Goal: Task Accomplishment & Management: Complete application form

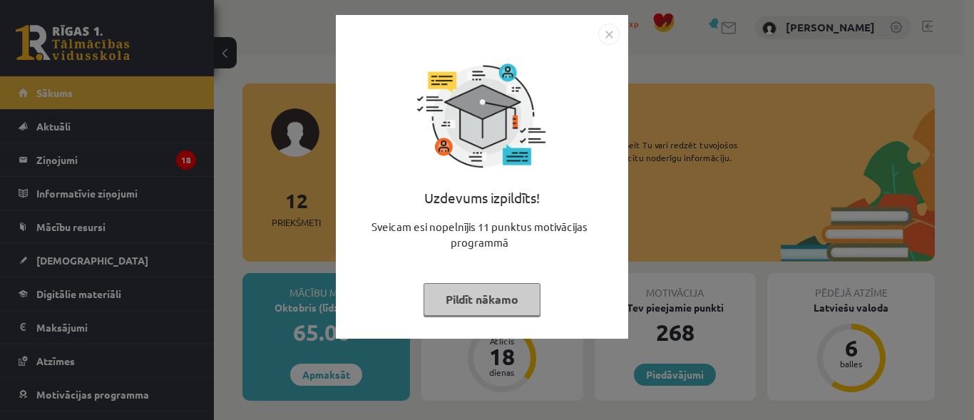
click at [610, 33] on img "Close" at bounding box center [608, 34] width 21 height 21
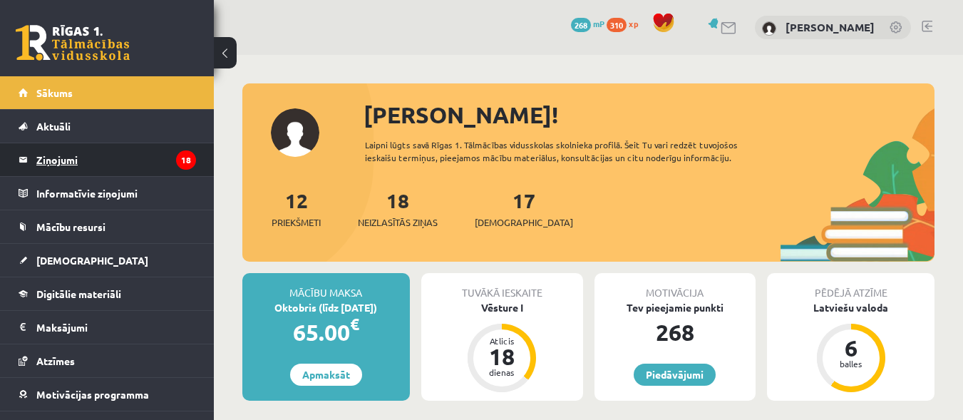
click at [146, 174] on legend "Ziņojumi 18" at bounding box center [116, 159] width 160 height 33
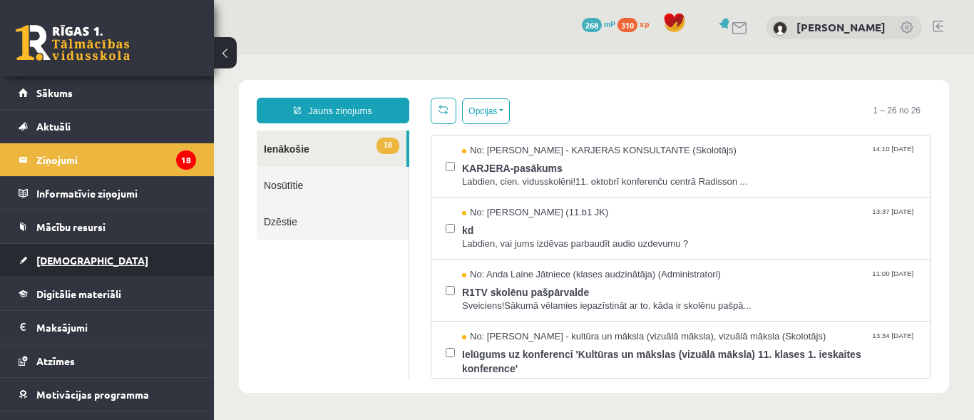
click at [47, 265] on span "[DEMOGRAPHIC_DATA]" at bounding box center [92, 260] width 112 height 13
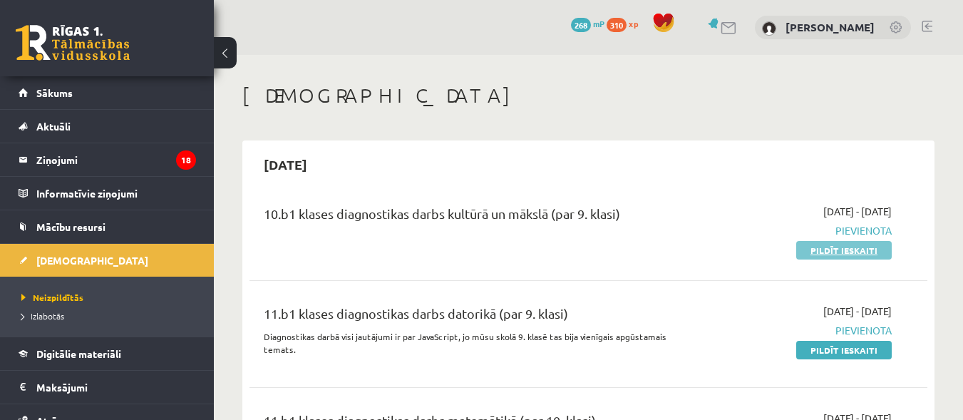
click at [851, 248] on link "Pildīt ieskaiti" at bounding box center [845, 250] width 96 height 19
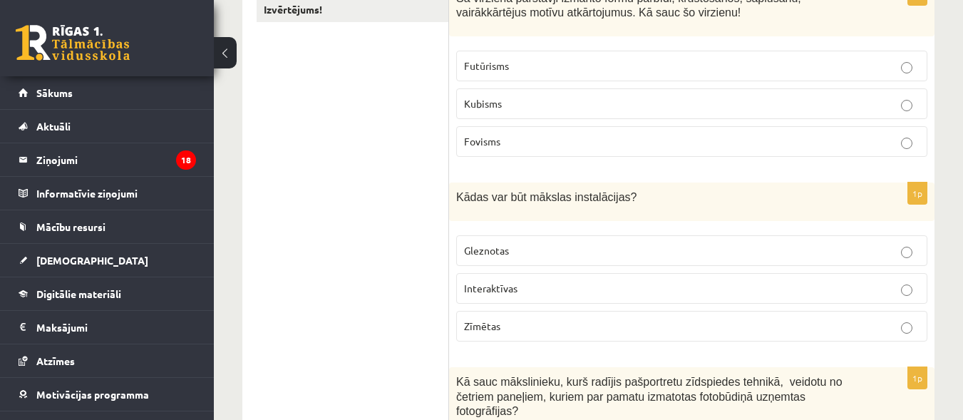
scroll to position [274, 0]
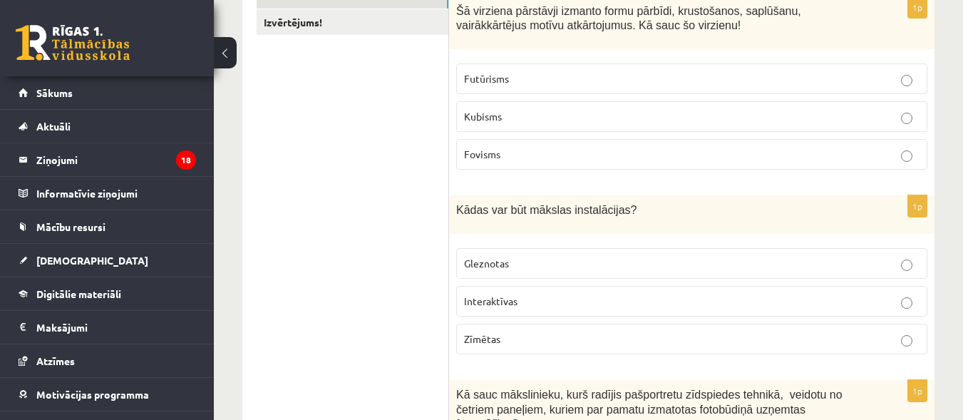
click at [455, 11] on div "Šā virziena pārstāvji izmanto formu pārbīdi, krustošanos, saplūšanu, vairākkārt…" at bounding box center [692, 22] width 486 height 53
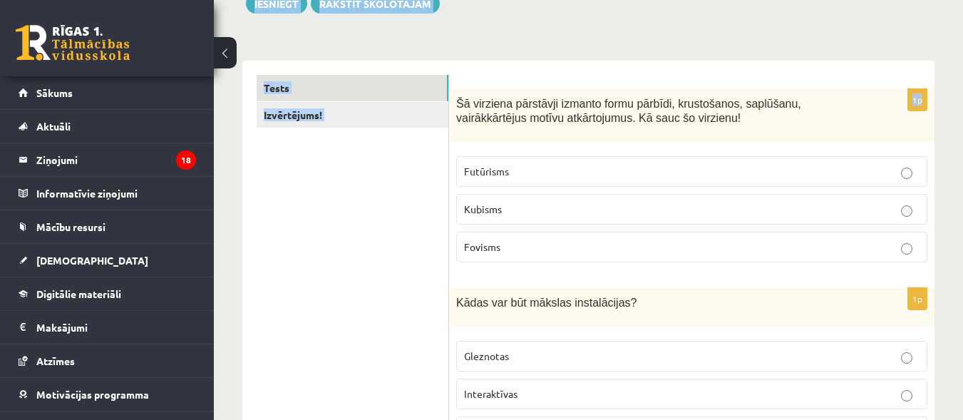
drag, startPoint x: 456, startPoint y: 11, endPoint x: 479, endPoint y: 11, distance: 22.8
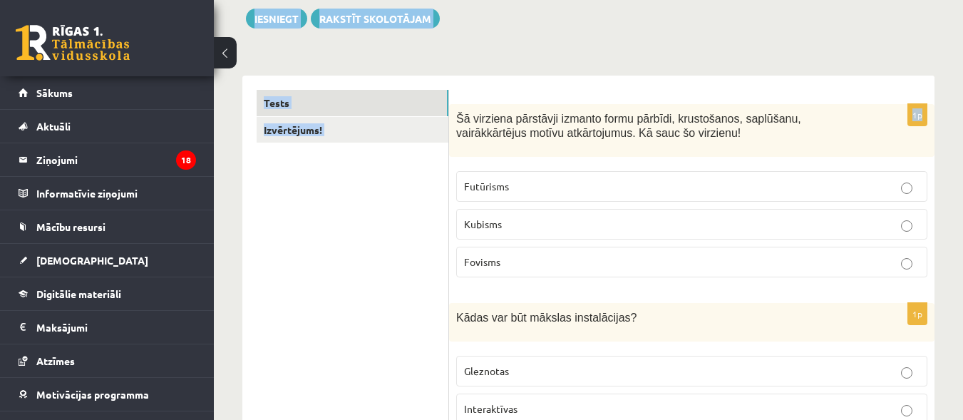
click at [458, 120] on span "Šā virziena pārstāvji izmanto formu pārbīdi, krustošanos, saplūšanu, vairākkārt…" at bounding box center [628, 126] width 345 height 27
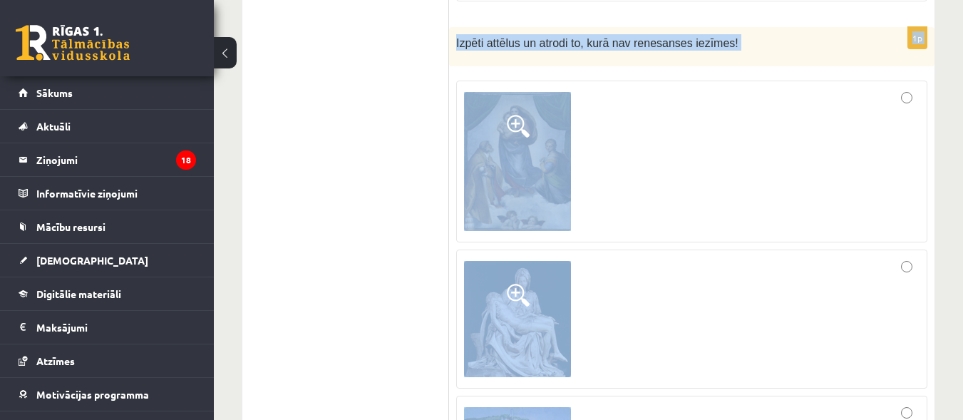
scroll to position [6790, 0]
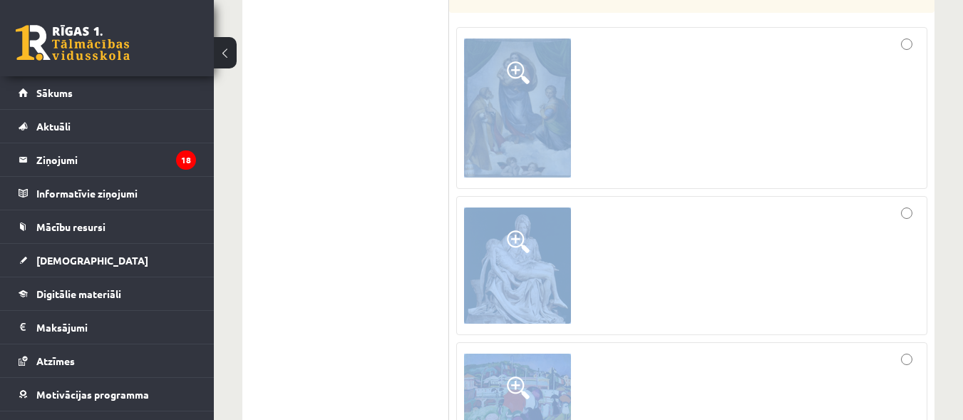
drag, startPoint x: 458, startPoint y: 120, endPoint x: 580, endPoint y: 418, distance: 322.1
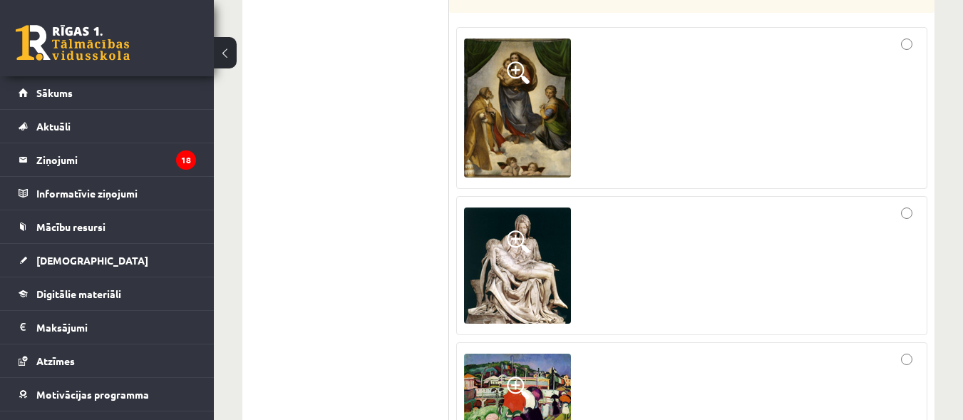
drag, startPoint x: 539, startPoint y: 329, endPoint x: 434, endPoint y: 150, distance: 207.8
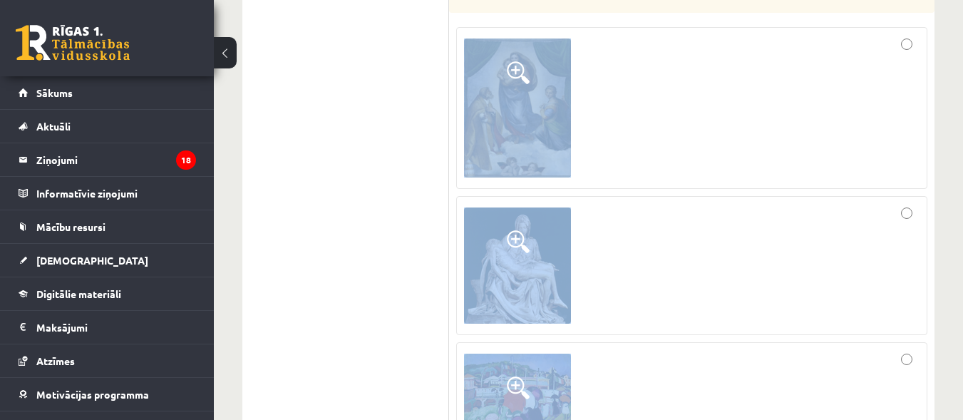
drag, startPoint x: 454, startPoint y: 284, endPoint x: 624, endPoint y: 445, distance: 234.6
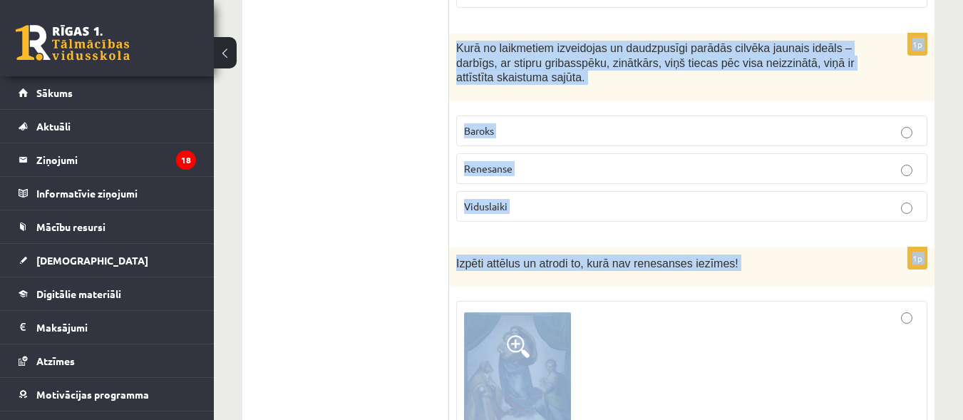
scroll to position [6503, 0]
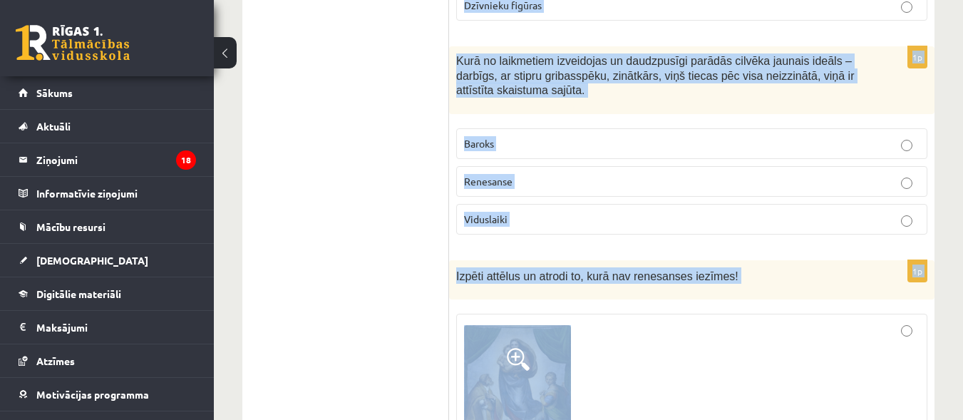
copy form "Šā virziena pārstāvji izmanto formu pārbīdi, krustošanos, saplūšanu, vairākkārt…"
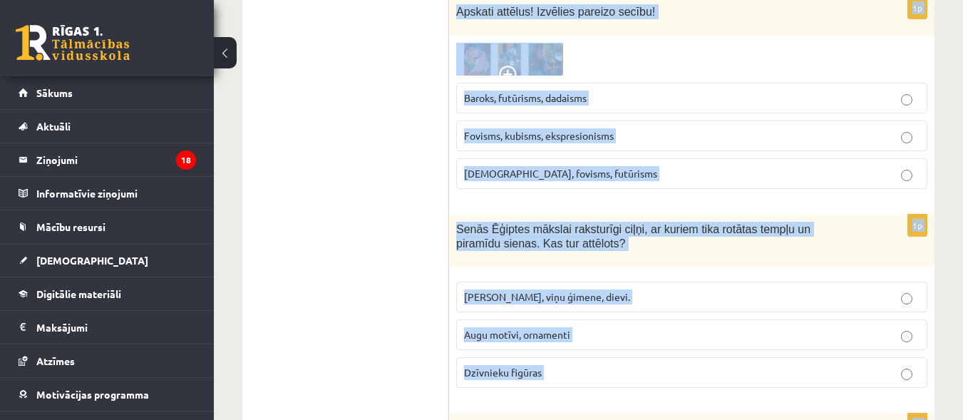
click at [881, 365] on p "Dzīvnieku figūras" at bounding box center [692, 372] width 456 height 15
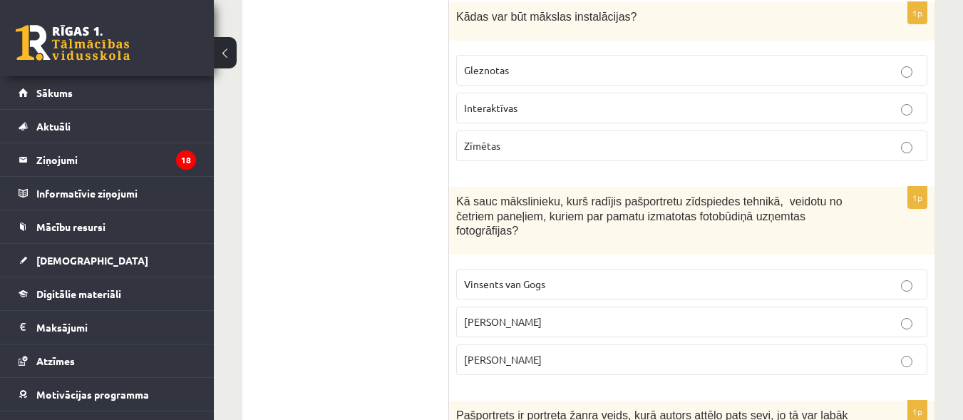
scroll to position [480, 0]
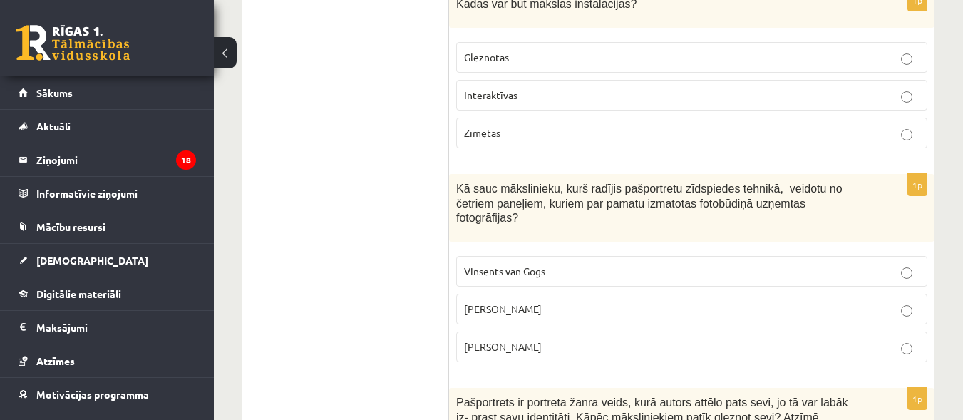
click at [899, 103] on p "Interaktīvas" at bounding box center [692, 95] width 456 height 15
click at [875, 304] on label "Endijs Vorhols" at bounding box center [691, 309] width 471 height 31
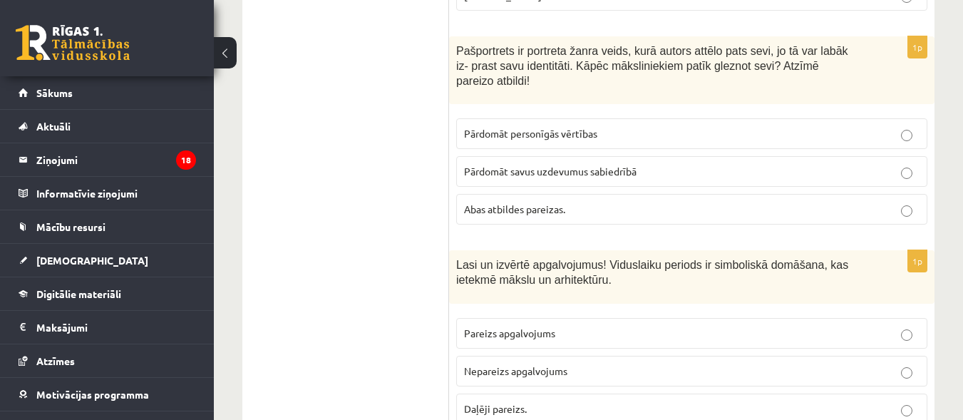
scroll to position [845, 0]
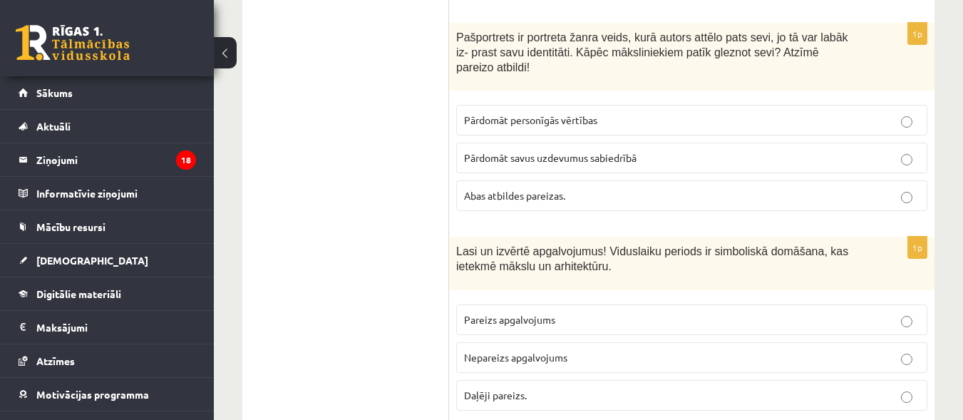
click at [657, 187] on fieldset "Pārdomāt personīgās vērtības Pārdomāt savus uzdevumus sabiedrībā Abas atbildes …" at bounding box center [691, 157] width 471 height 118
click at [655, 188] on p "Abas atbildes pareizas." at bounding box center [692, 195] width 456 height 15
click at [640, 312] on p "Pareizs apgalvojums" at bounding box center [692, 319] width 456 height 15
click at [894, 312] on p "Pareizs apgalvojums" at bounding box center [692, 319] width 456 height 15
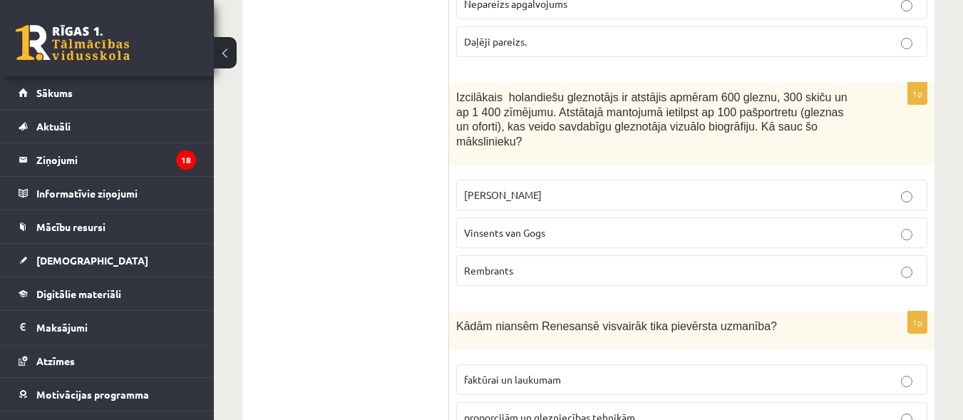
scroll to position [1251, 0]
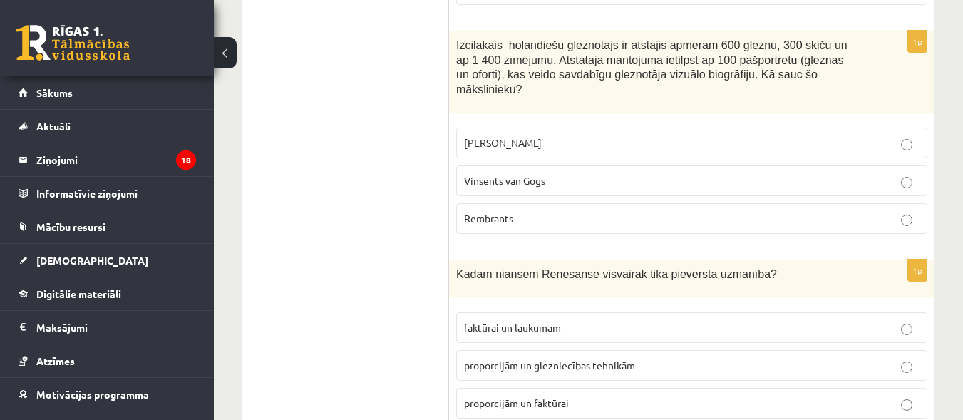
click at [887, 211] on p "Rembrants" at bounding box center [692, 218] width 456 height 15
click at [845, 358] on p "proporcijām un glezniecības tehnikām" at bounding box center [692, 365] width 456 height 15
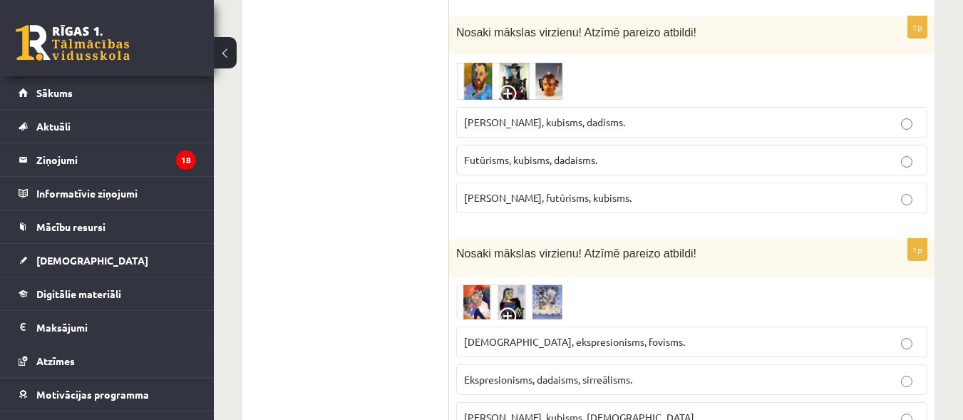
scroll to position [1707, 0]
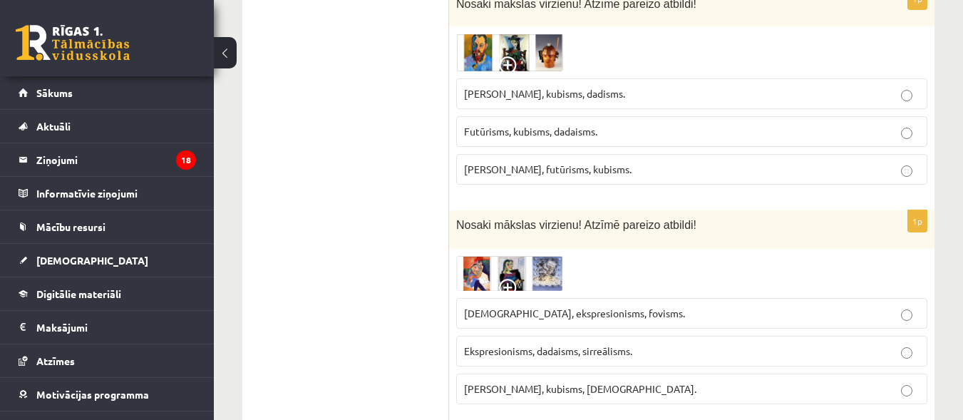
click at [697, 124] on p "Futūrisms, kubisms, dadaisms." at bounding box center [692, 131] width 456 height 15
click at [663, 336] on label "Ekspresionisms, dadaisms, sirreālisms." at bounding box center [691, 351] width 471 height 31
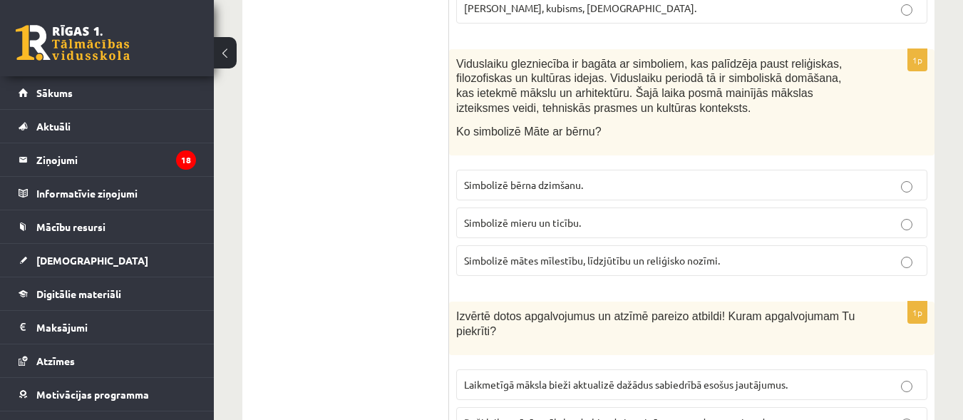
scroll to position [2117, 0]
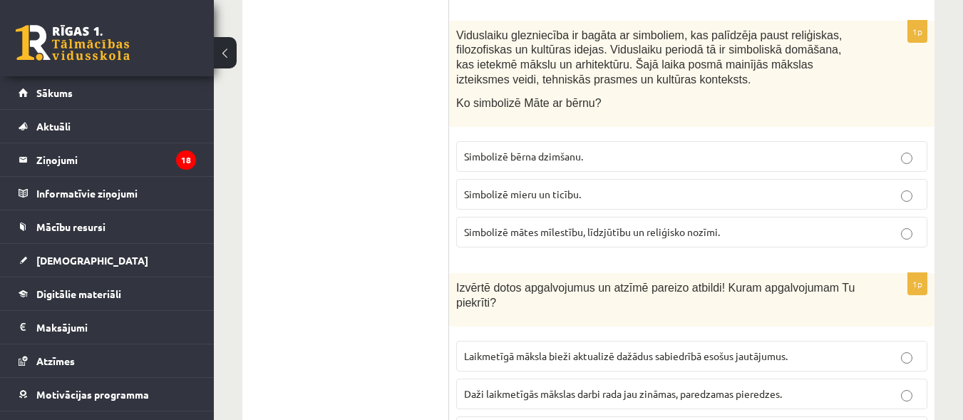
click at [610, 225] on span "Simbolizē mātes mīlestību, līdzjūtību un reliģisko nozīmi." at bounding box center [592, 231] width 256 height 13
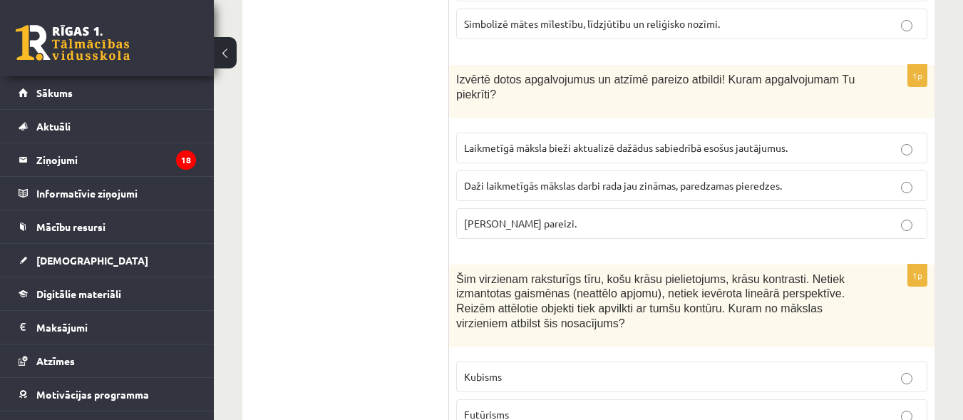
scroll to position [2338, 0]
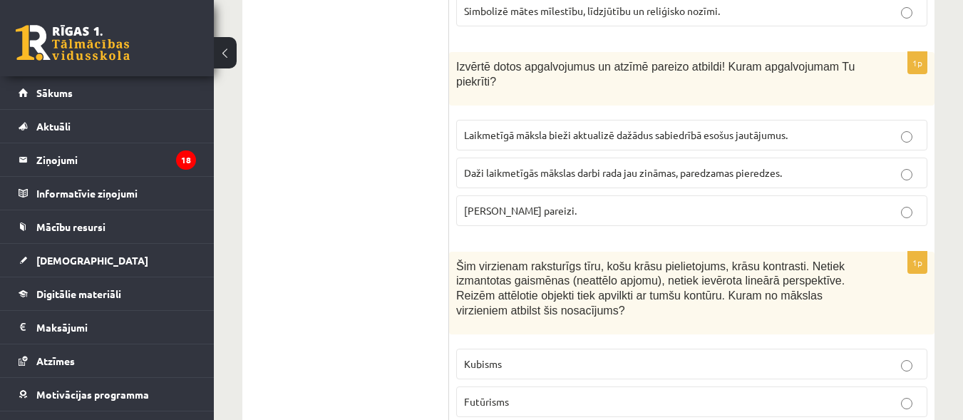
drag, startPoint x: 687, startPoint y: 165, endPoint x: 680, endPoint y: 188, distance: 23.5
click at [687, 203] on p "Abi apgalvojumi pareizi." at bounding box center [692, 210] width 456 height 15
click at [610, 394] on p "Futūrisms" at bounding box center [692, 401] width 456 height 15
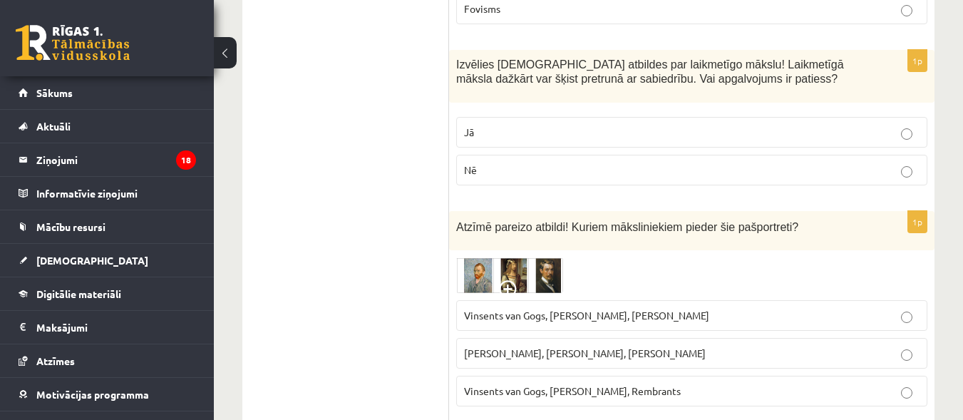
scroll to position [2794, 0]
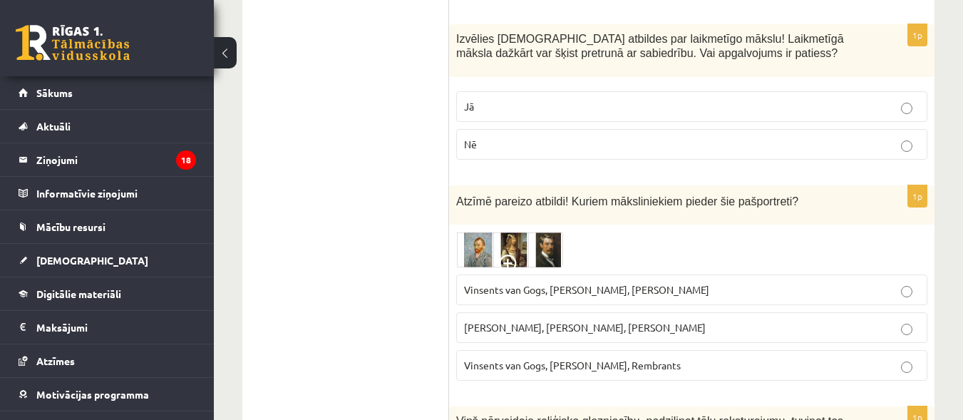
click at [805, 91] on label "Jā" at bounding box center [691, 106] width 471 height 31
click at [732, 282] on p "Vinsents van Gogs, Albrehts Dīrers, Janis Rozentāls" at bounding box center [692, 289] width 456 height 15
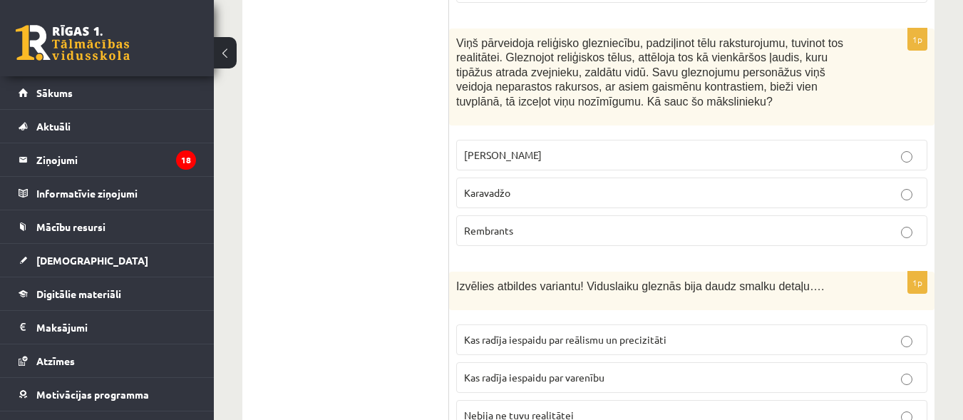
scroll to position [3185, 0]
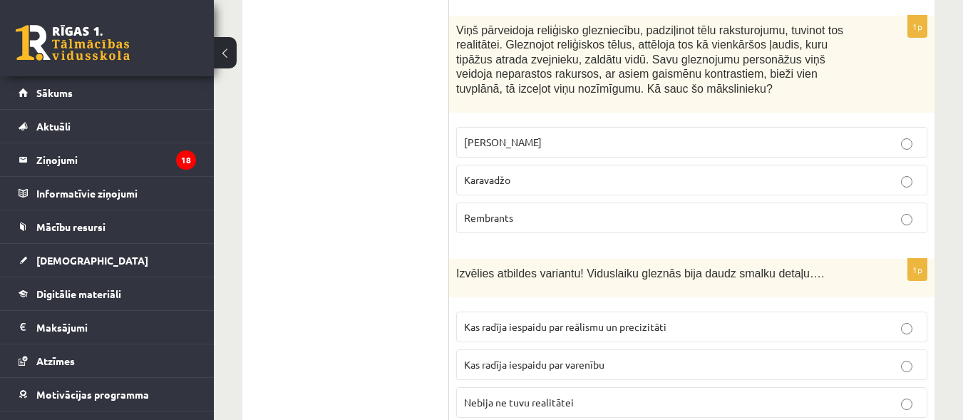
click at [670, 173] on p "Karavadžo" at bounding box center [692, 180] width 456 height 15
click at [579, 358] on span "Kas radīja iespaidu par varenību" at bounding box center [534, 364] width 140 height 13
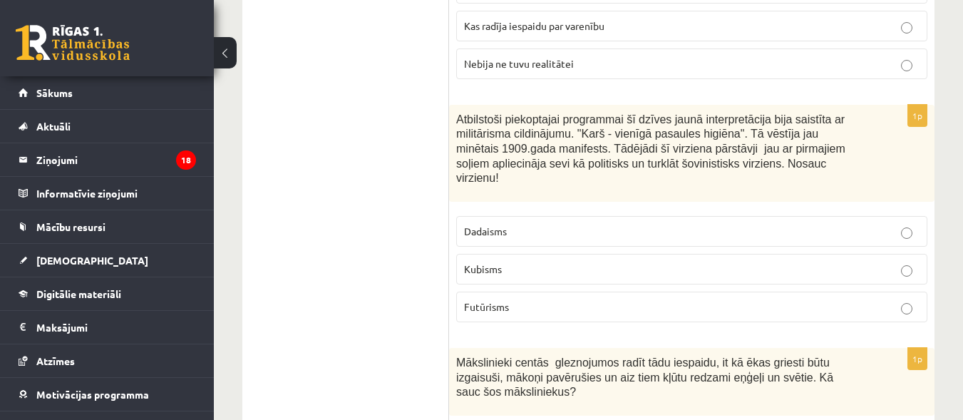
scroll to position [3537, 0]
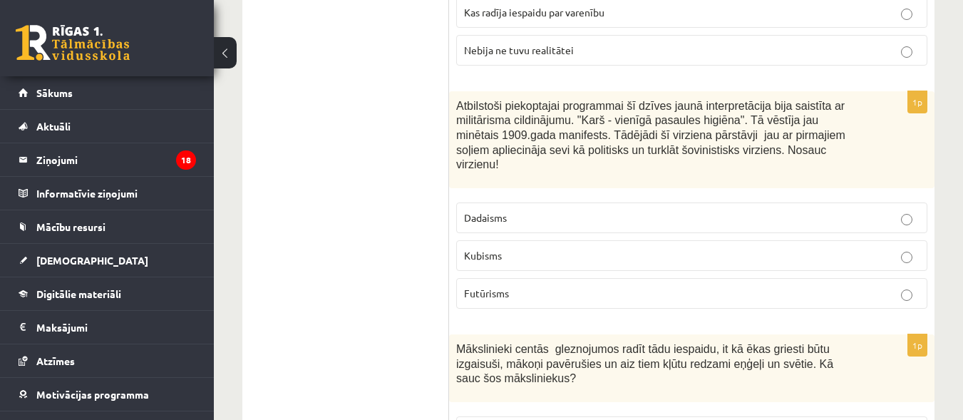
click at [638, 286] on p "Futūrisms" at bounding box center [692, 293] width 456 height 15
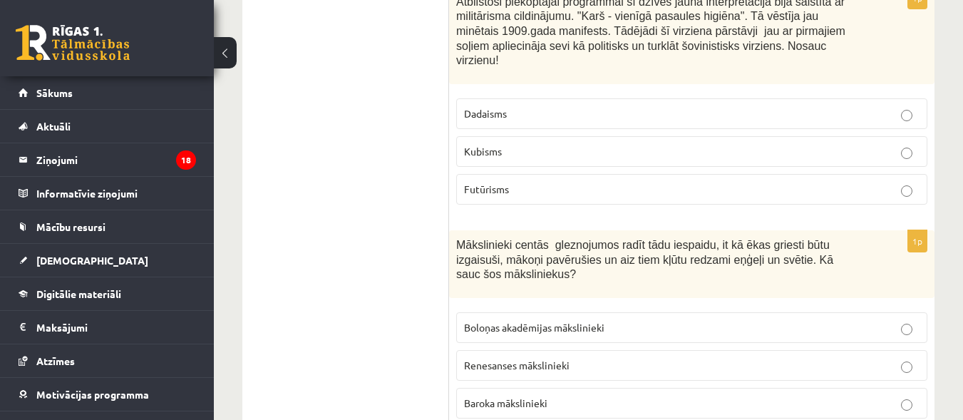
scroll to position [3706, 0]
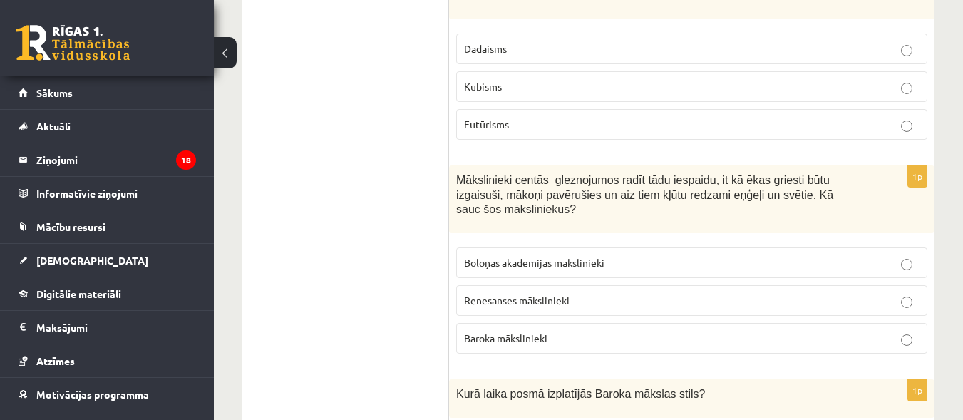
click at [771, 331] on p "Baroka mākslinieki" at bounding box center [692, 338] width 456 height 15
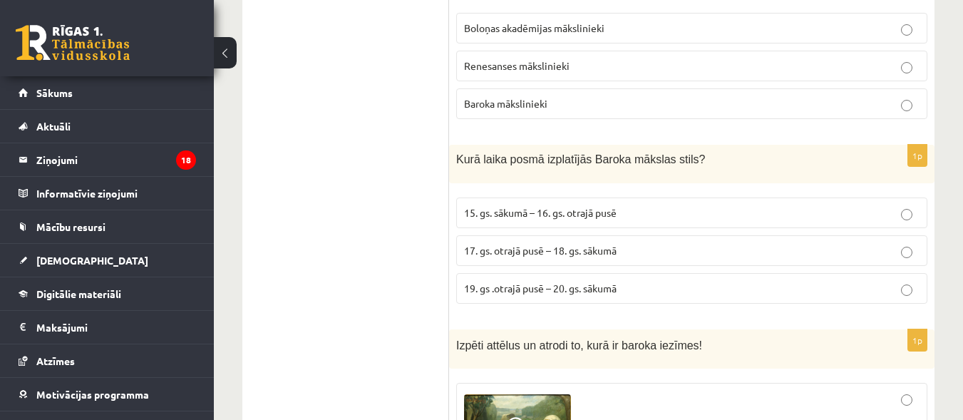
scroll to position [3967, 0]
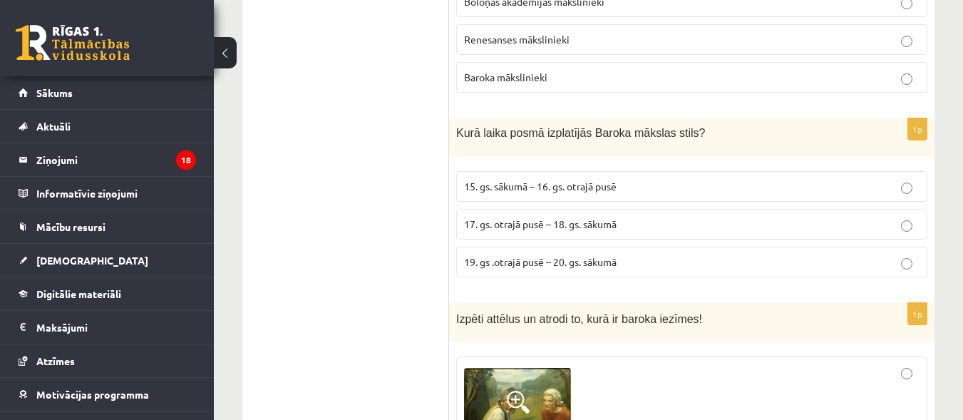
click at [752, 217] on p "17. gs. otrajā pusē – 18. gs. sākumā" at bounding box center [692, 224] width 456 height 15
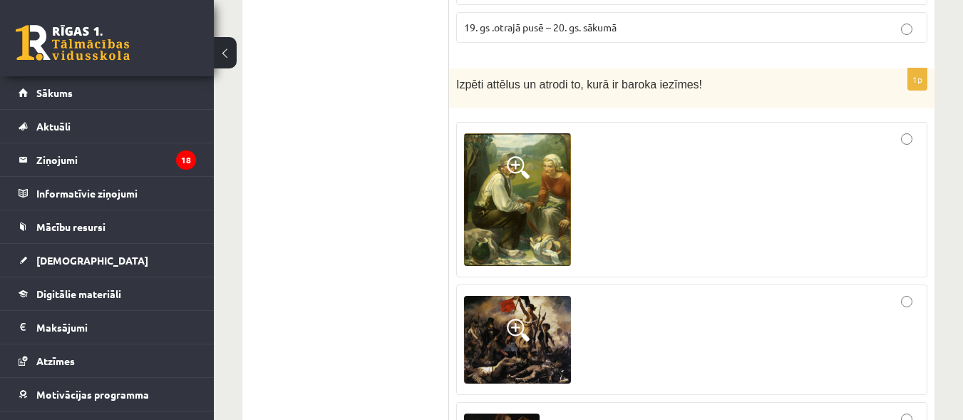
scroll to position [4241, 0]
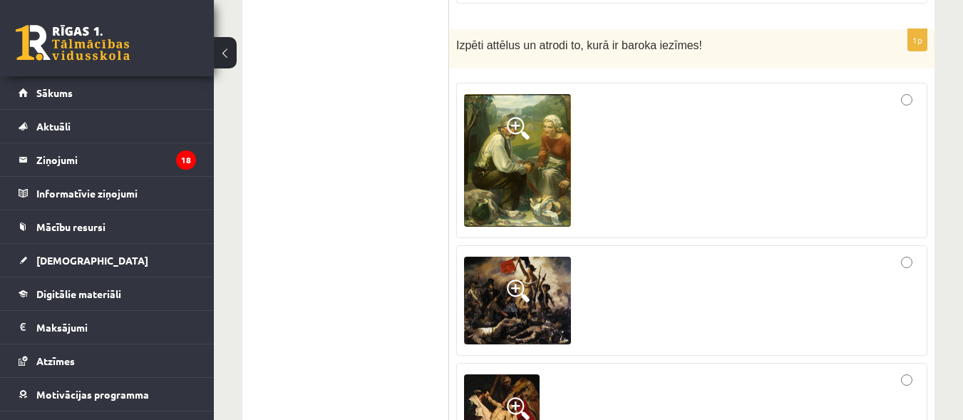
click at [759, 253] on div at bounding box center [692, 301] width 456 height 96
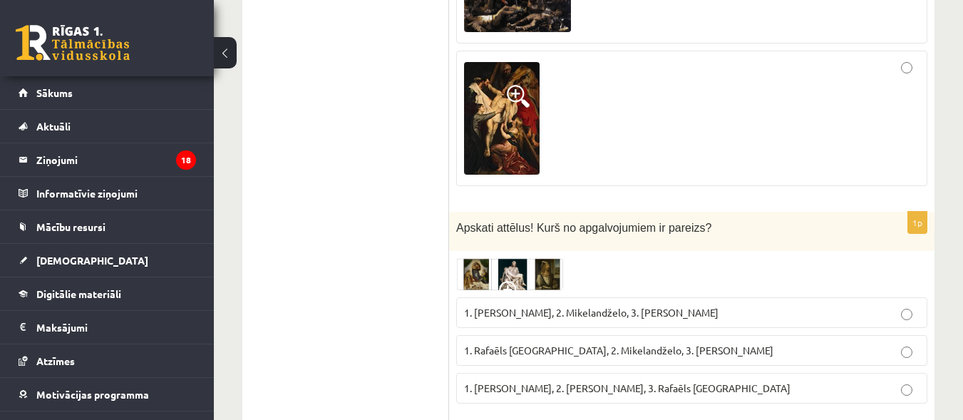
scroll to position [4580, 0]
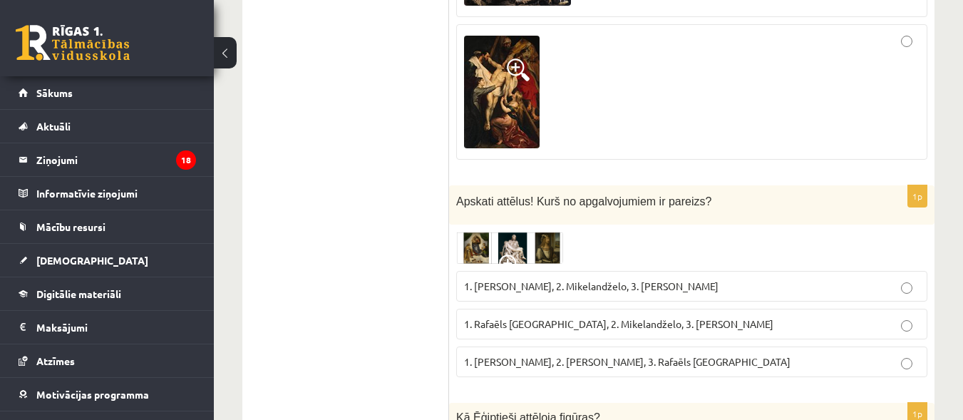
click at [715, 317] on span "1. Rafaēls Sancio da Urbīno, 2. Mikelandželo, 3. Albrehts Dīrers" at bounding box center [618, 323] width 309 height 13
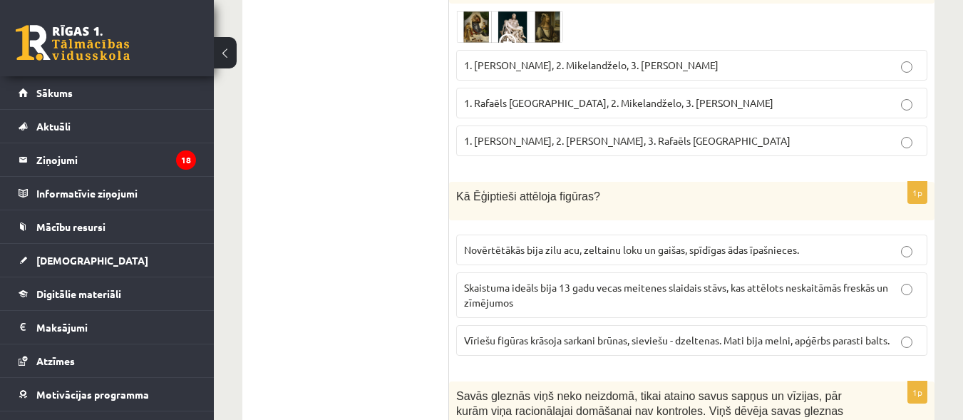
scroll to position [4827, 0]
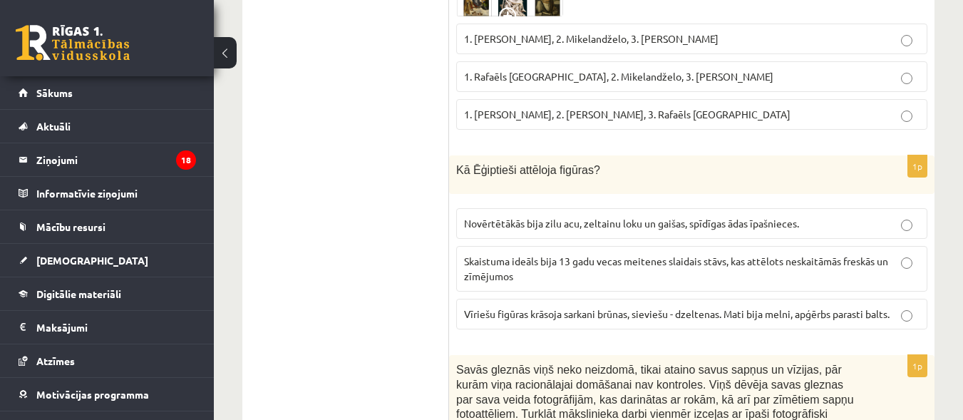
click at [745, 299] on label "Vīriešu figūras krāsoja sarkani brūnas, sieviešu - dzeltenas. Mati bija melni, …" at bounding box center [691, 314] width 471 height 31
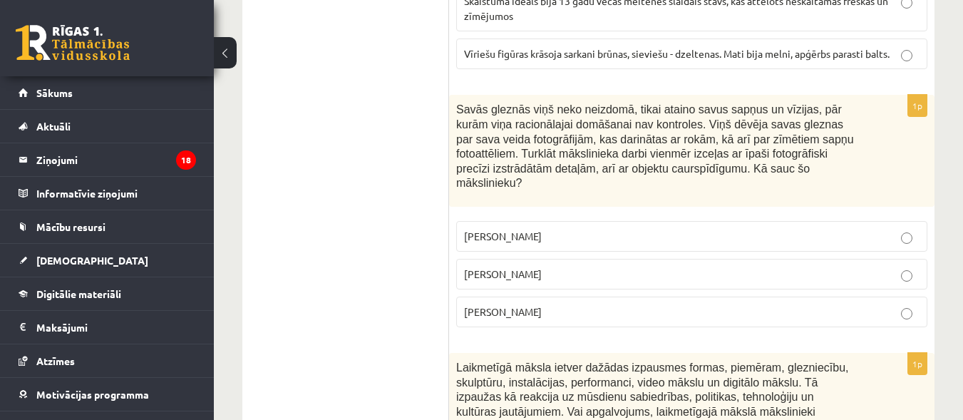
scroll to position [5114, 0]
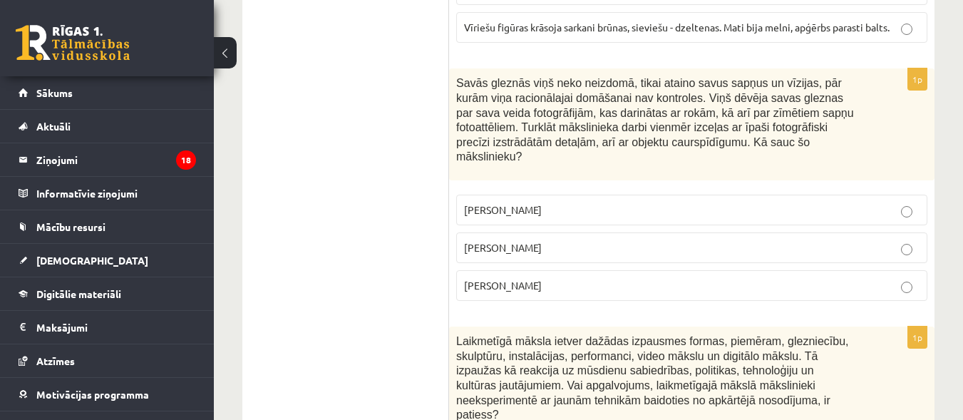
click at [605, 278] on p "Anrī Matiss" at bounding box center [692, 285] width 456 height 15
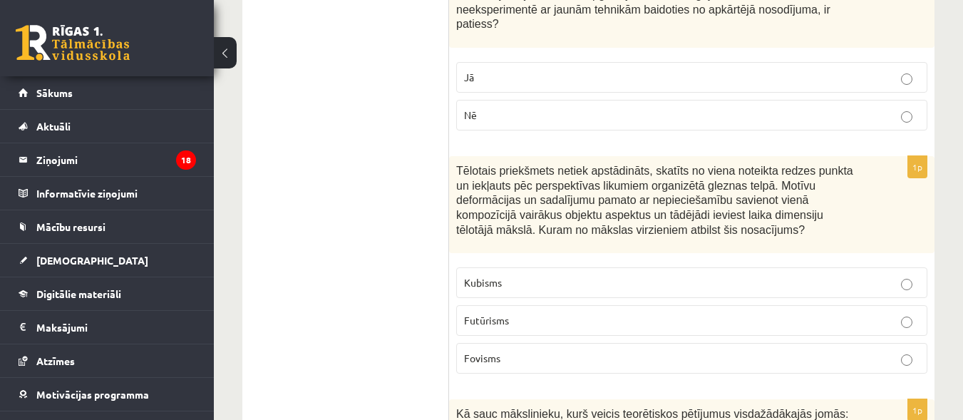
scroll to position [5517, 0]
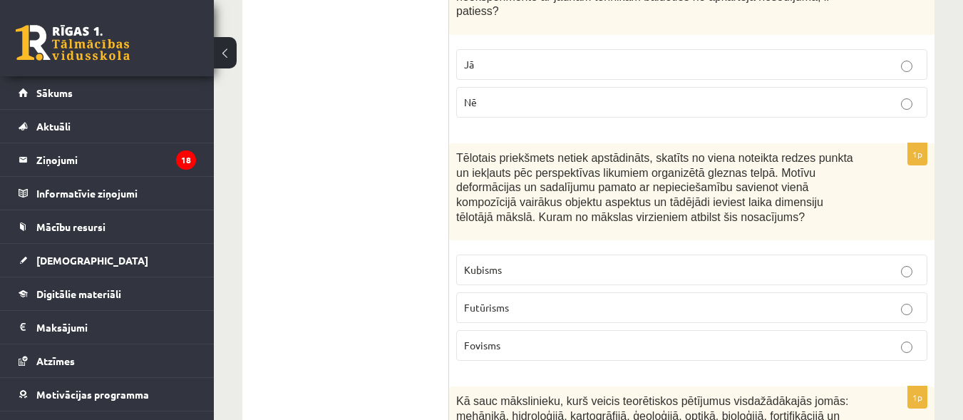
click at [645, 262] on p "Kubisms" at bounding box center [692, 269] width 456 height 15
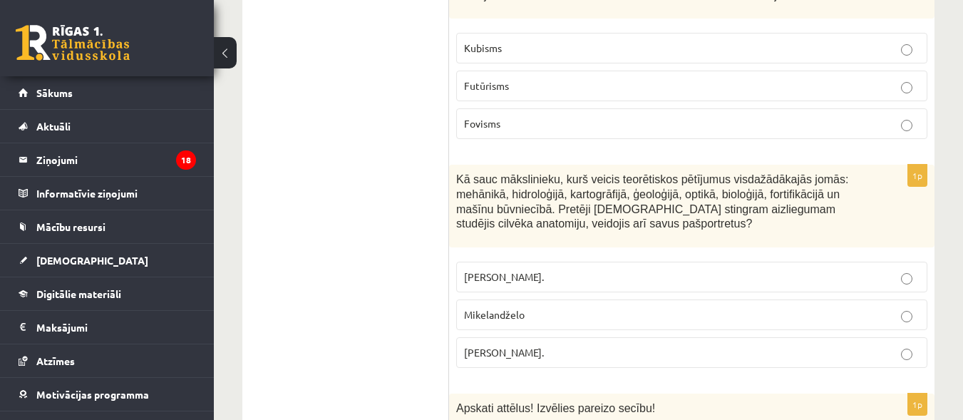
scroll to position [5791, 0]
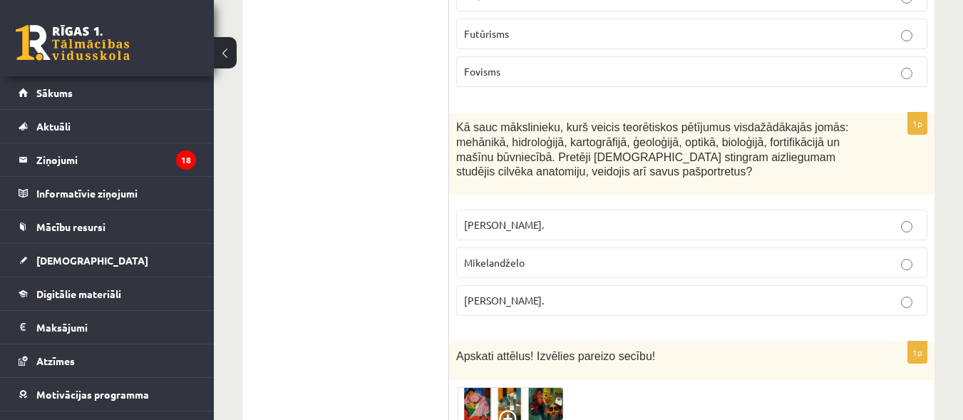
drag, startPoint x: 819, startPoint y: 218, endPoint x: 835, endPoint y: 228, distance: 19.6
click at [819, 293] on p "Leonardo da Vinči." at bounding box center [692, 300] width 456 height 15
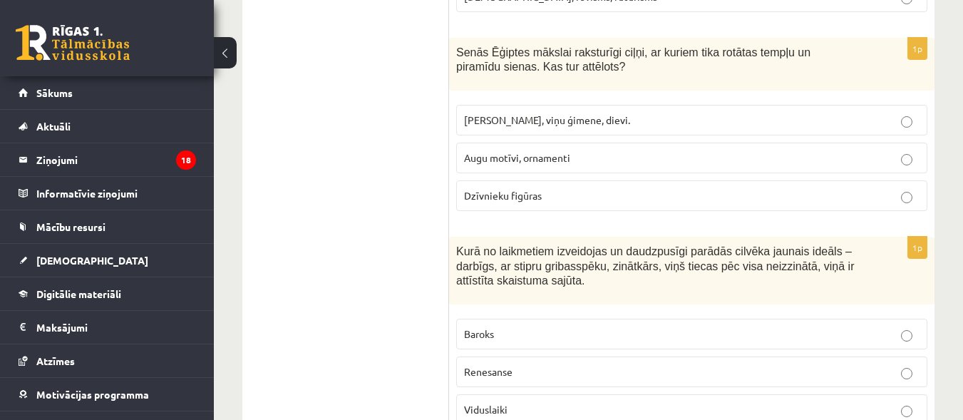
scroll to position [6325, 0]
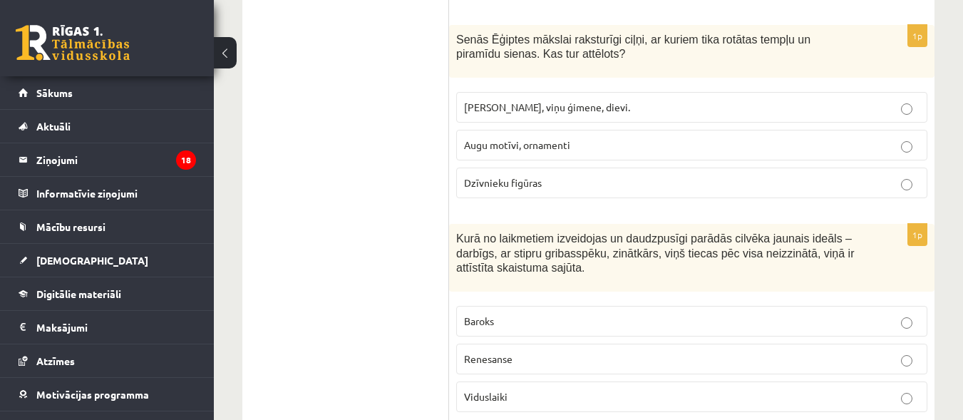
click at [792, 138] on p "Augu motīvi, ornamenti" at bounding box center [692, 145] width 456 height 15
click at [623, 352] on p "Renesanse" at bounding box center [692, 359] width 456 height 15
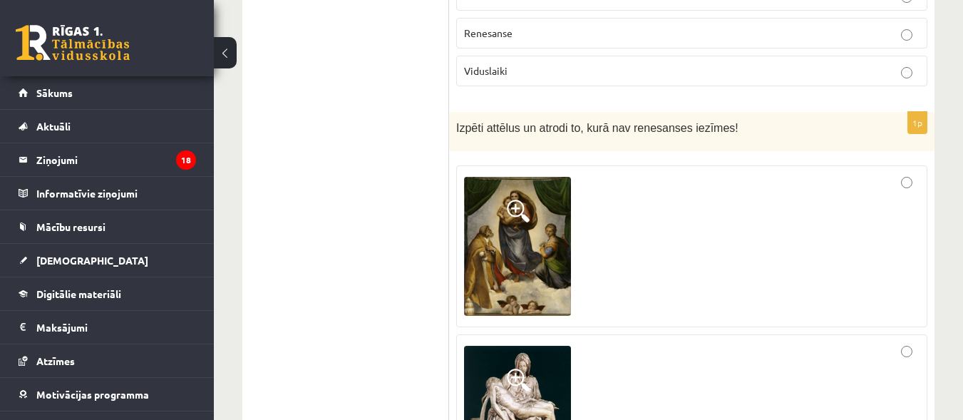
scroll to position [6790, 0]
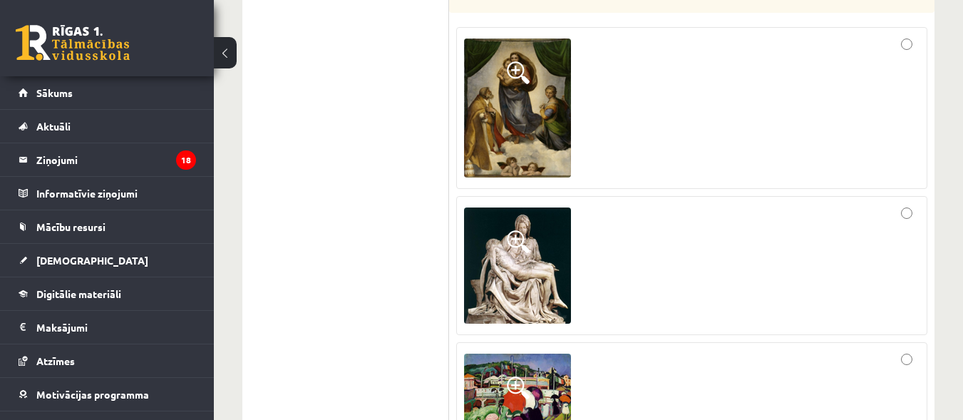
click at [876, 350] on div at bounding box center [692, 397] width 456 height 95
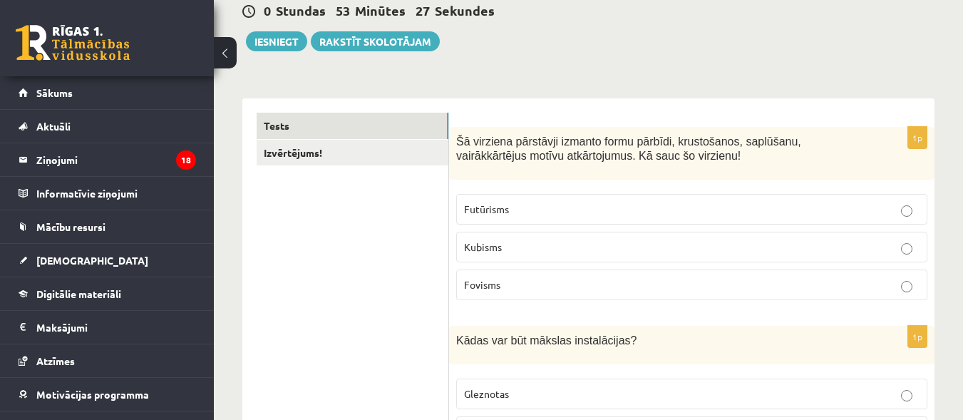
scroll to position [0, 0]
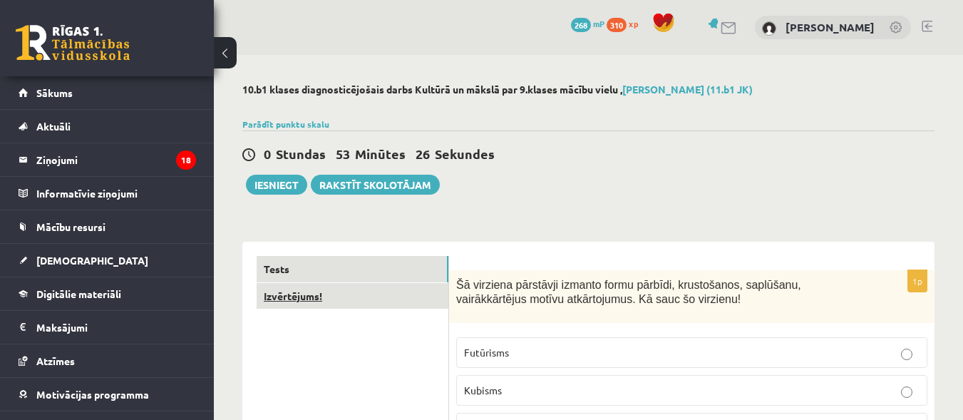
click at [339, 304] on link "Izvērtējums!" at bounding box center [353, 296] width 192 height 26
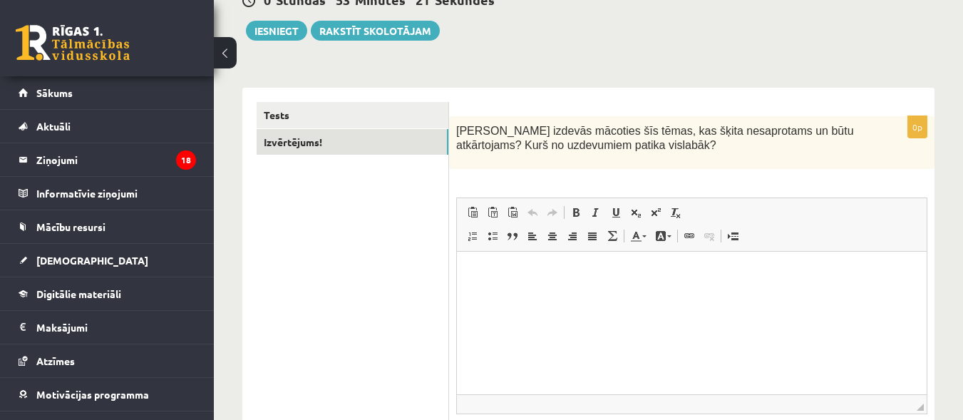
scroll to position [151, 0]
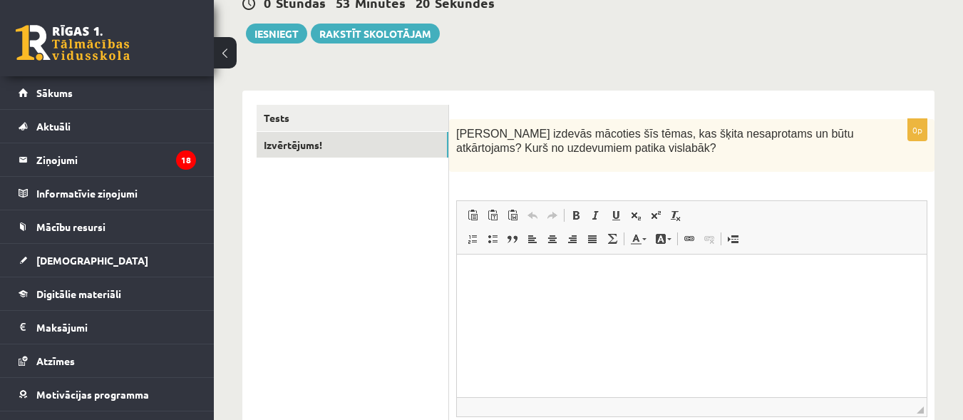
click at [667, 298] on html at bounding box center [692, 277] width 470 height 44
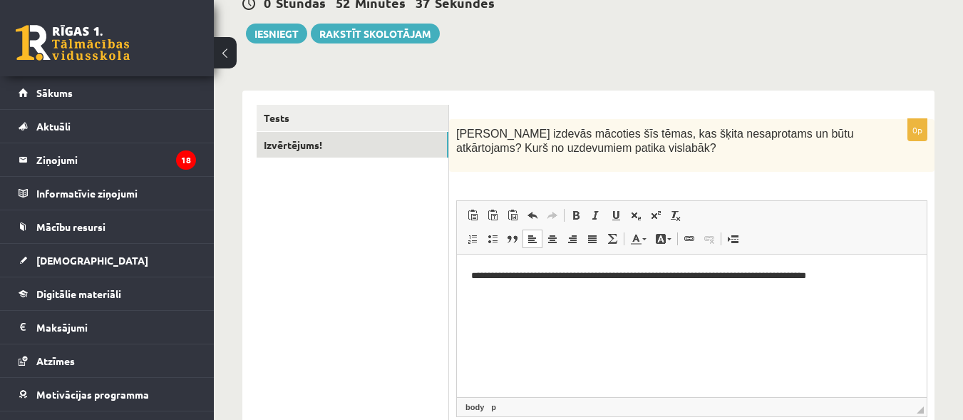
click at [896, 276] on p "**********" at bounding box center [691, 276] width 441 height 15
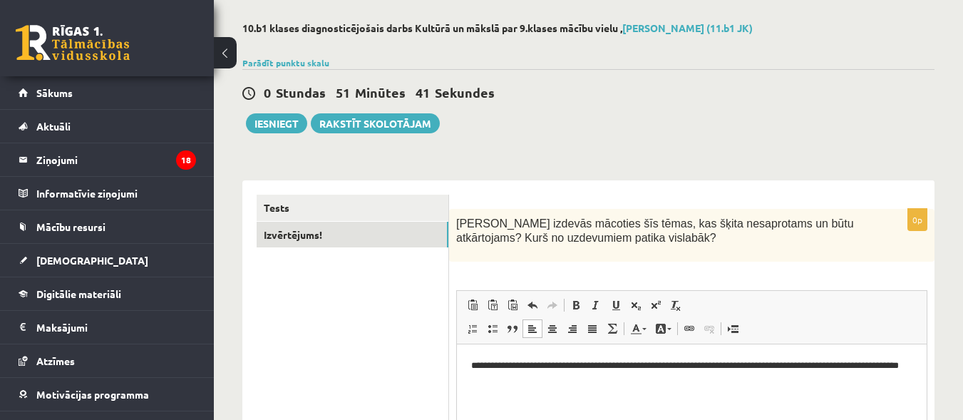
scroll to position [60, 0]
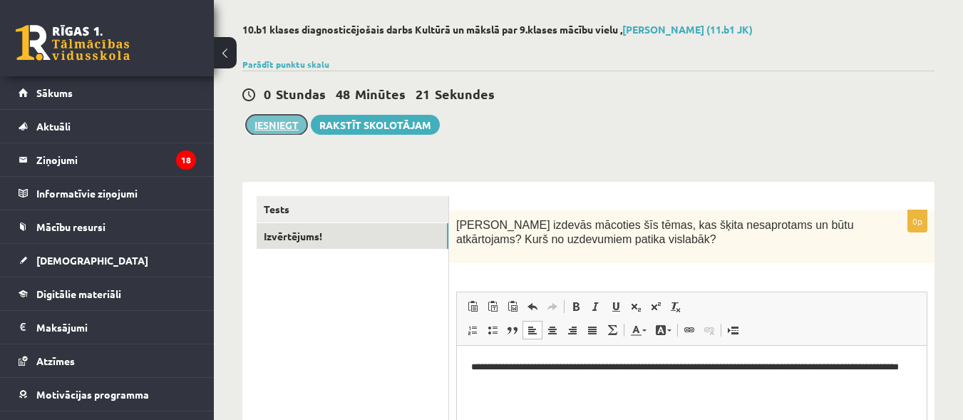
click at [280, 121] on button "Iesniegt" at bounding box center [276, 125] width 61 height 20
click at [341, 193] on div "Tests Izvērtējums!" at bounding box center [345, 392] width 207 height 421
click at [339, 211] on link "Tests" at bounding box center [353, 209] width 192 height 26
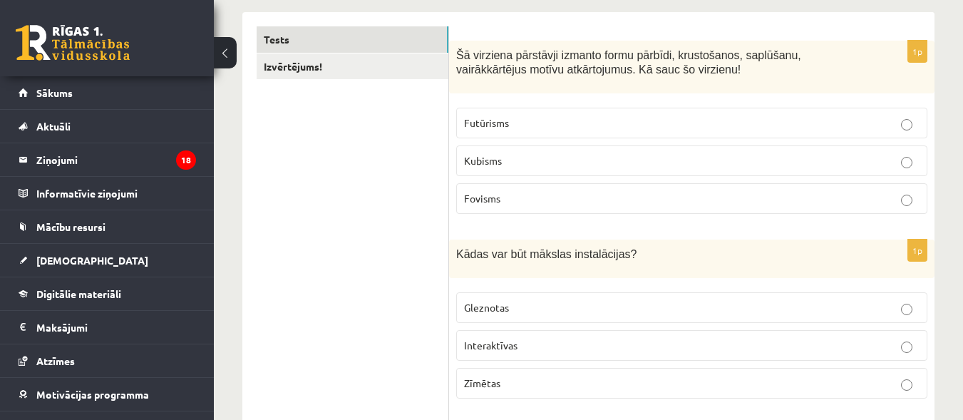
scroll to position [0, 0]
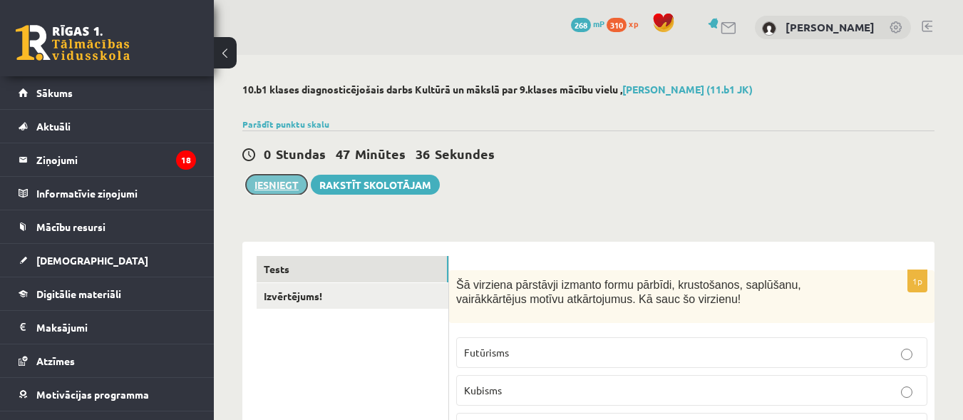
click at [267, 194] on button "Iesniegt" at bounding box center [276, 185] width 61 height 20
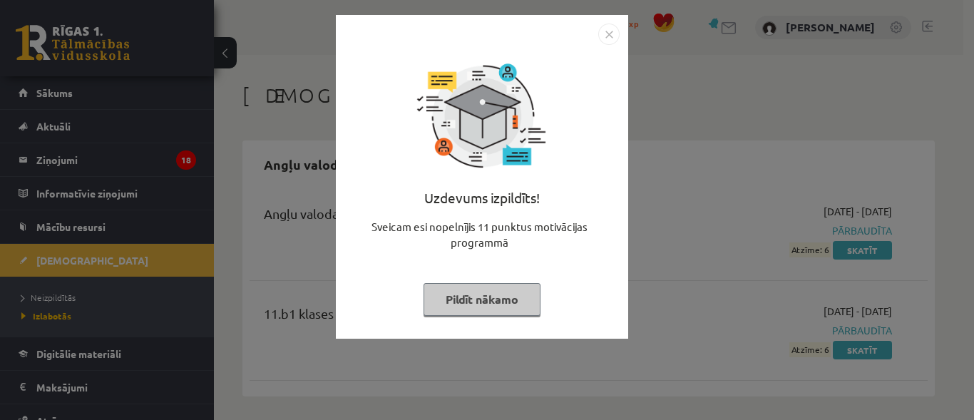
click at [483, 298] on button "Pildīt nākamo" at bounding box center [482, 299] width 117 height 33
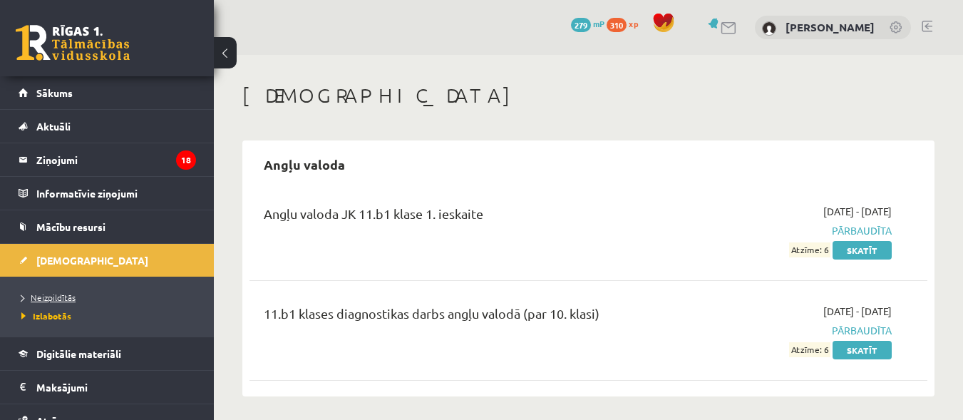
click at [53, 302] on link "Neizpildītās" at bounding box center [110, 297] width 178 height 13
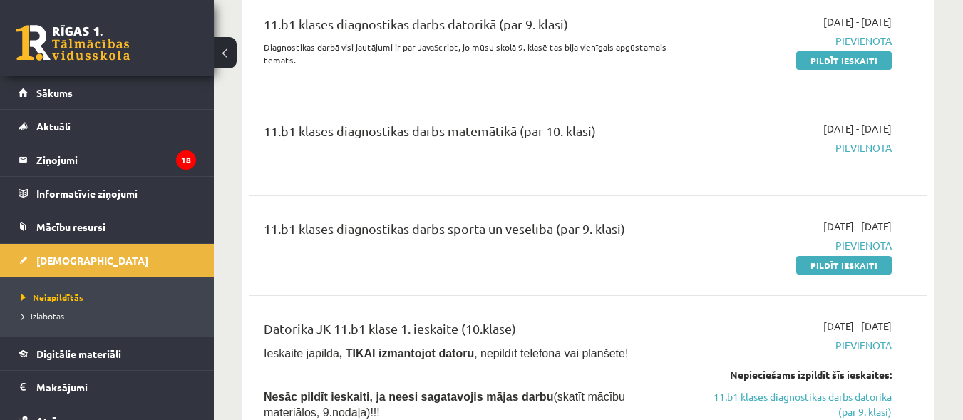
scroll to position [207, 0]
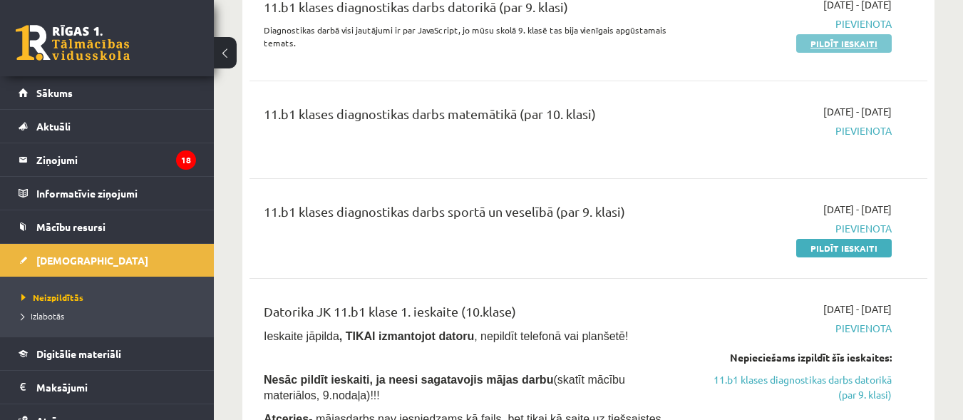
click at [859, 44] on link "Pildīt ieskaiti" at bounding box center [845, 43] width 96 height 19
click at [55, 318] on span "Izlabotās" at bounding box center [42, 315] width 43 height 11
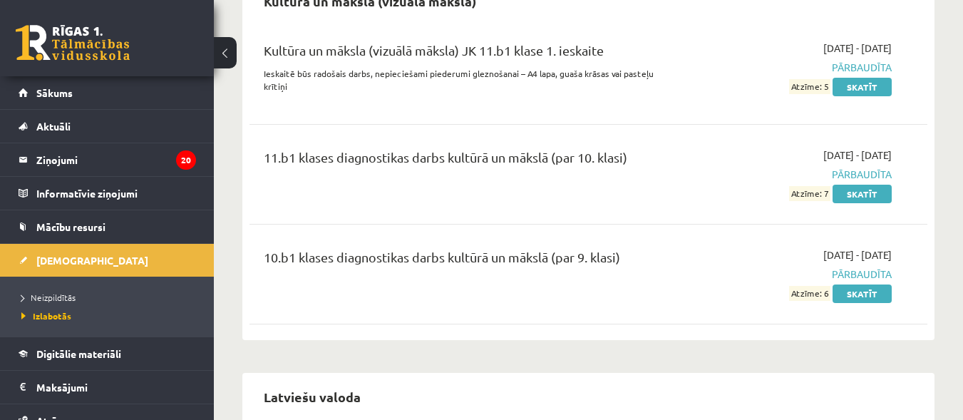
scroll to position [744, 0]
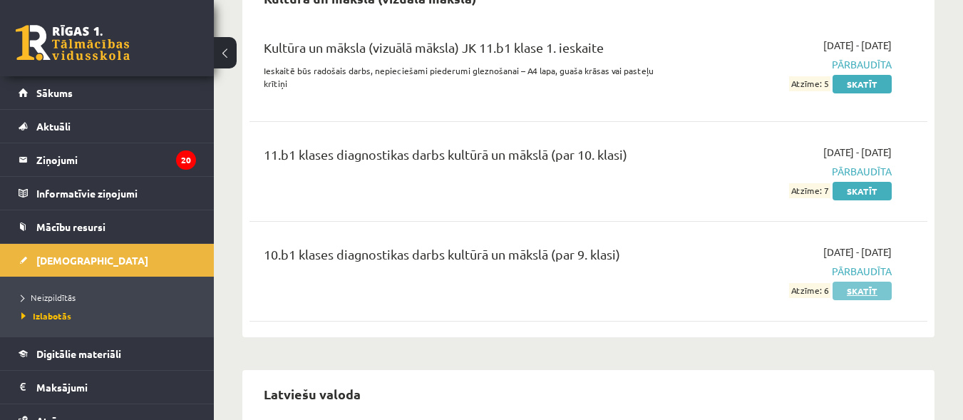
click at [844, 287] on link "Skatīt" at bounding box center [862, 291] width 59 height 19
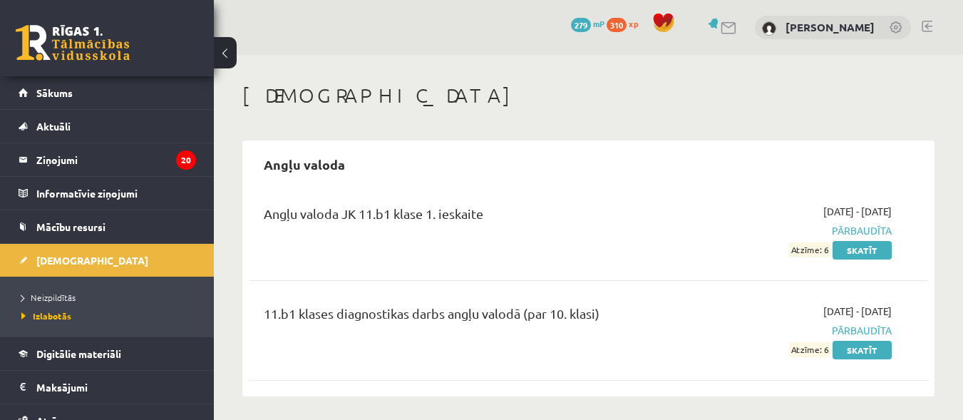
scroll to position [735, 0]
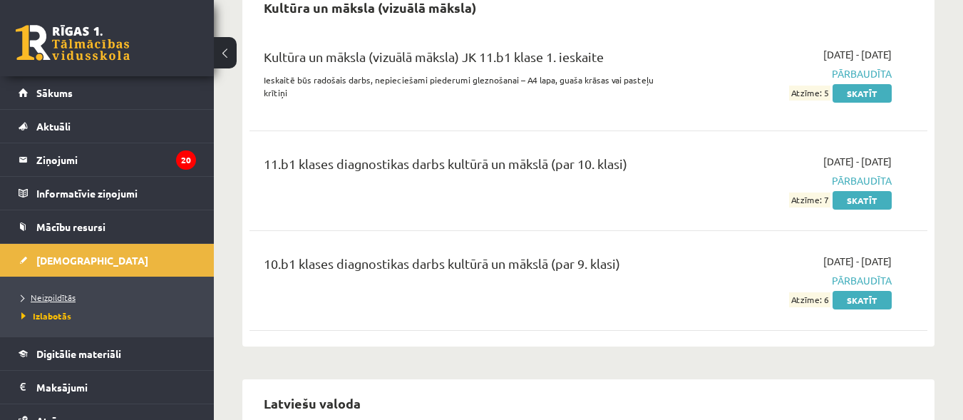
click at [70, 292] on span "Neizpildītās" at bounding box center [48, 297] width 54 height 11
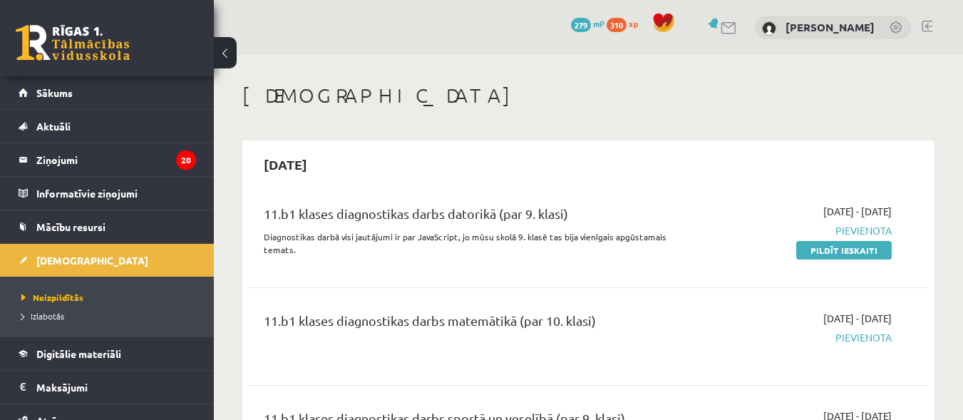
click at [851, 342] on span "Pievienota" at bounding box center [794, 337] width 195 height 15
click at [852, 253] on link "Pildīt ieskaiti" at bounding box center [845, 250] width 96 height 19
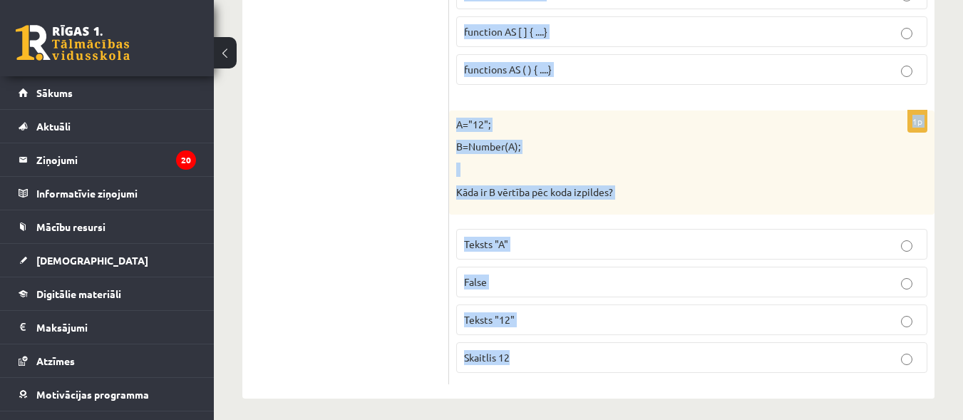
scroll to position [7346, 0]
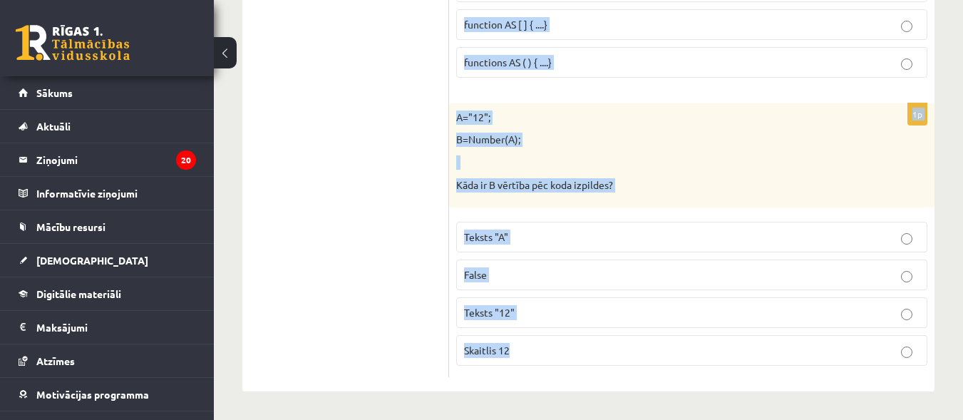
drag, startPoint x: 464, startPoint y: 108, endPoint x: 665, endPoint y: 433, distance: 382.0
copy form "urš koda fragments atgriež Canvas vai attēla augstumu? aaa.YYY= aaa.width = aaa…"
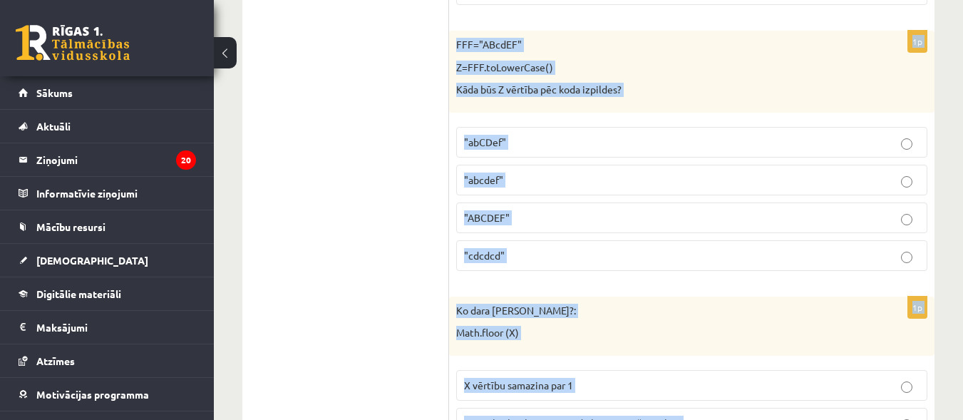
scroll to position [0, 0]
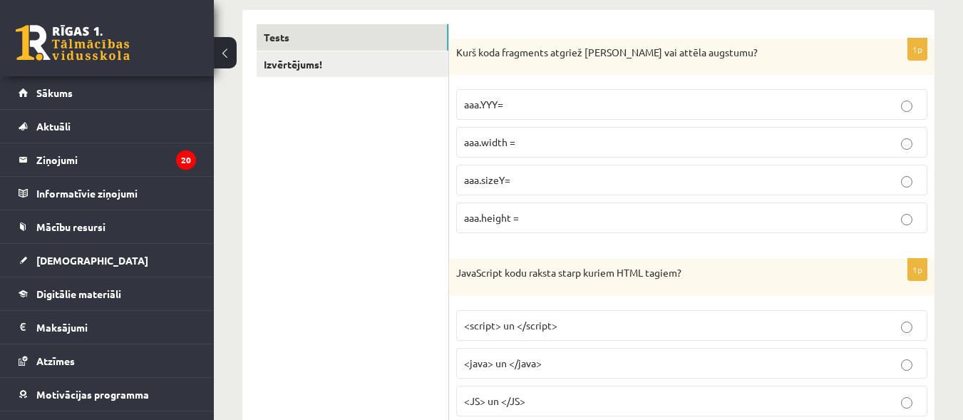
scroll to position [267, 0]
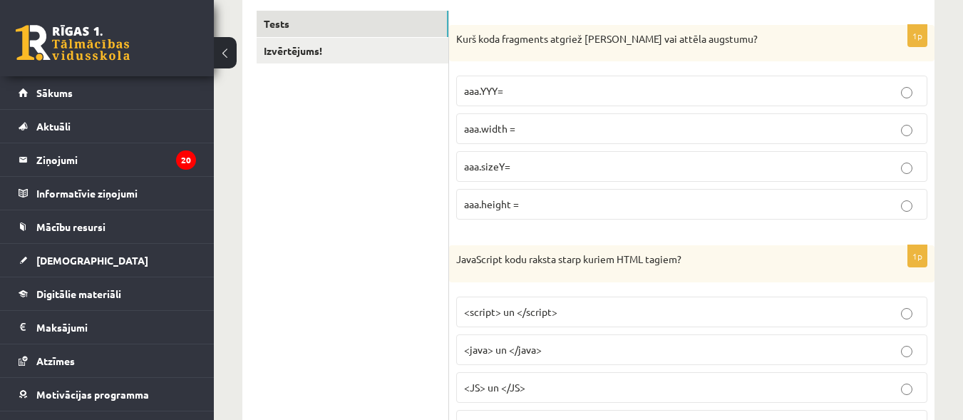
click at [705, 211] on p "aaa.height =" at bounding box center [692, 204] width 456 height 15
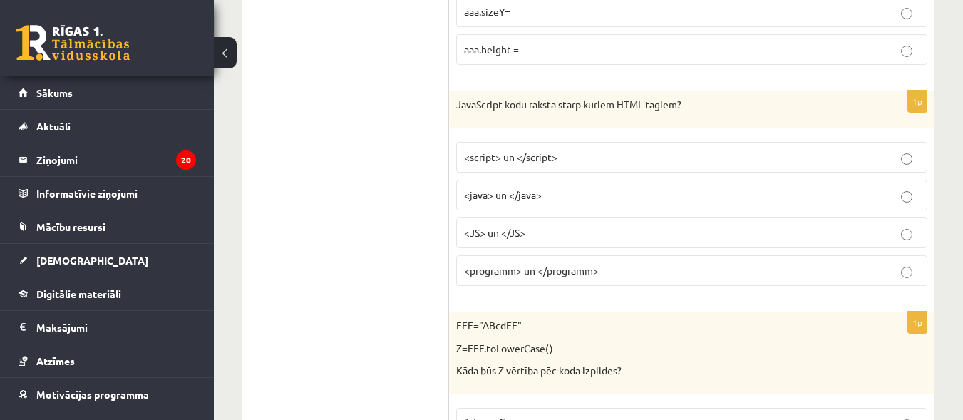
scroll to position [464, 0]
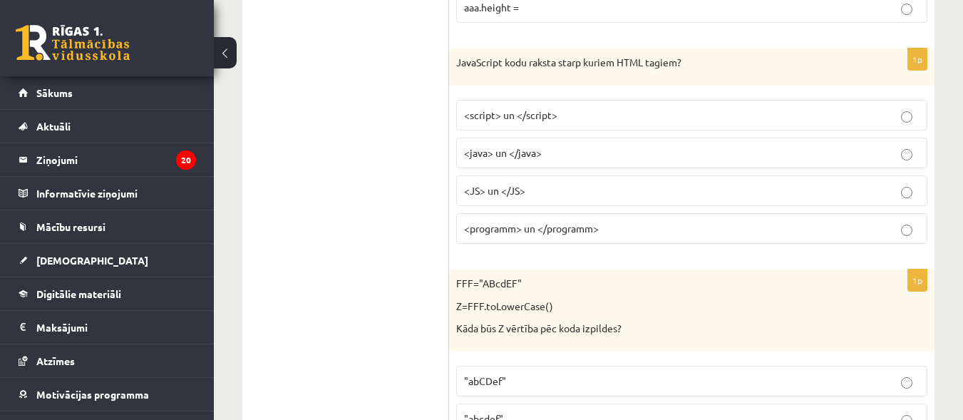
click at [655, 113] on p "<script> un </script>" at bounding box center [692, 115] width 456 height 15
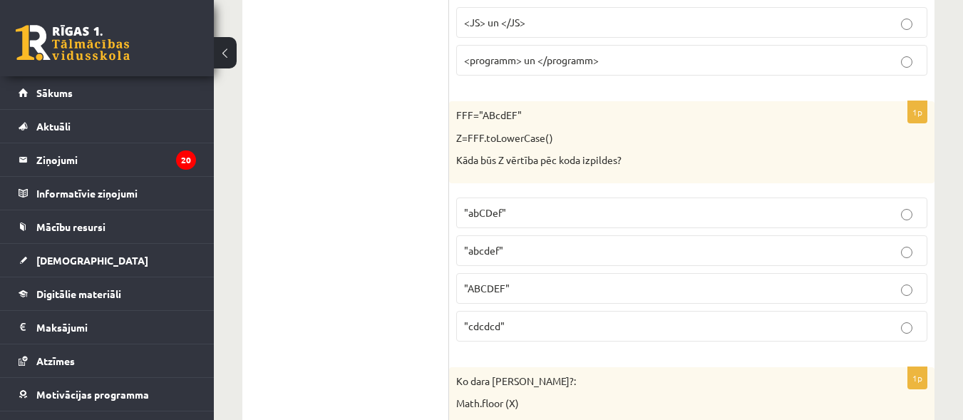
scroll to position [702, 0]
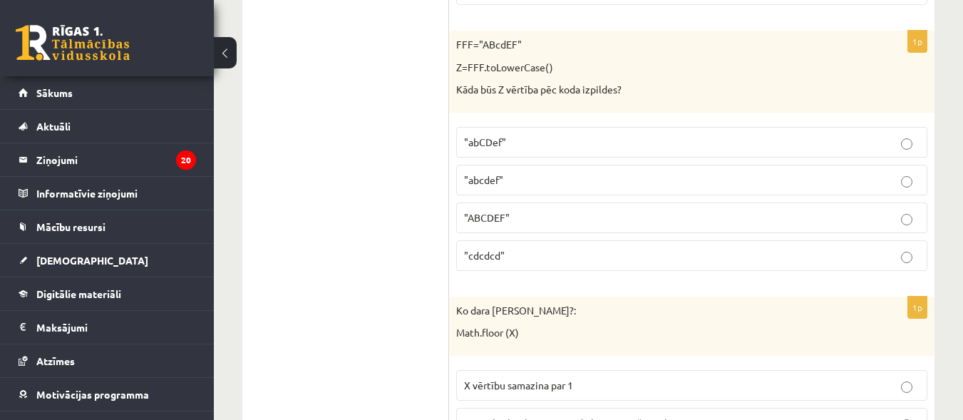
click at [600, 178] on p ""abcdef"" at bounding box center [692, 180] width 456 height 15
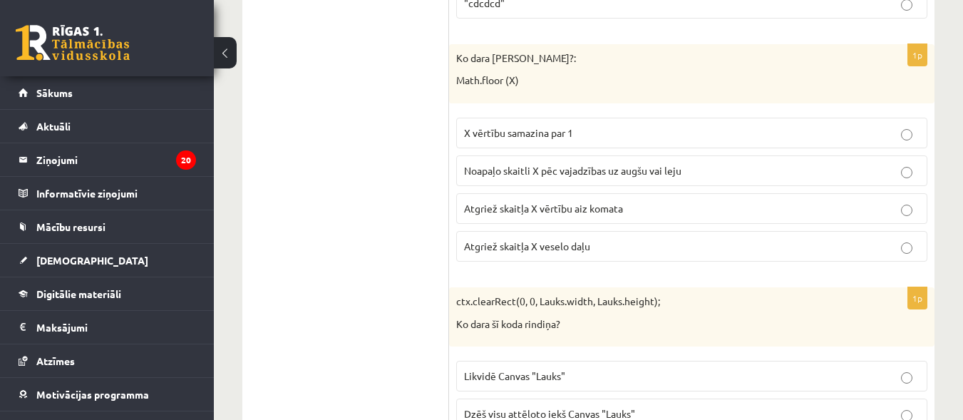
scroll to position [983, 0]
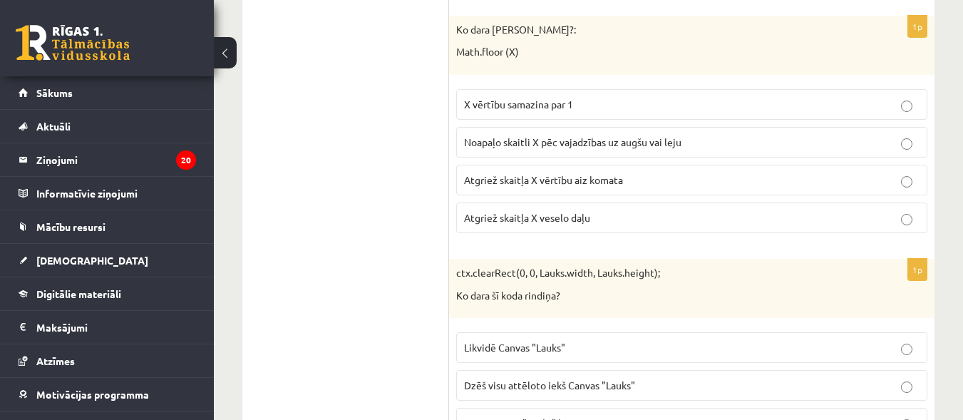
click at [752, 178] on p "Atgriež skaitļa X vērtību aiz komata" at bounding box center [692, 180] width 456 height 15
click at [749, 222] on p "Atgriež skaitļa X veselo daļu" at bounding box center [692, 217] width 456 height 15
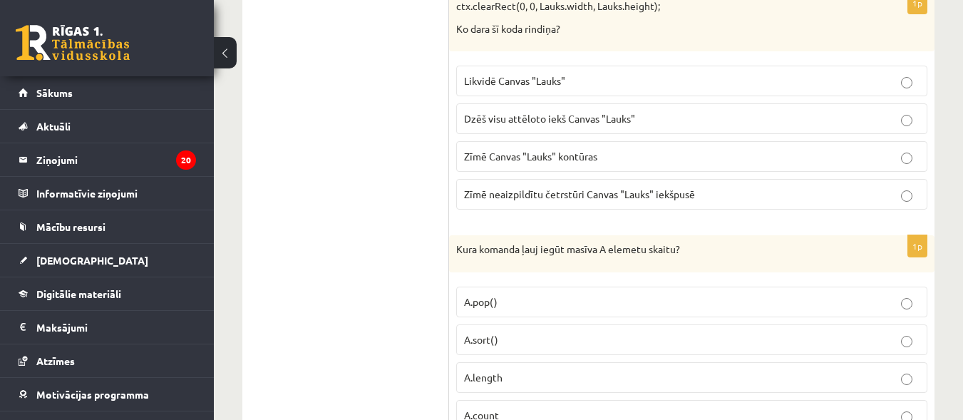
scroll to position [1278, 0]
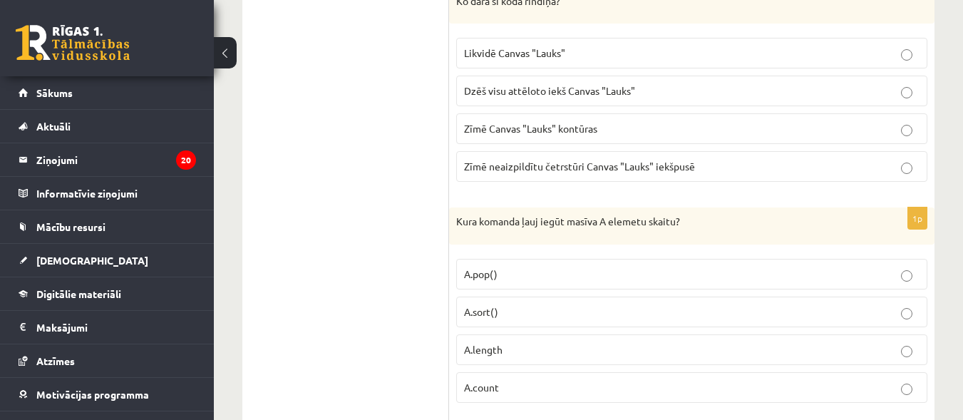
click at [626, 86] on p "Dzēš visu attēloto iekš Canvas "Lauks"" at bounding box center [692, 90] width 456 height 15
click at [581, 359] on label "A.length" at bounding box center [691, 349] width 471 height 31
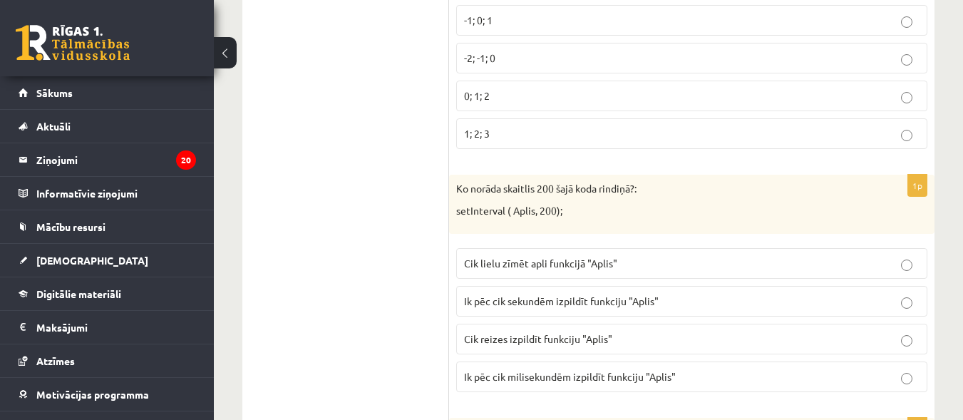
scroll to position [1812, 0]
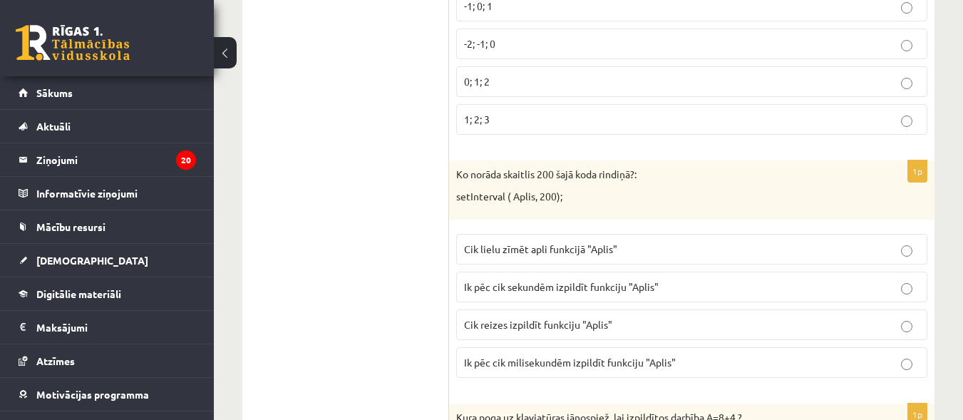
click at [595, 7] on p "-1; 0; 1" at bounding box center [692, 6] width 456 height 15
click at [697, 286] on p "Ik pēc cik sekundēm izpildīt funkciju "Aplis"" at bounding box center [692, 287] width 456 height 15
click at [658, 367] on span "Ik pēc cik milisekundēm izpildīt funkciju "Aplis"" at bounding box center [570, 362] width 212 height 13
click at [764, 282] on p "Ik pēc cik sekundēm izpildīt funkciju "Aplis"" at bounding box center [692, 287] width 456 height 15
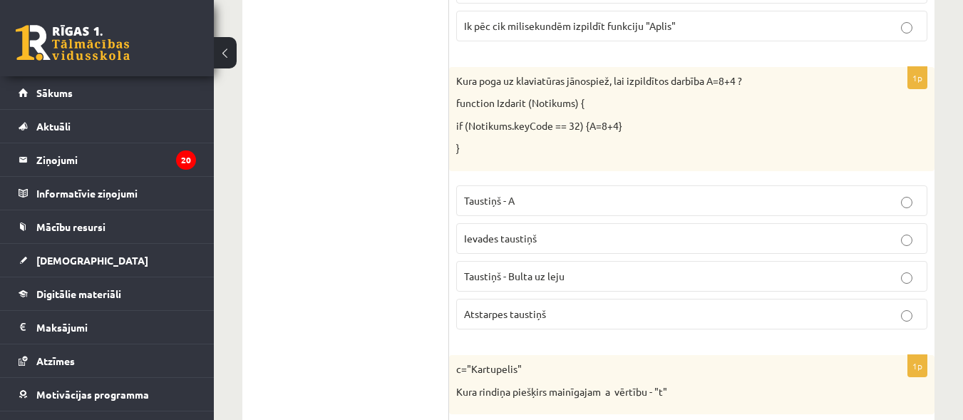
scroll to position [2163, 0]
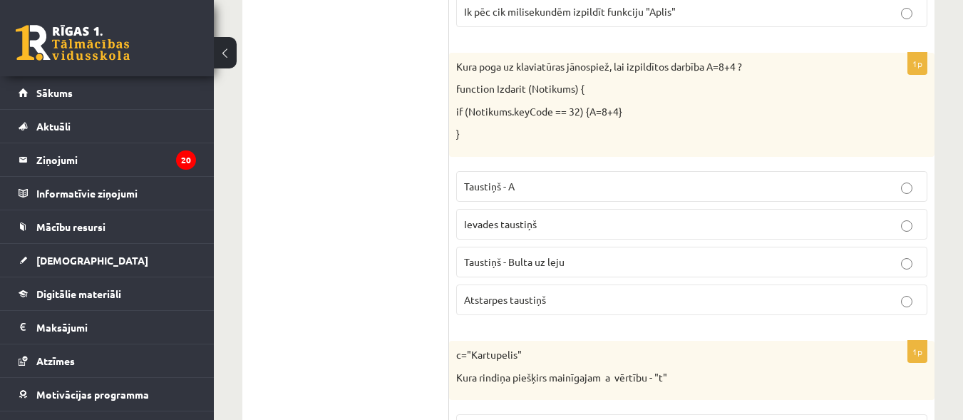
click at [598, 292] on label "Atstarpes taustiņš" at bounding box center [691, 300] width 471 height 31
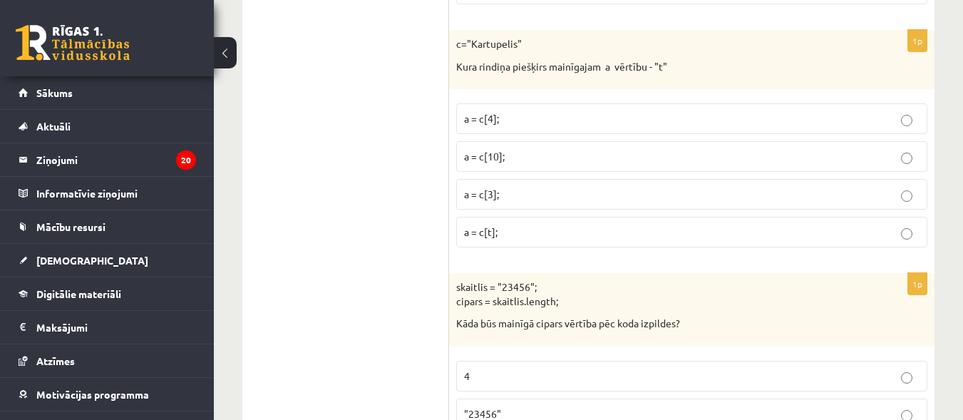
scroll to position [2516, 0]
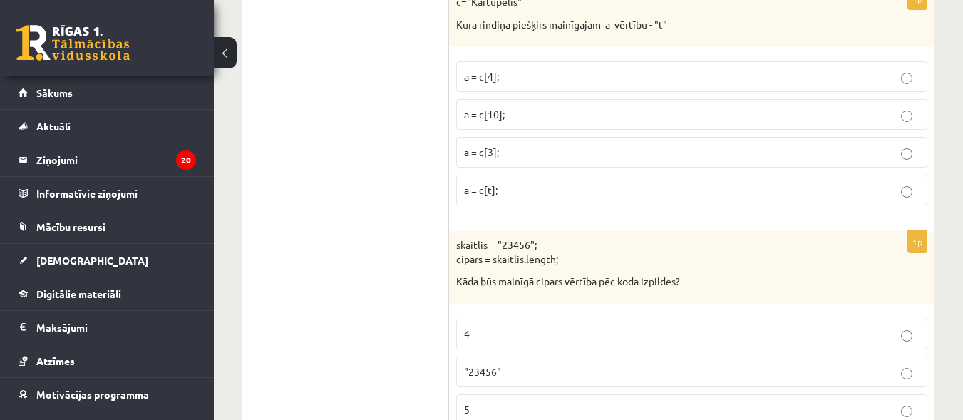
click at [573, 152] on p "a = c[3];" at bounding box center [692, 152] width 456 height 15
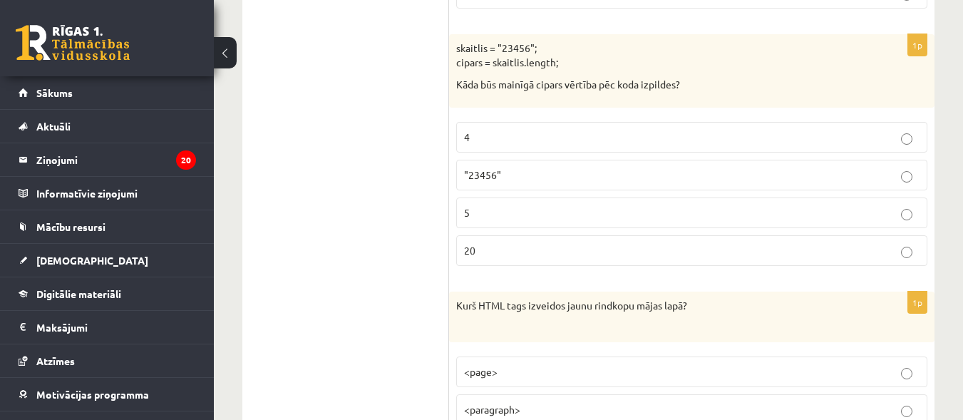
scroll to position [2727, 0]
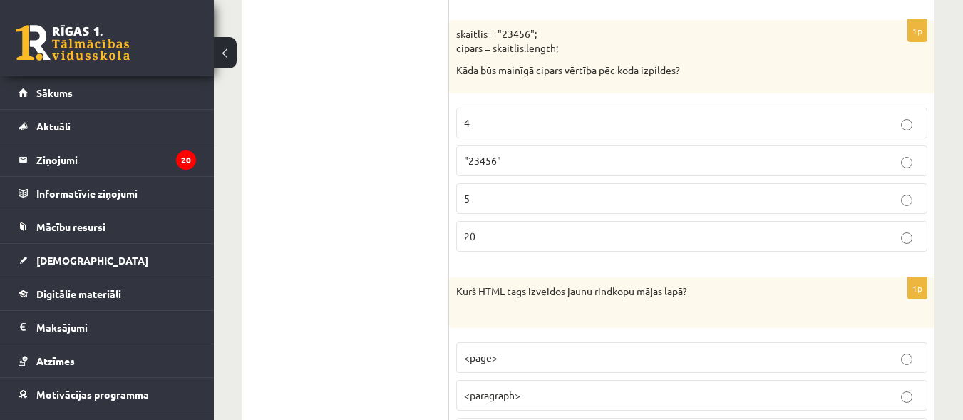
click at [610, 162] on p ""23456"" at bounding box center [692, 160] width 456 height 15
click at [808, 121] on p "4" at bounding box center [692, 123] width 456 height 15
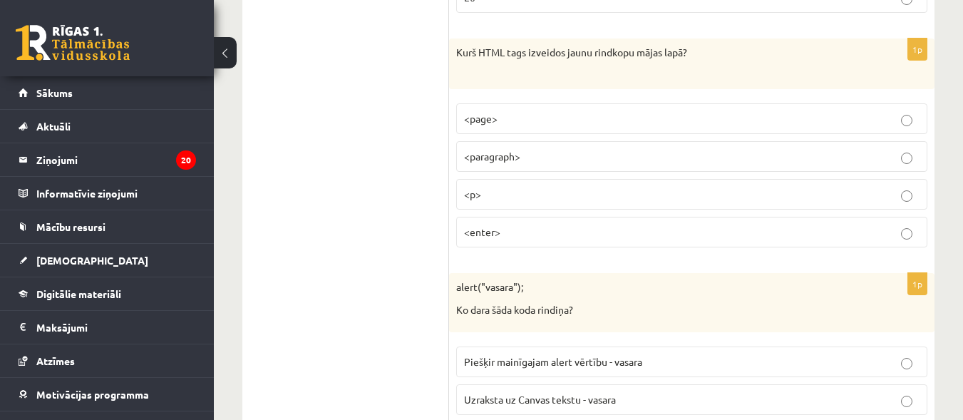
scroll to position [2979, 0]
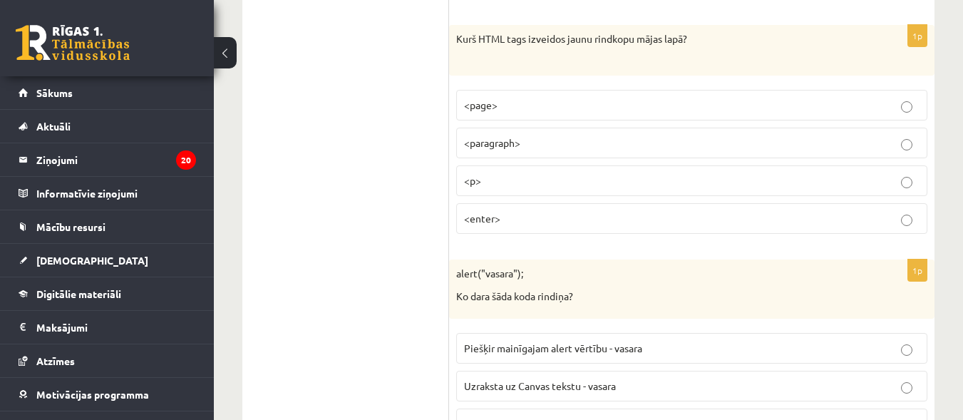
click at [603, 176] on p "<p>" at bounding box center [692, 180] width 456 height 15
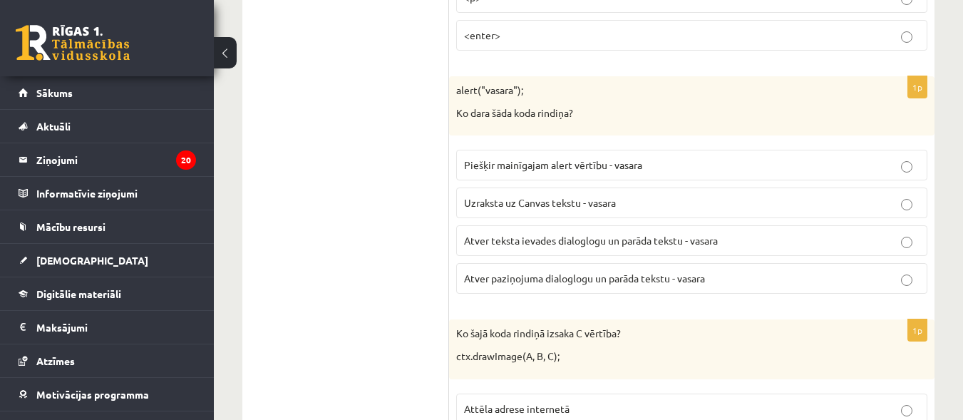
scroll to position [3176, 0]
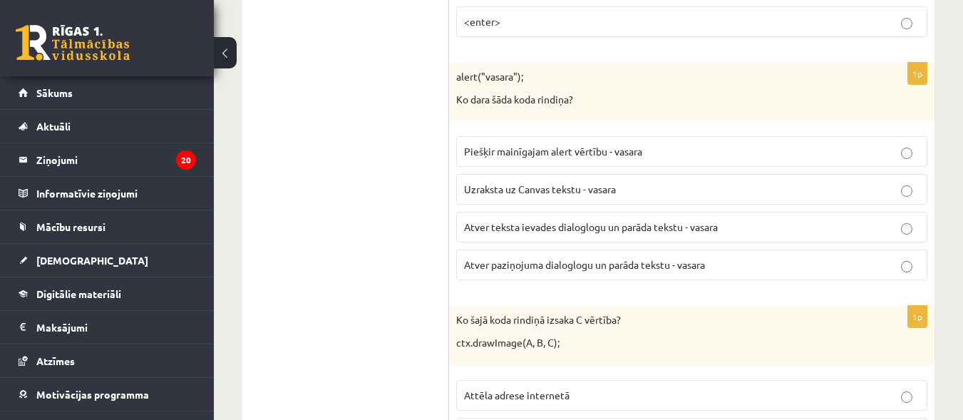
click at [645, 274] on label "Atver paziņojuma dialoglogu un parāda tekstu - vasara" at bounding box center [691, 265] width 471 height 31
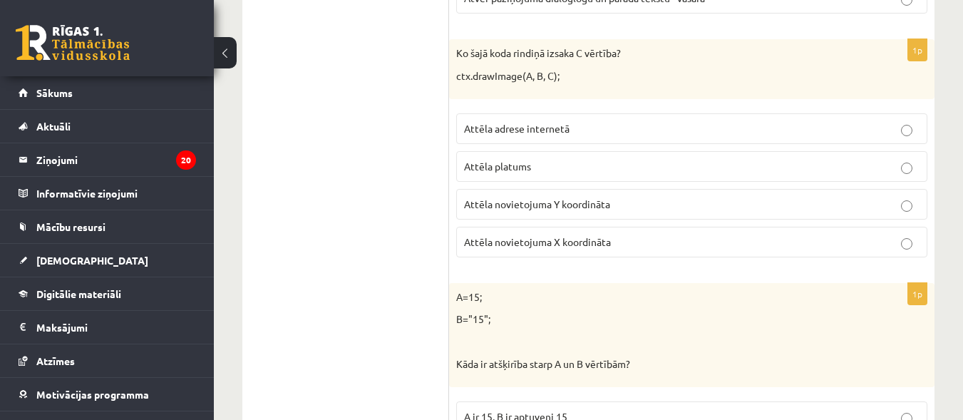
scroll to position [3486, 0]
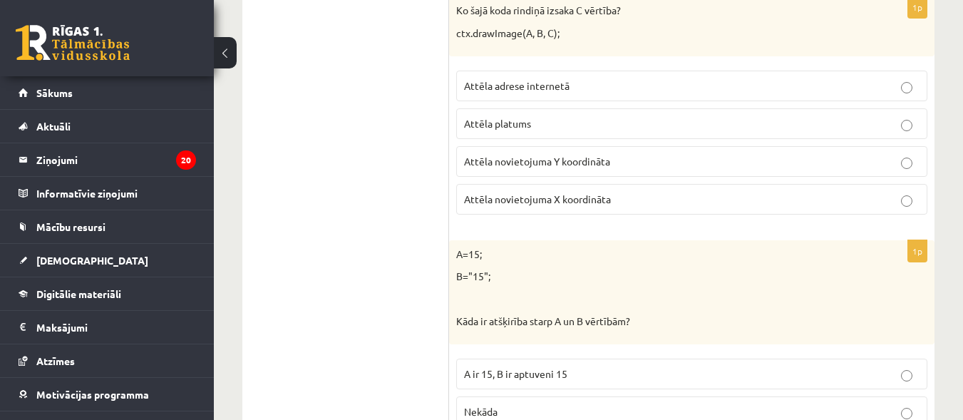
click at [769, 162] on p "Attēla novietojuma Y koordināta" at bounding box center [692, 161] width 456 height 15
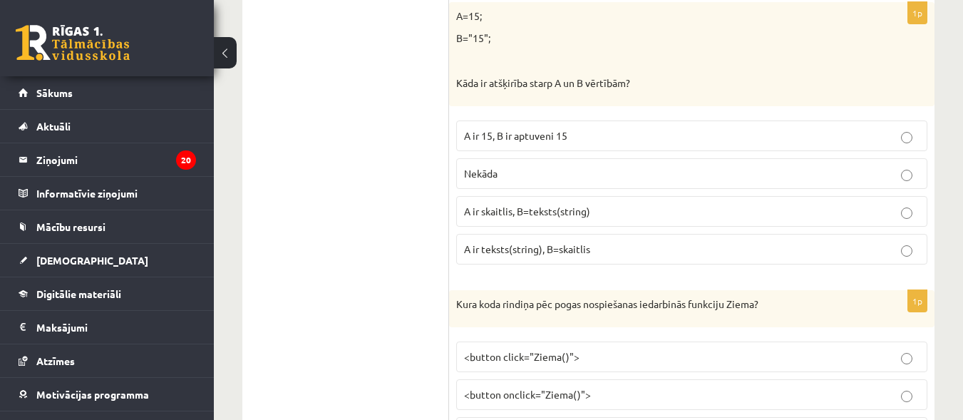
scroll to position [3738, 0]
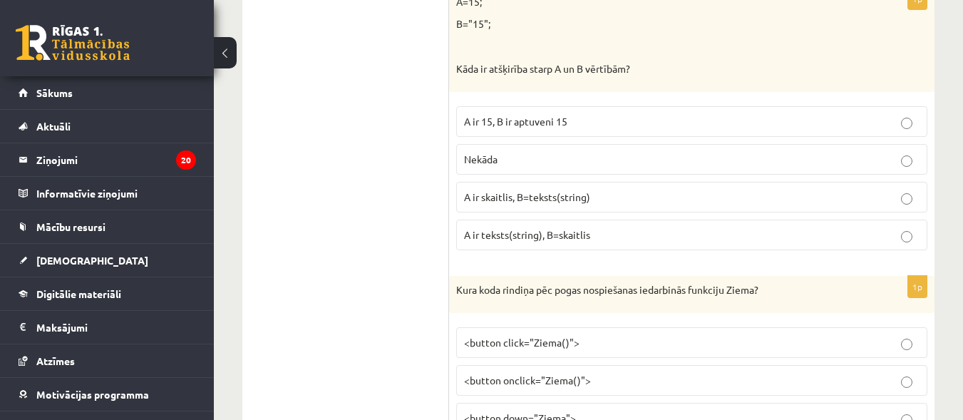
click at [687, 191] on p "A ir skaitlis, B=teksts(string)" at bounding box center [692, 197] width 456 height 15
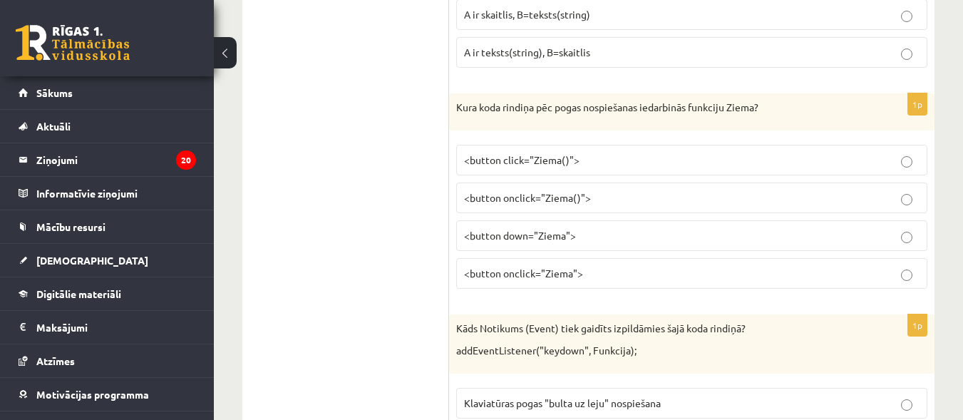
scroll to position [3963, 0]
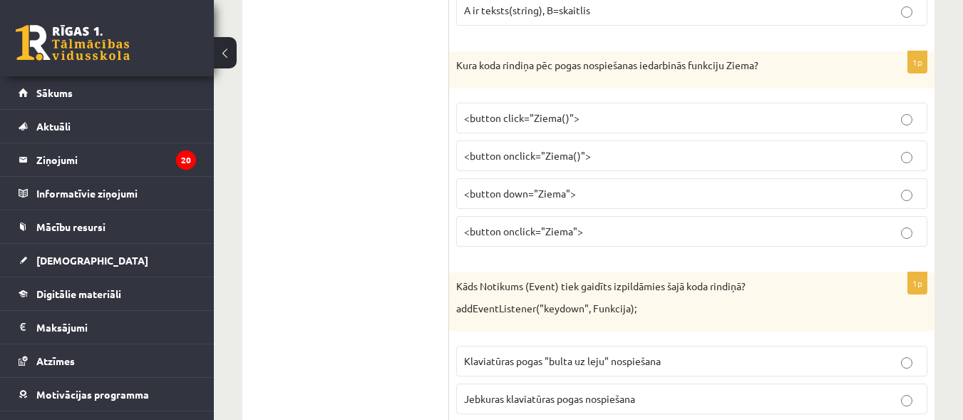
click at [641, 148] on label "<button onclick="Ziema()">" at bounding box center [691, 155] width 471 height 31
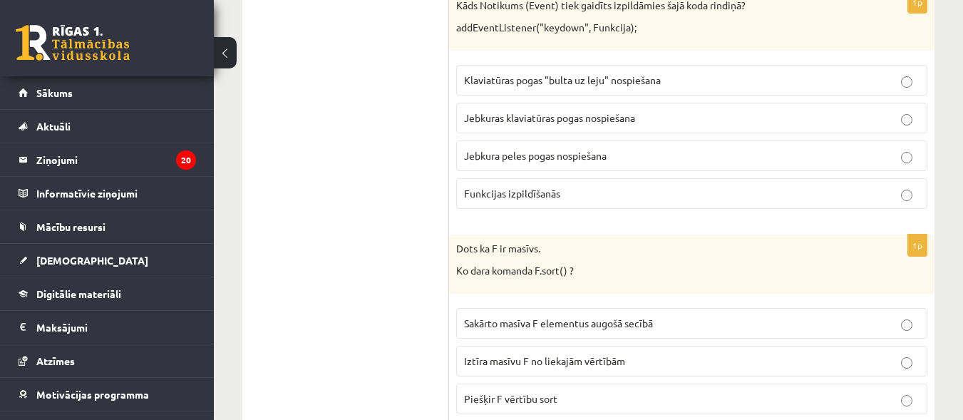
scroll to position [4258, 0]
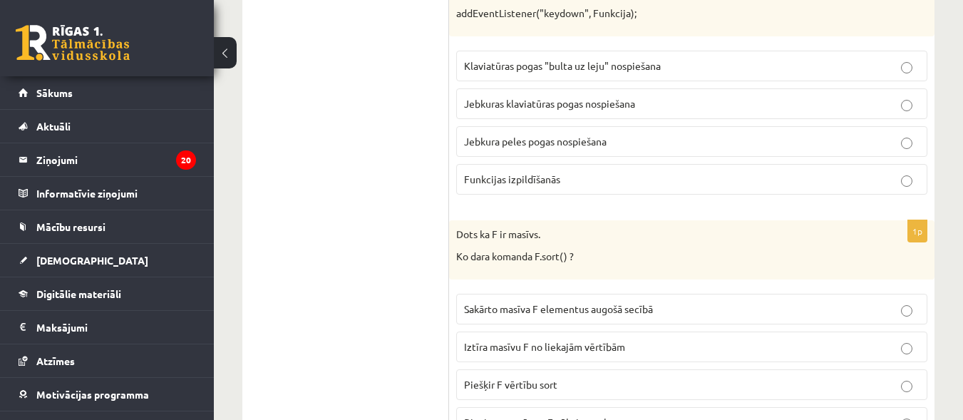
click at [655, 91] on label "Jebkuras klaviatūras pogas nospiešana" at bounding box center [691, 103] width 471 height 31
click at [716, 311] on p "Sakārto masīva F elementus augošā secībā" at bounding box center [692, 309] width 456 height 15
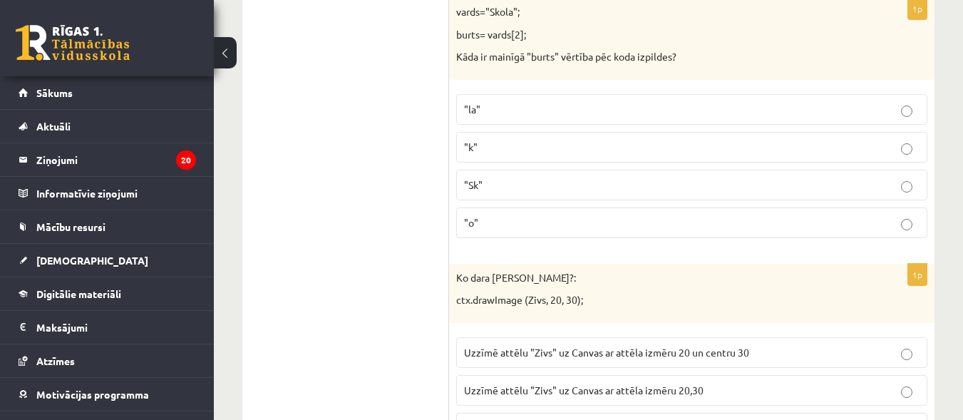
scroll to position [4709, 0]
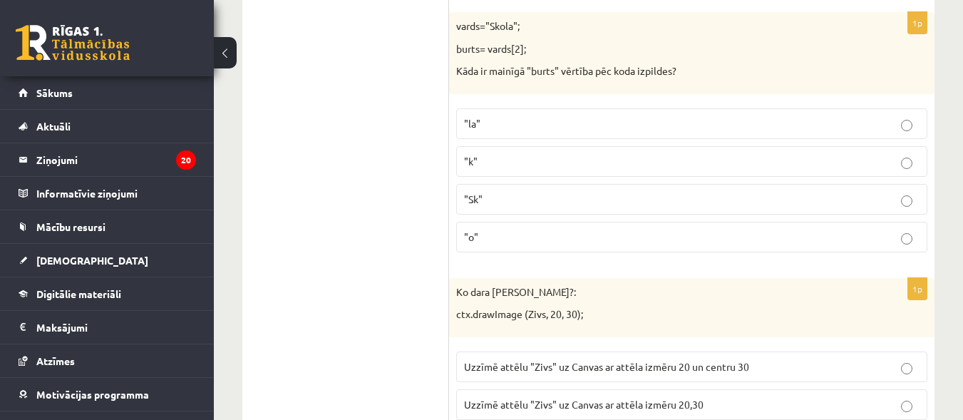
click at [585, 203] on p ""Sk"" at bounding box center [692, 199] width 456 height 15
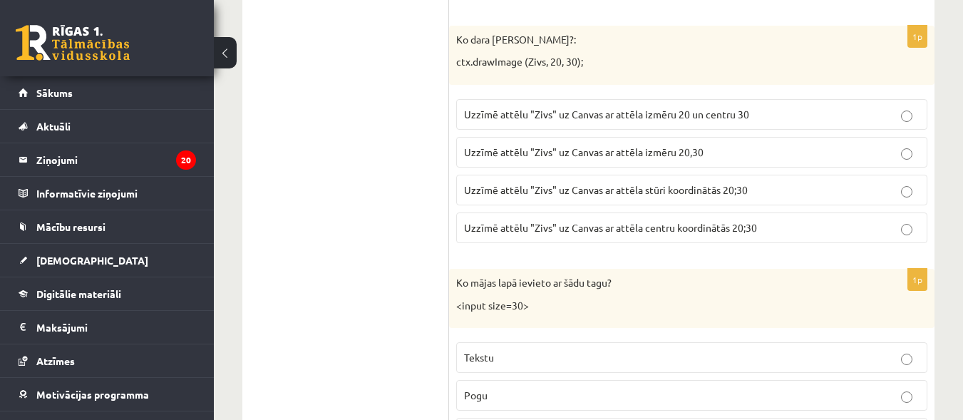
scroll to position [5005, 0]
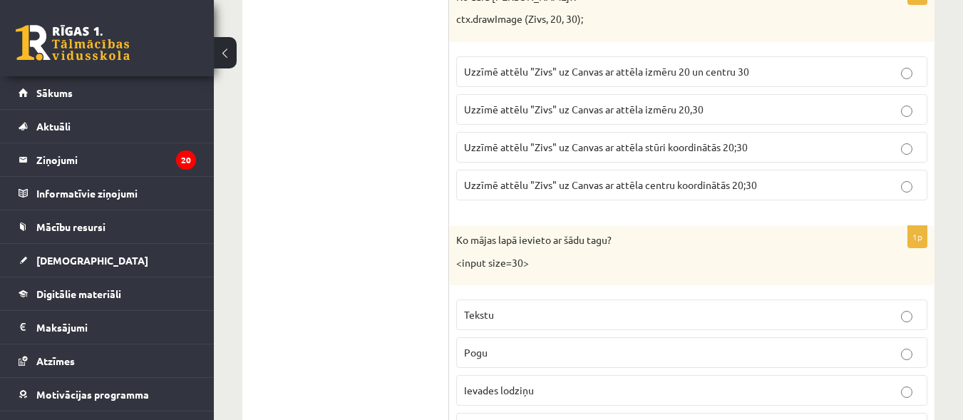
click at [759, 146] on p "Uzzīmē attēlu "Zivs" uz Canvas ar attēla stūri koordinātās 20;30" at bounding box center [692, 147] width 456 height 15
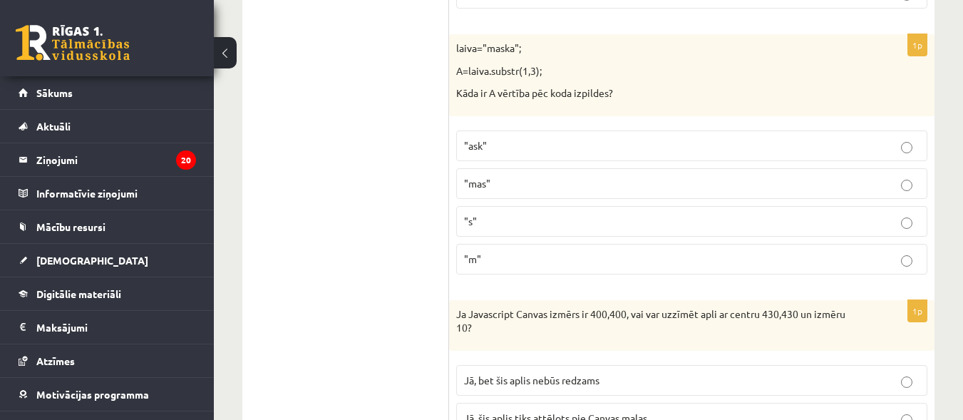
scroll to position [5482, 0]
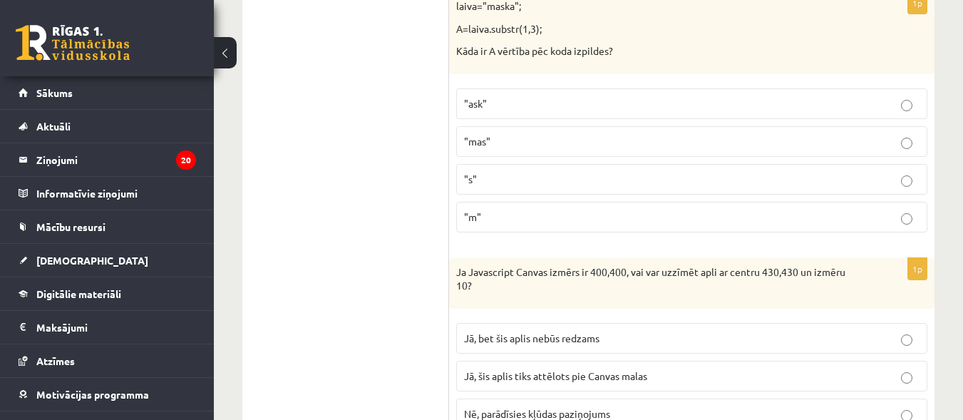
click at [667, 86] on fieldset ""ask" "mas" "s" "m"" at bounding box center [691, 158] width 471 height 155
click at [699, 113] on label ""ask"" at bounding box center [691, 103] width 471 height 31
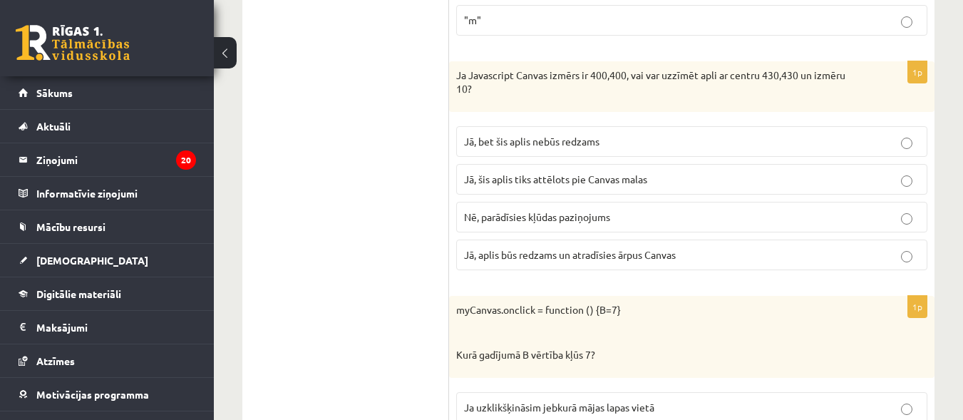
scroll to position [5763, 0]
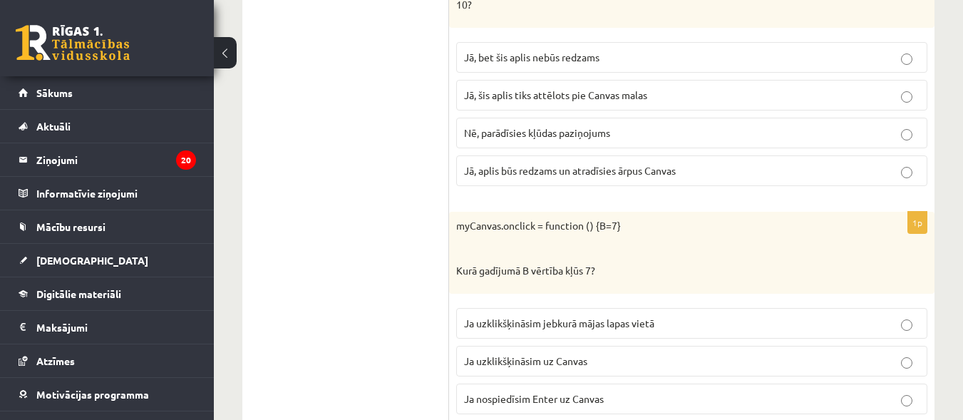
click at [627, 59] on p "Jā, bet šis aplis nebūs redzams" at bounding box center [692, 57] width 456 height 15
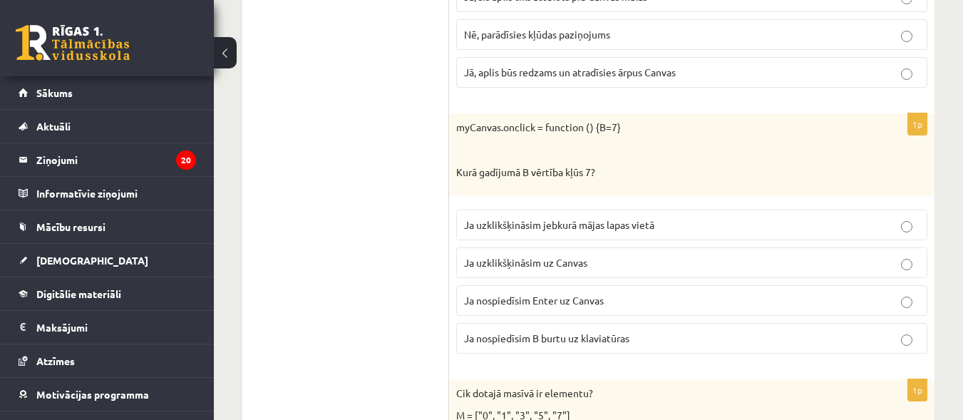
scroll to position [5875, 0]
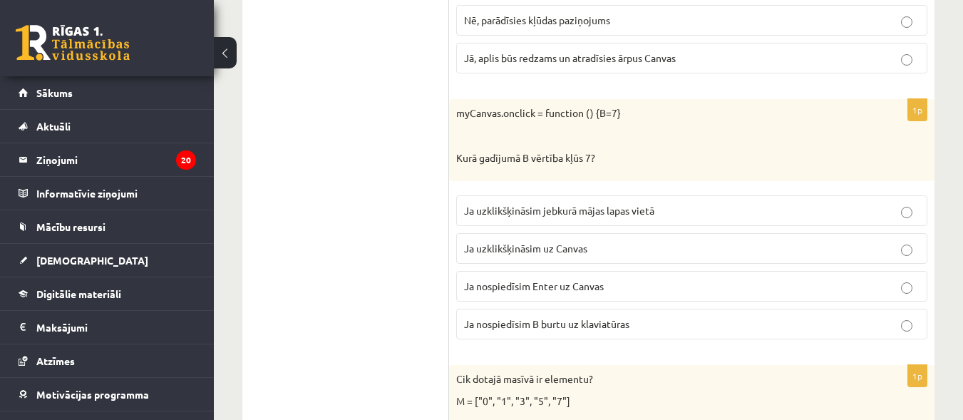
click at [727, 230] on fieldset "Ja uzklikšķināsim jebkurā mājas lapas vietā Ja uzklikšķināsim uz Canvas Ja nosp…" at bounding box center [691, 265] width 471 height 155
click at [731, 257] on label "Ja uzklikšķināsim uz Canvas" at bounding box center [691, 248] width 471 height 31
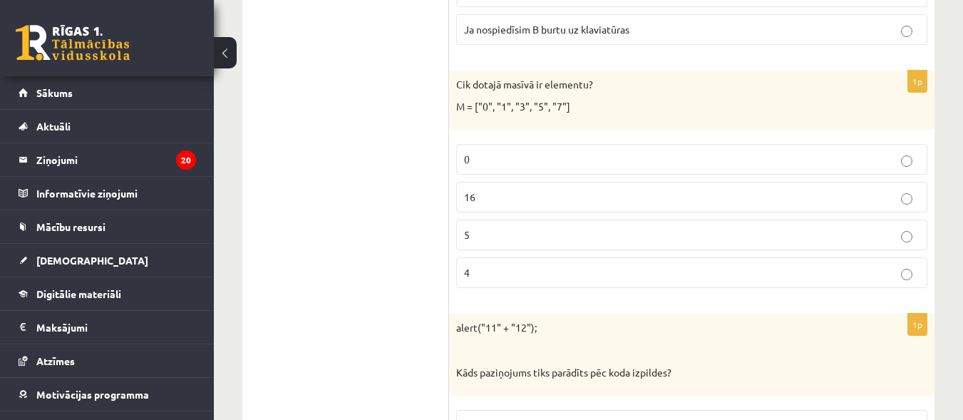
scroll to position [6184, 0]
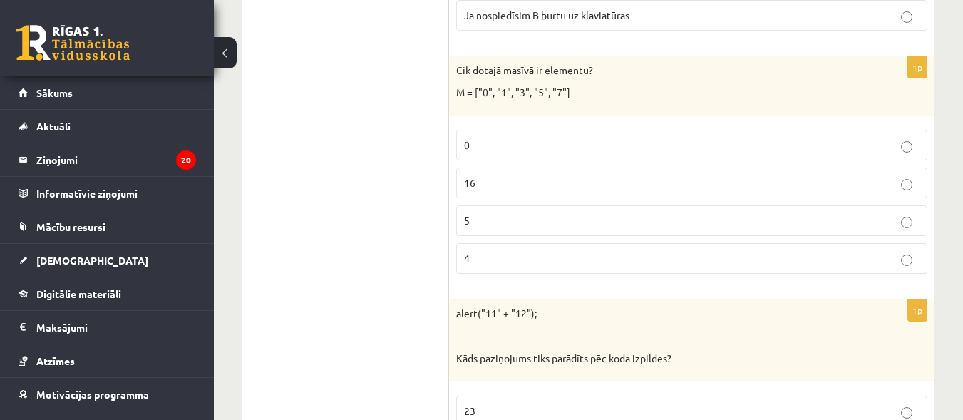
click at [660, 217] on p "5" at bounding box center [692, 220] width 456 height 15
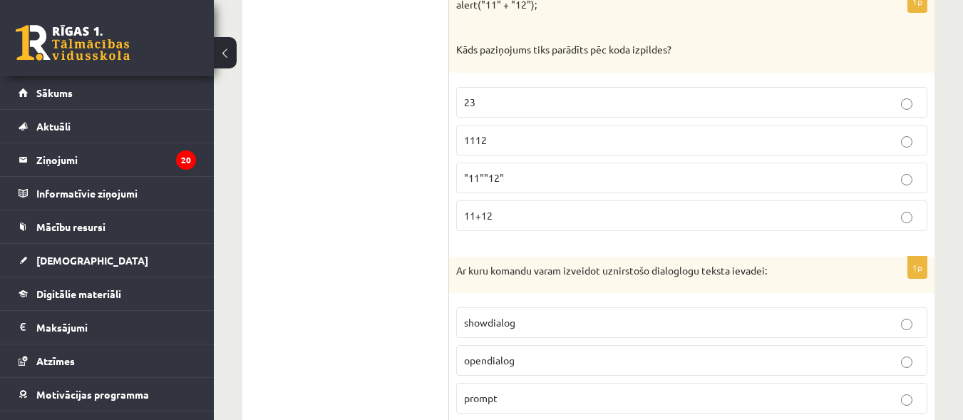
scroll to position [6507, 0]
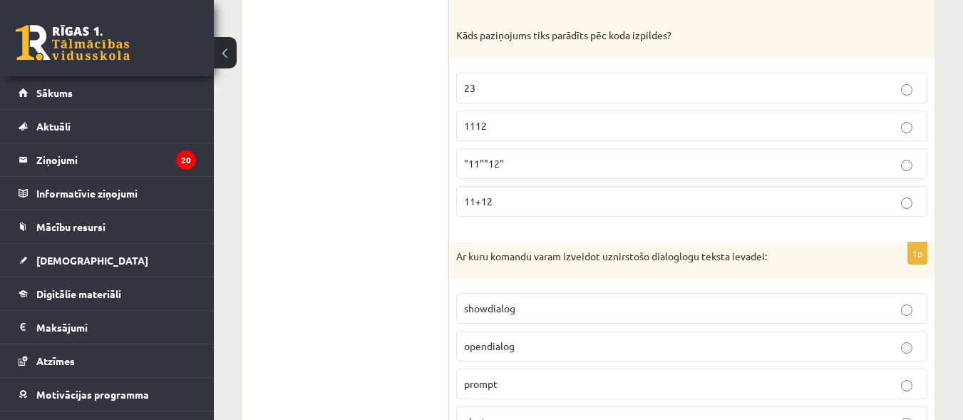
click at [516, 97] on label "23" at bounding box center [691, 88] width 471 height 31
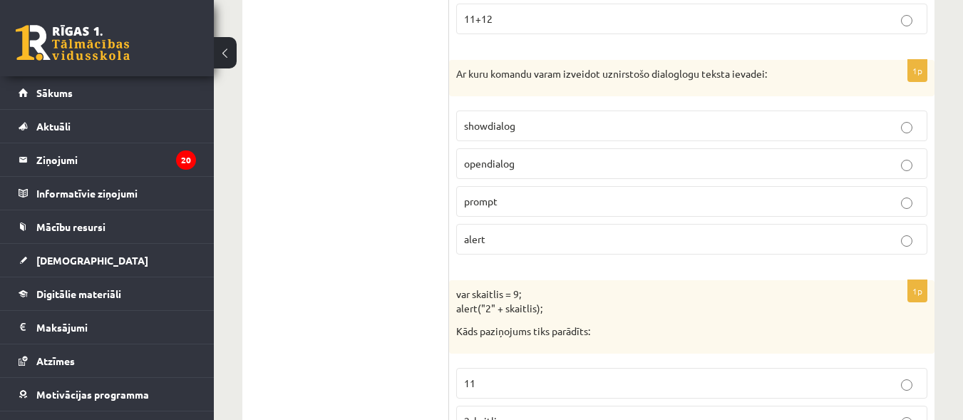
scroll to position [6718, 0]
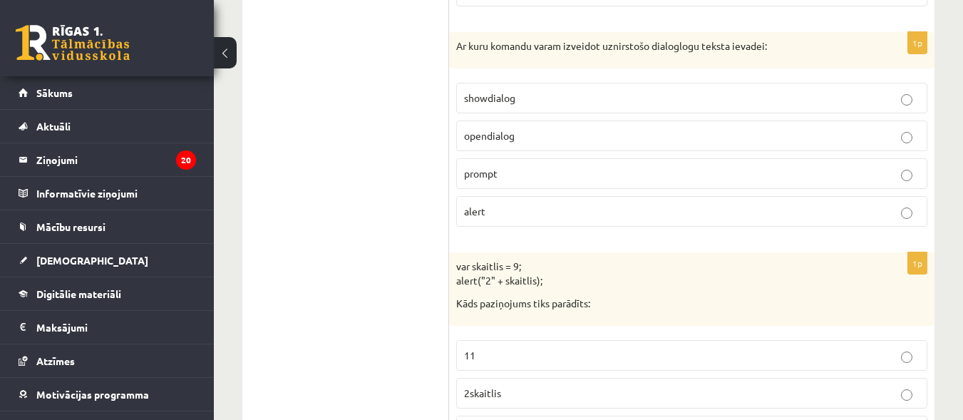
click at [603, 172] on p "prompt" at bounding box center [692, 173] width 456 height 15
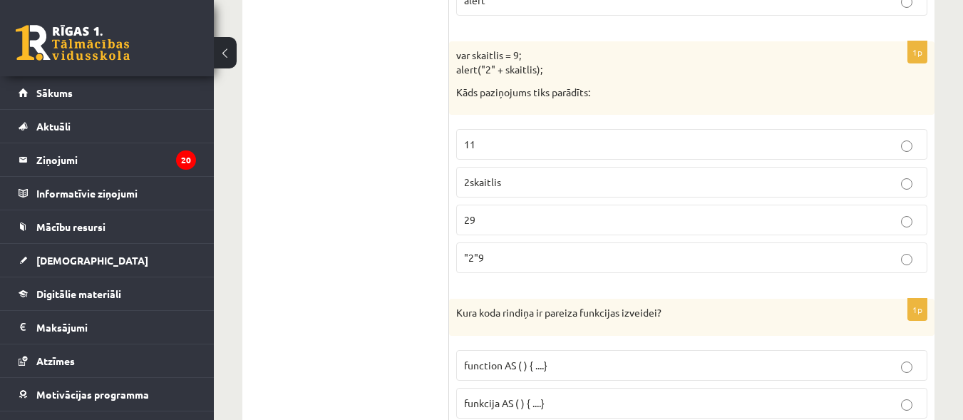
scroll to position [6943, 0]
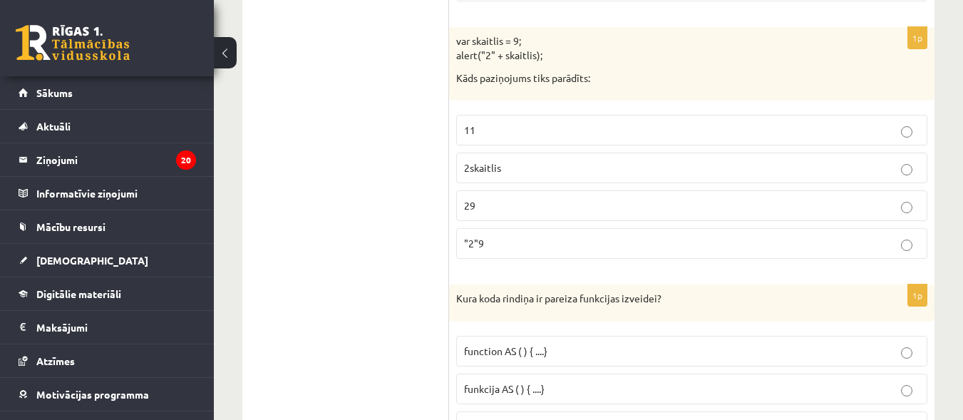
click at [602, 191] on fieldset "11 2skaitlis 29 "2"9" at bounding box center [691, 185] width 471 height 155
click at [628, 205] on p "29" at bounding box center [692, 205] width 456 height 15
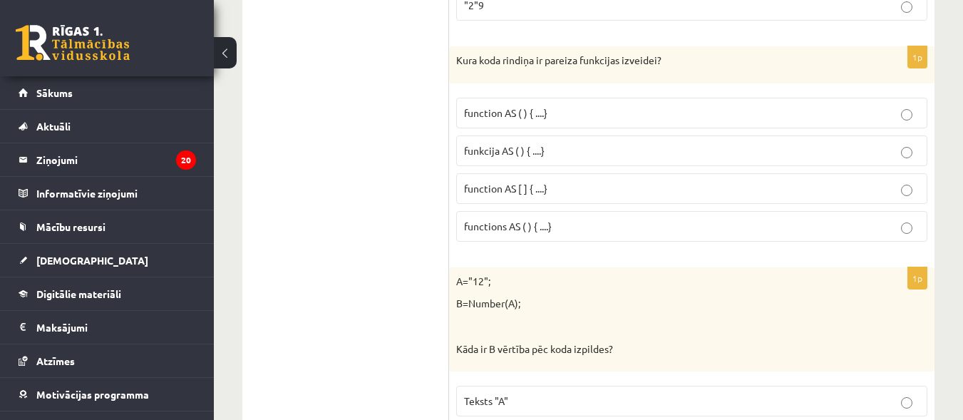
scroll to position [7195, 0]
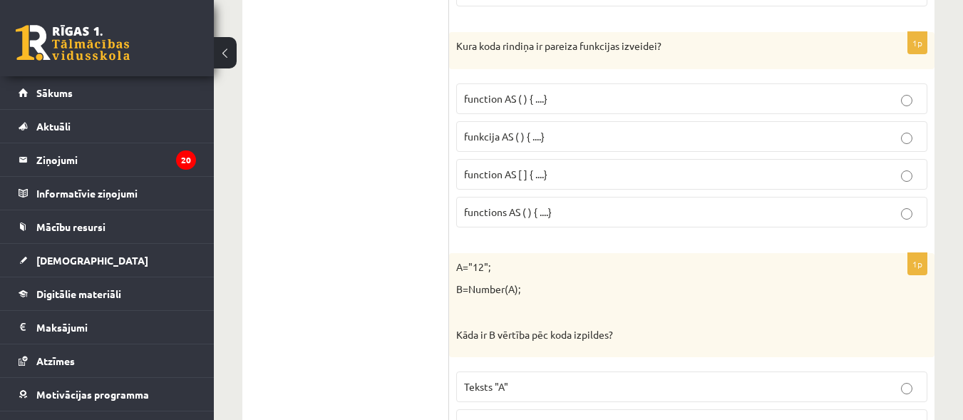
click at [643, 95] on p "function AS ( ) { ....}" at bounding box center [692, 98] width 456 height 15
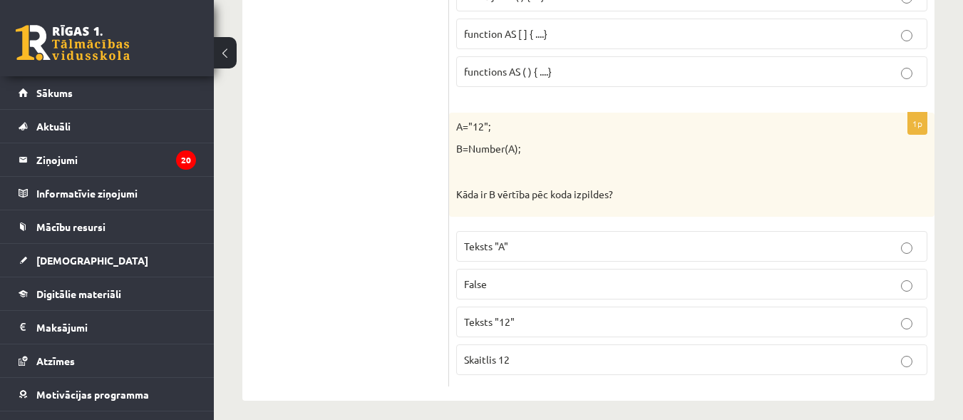
scroll to position [7346, 0]
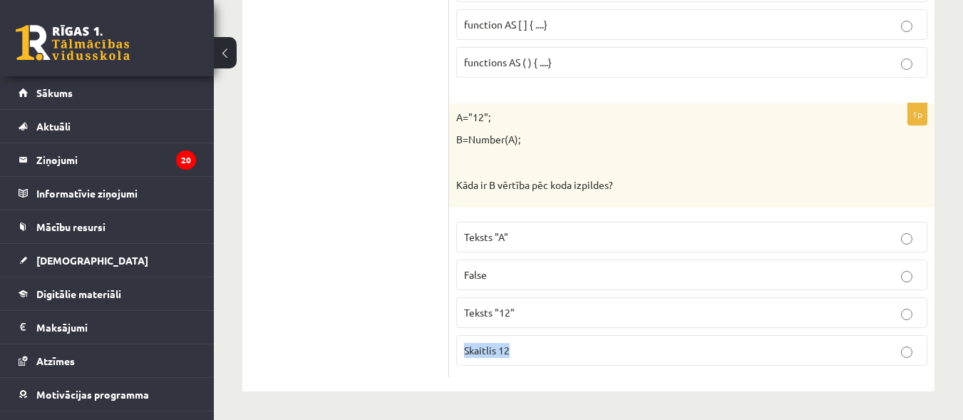
drag, startPoint x: 550, startPoint y: 297, endPoint x: 654, endPoint y: 352, distance: 117.7
click at [654, 352] on fieldset "Teksts "A" False Teksts "12" Skaitlis 12" at bounding box center [691, 292] width 471 height 155
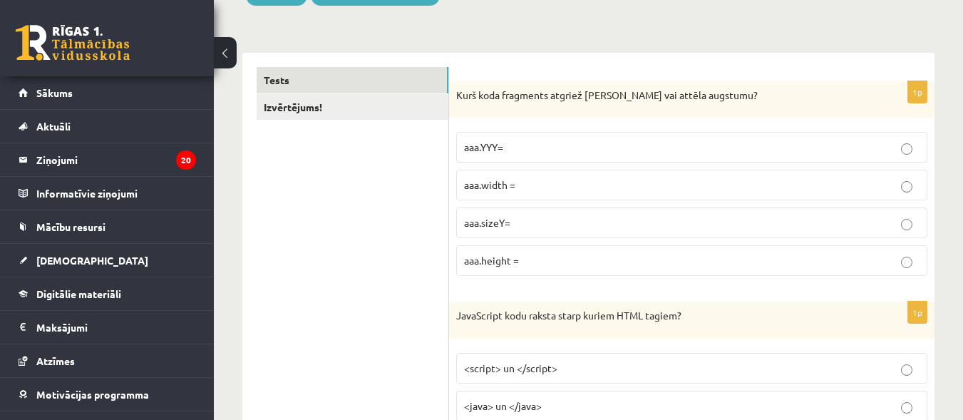
scroll to position [0, 0]
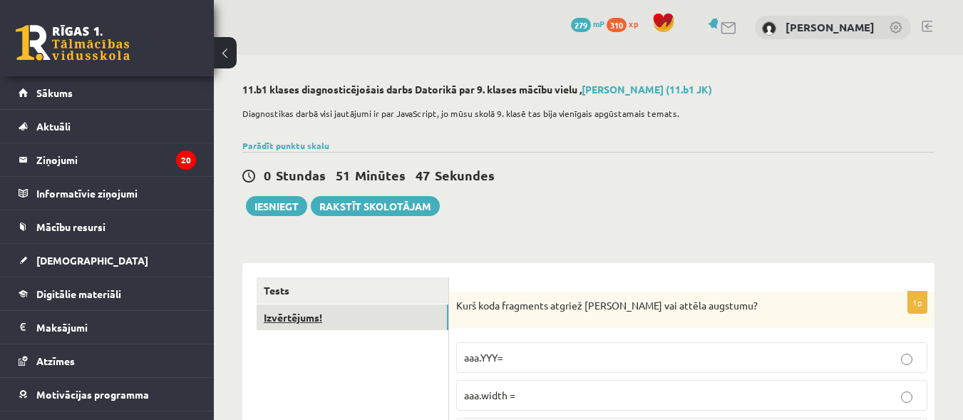
click at [341, 327] on link "Izvērtējums!" at bounding box center [353, 318] width 192 height 26
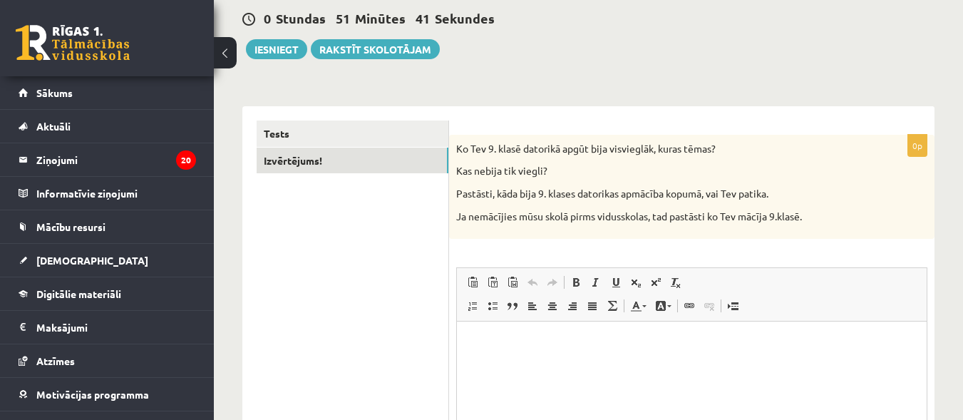
scroll to position [158, 0]
click at [710, 352] on html at bounding box center [692, 342] width 470 height 44
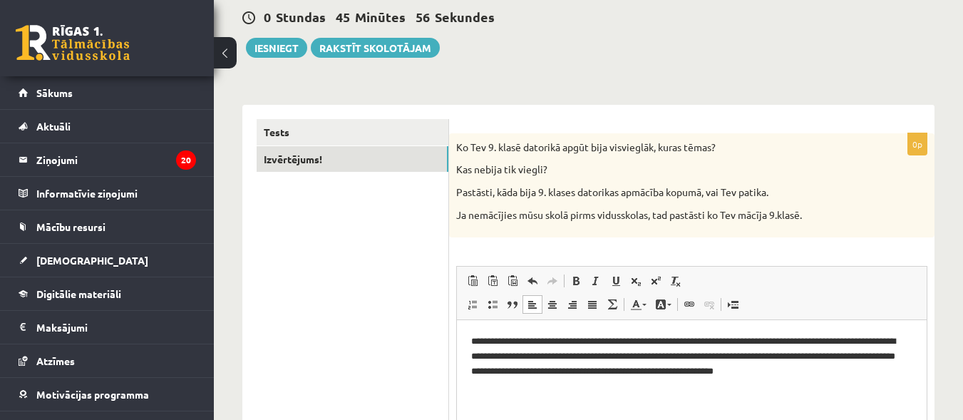
click at [286, 36] on div "0 Stundas 45 Minūtes 56 Sekundes Ieskaite saglabāta! Iesniegt Rakstīt skolotājam" at bounding box center [588, 26] width 692 height 64
click at [289, 53] on button "Iesniegt" at bounding box center [276, 48] width 61 height 20
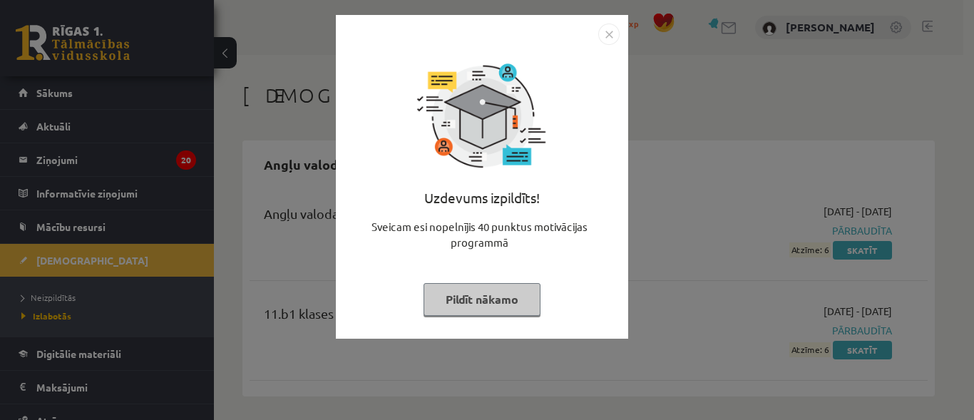
click at [475, 298] on button "Pildīt nākamo" at bounding box center [482, 299] width 117 height 33
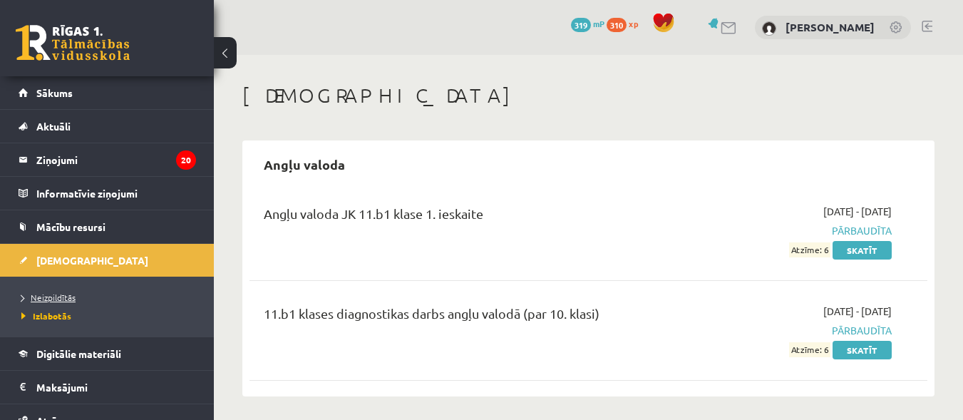
click at [42, 299] on span "Neizpildītās" at bounding box center [48, 297] width 54 height 11
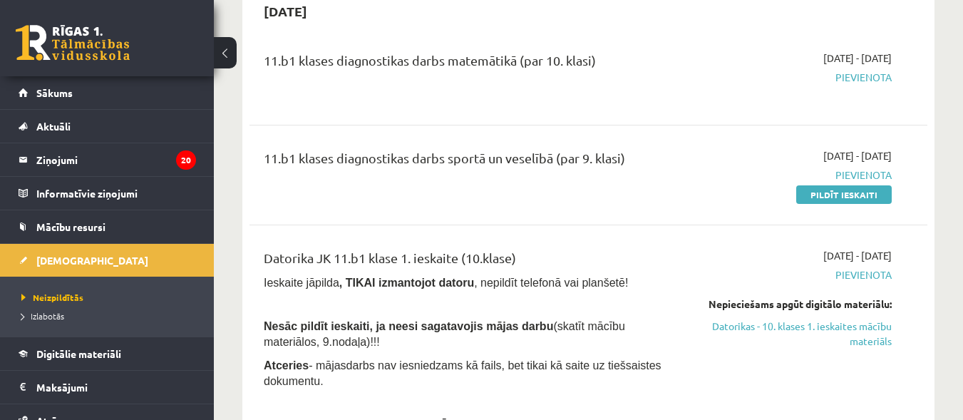
scroll to position [188, 0]
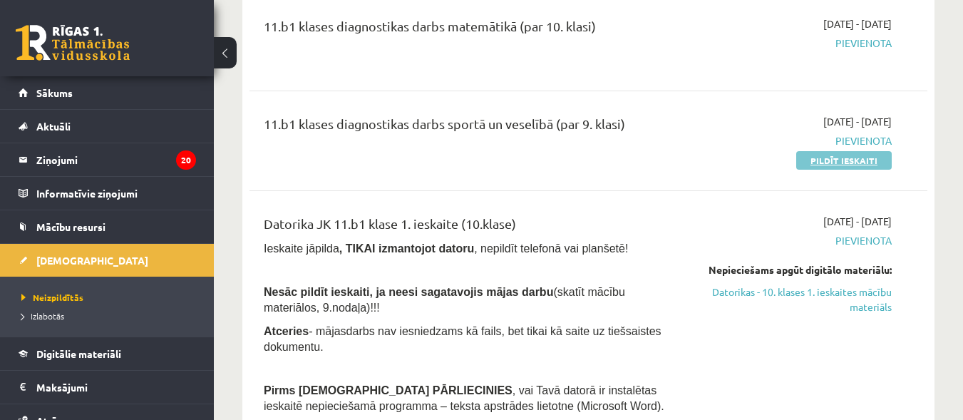
click at [832, 163] on link "Pildīt ieskaiti" at bounding box center [845, 160] width 96 height 19
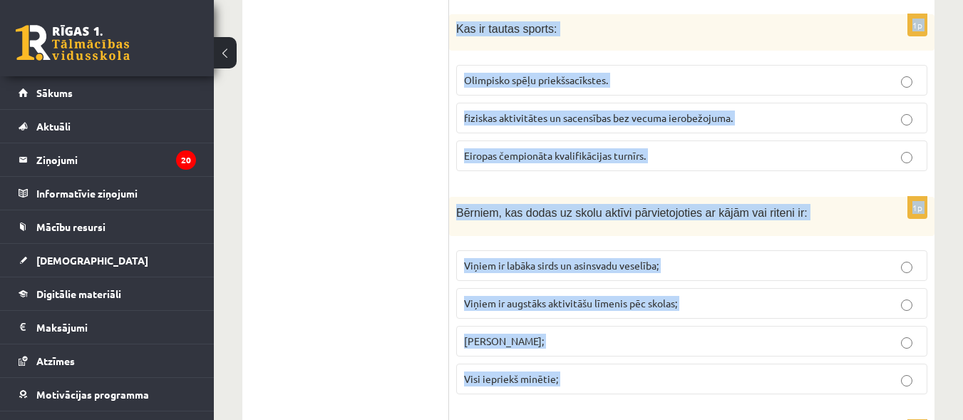
scroll to position [5490, 0]
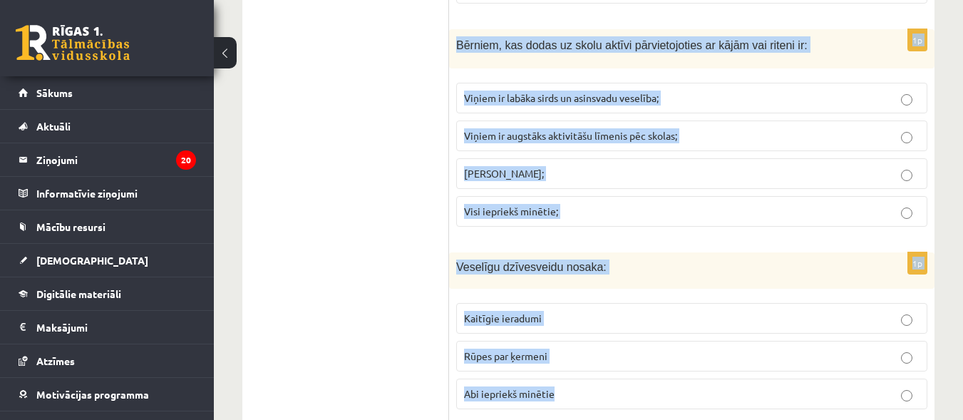
drag, startPoint x: 456, startPoint y: 180, endPoint x: 672, endPoint y: 431, distance: 330.7
copy form "Lorem ip dolors ametconsect: adipiscin elitsedd eiusmodtempori, utlaboreet, dol…"
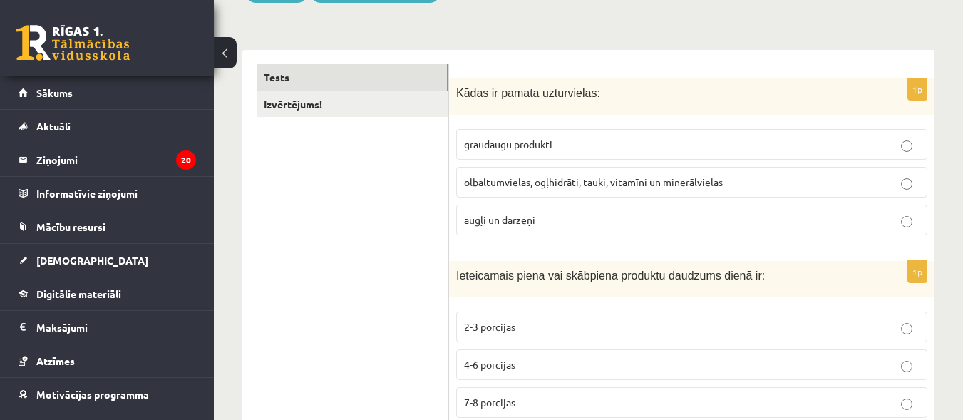
scroll to position [213, 0]
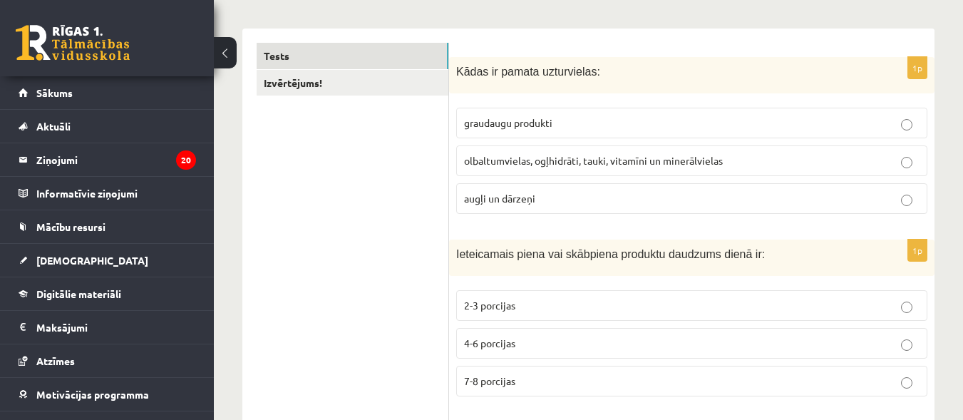
click at [785, 147] on label "olbaltumvielas, ogļhidrāti, tauki, vitamīni un minerālvielas" at bounding box center [691, 160] width 471 height 31
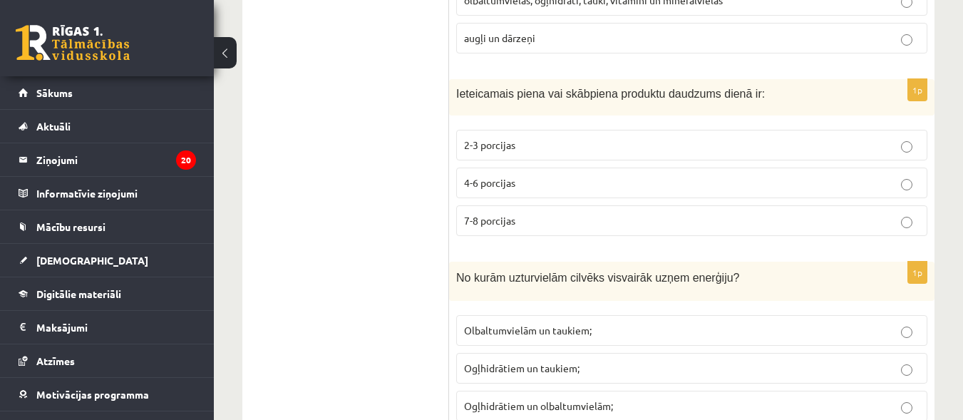
scroll to position [395, 0]
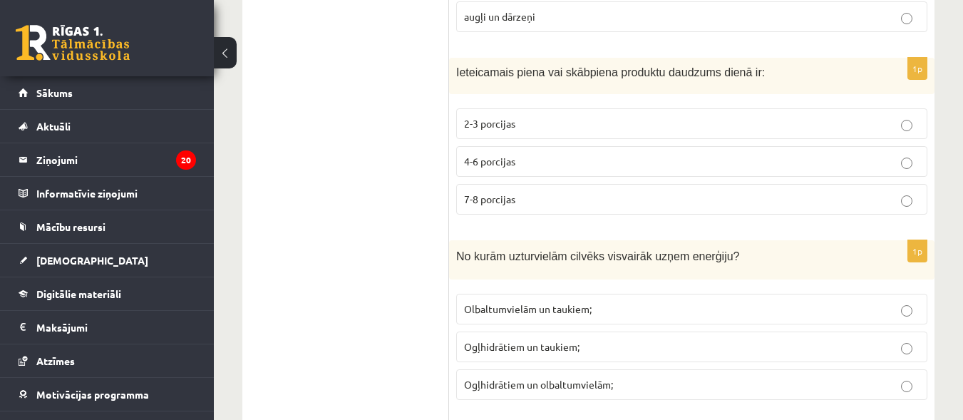
click at [569, 118] on p "2-3 porcijas" at bounding box center [692, 123] width 456 height 15
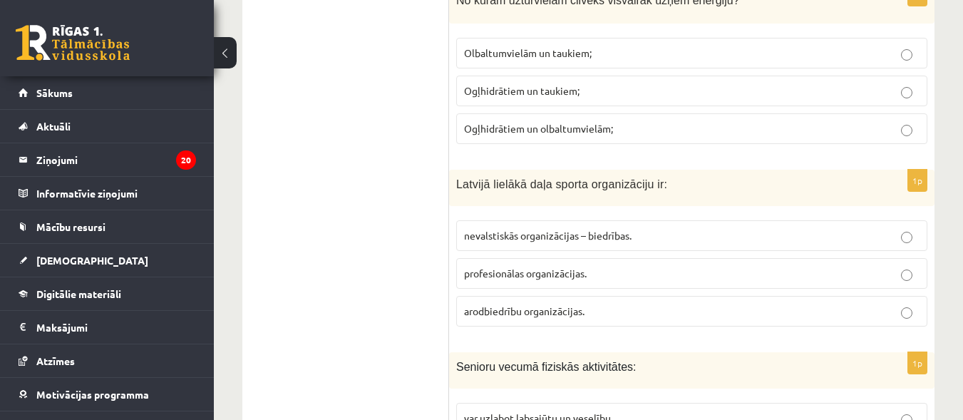
scroll to position [620, 0]
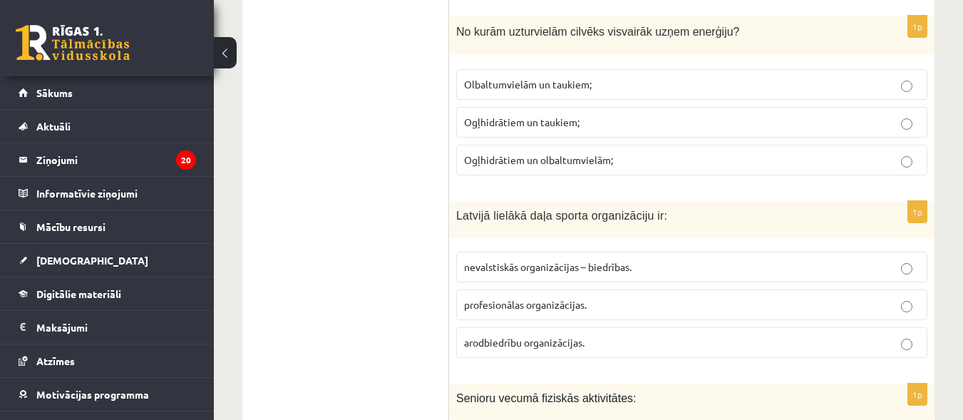
click at [603, 123] on p "Ogļhidrātiem un taukiem;" at bounding box center [692, 122] width 456 height 15
click at [585, 264] on span "nevalstiskās organizācijas – biedrības." at bounding box center [548, 266] width 168 height 13
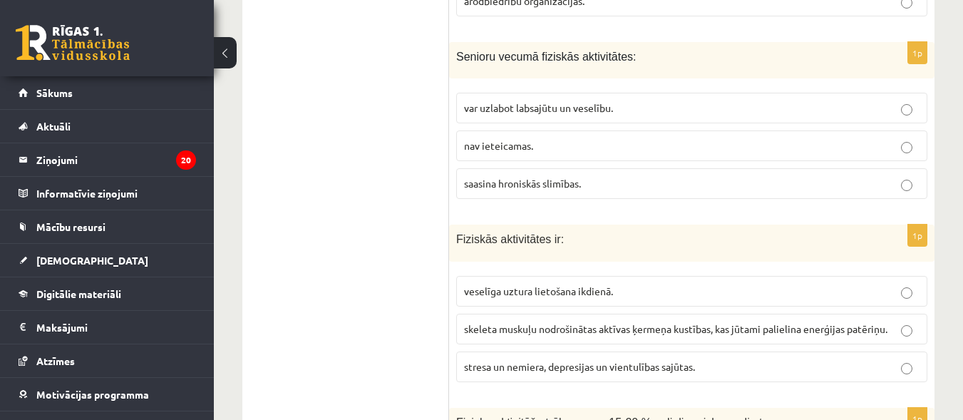
scroll to position [972, 0]
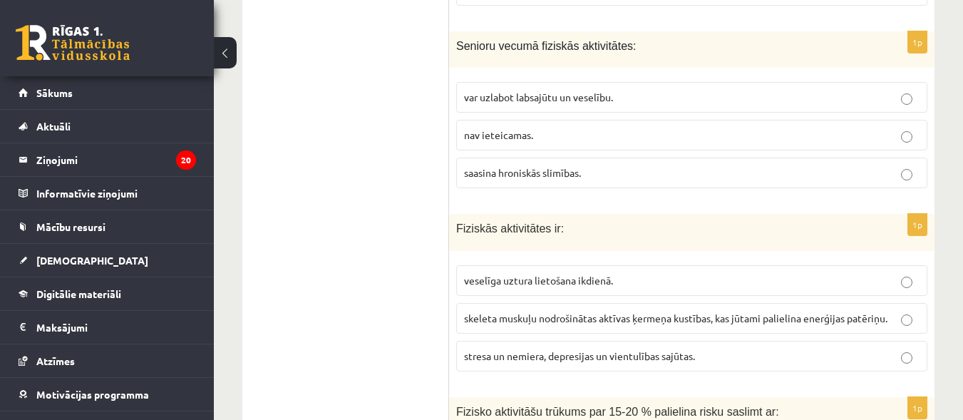
click at [757, 110] on label "var uzlabot labsajūtu un veselību." at bounding box center [691, 97] width 471 height 31
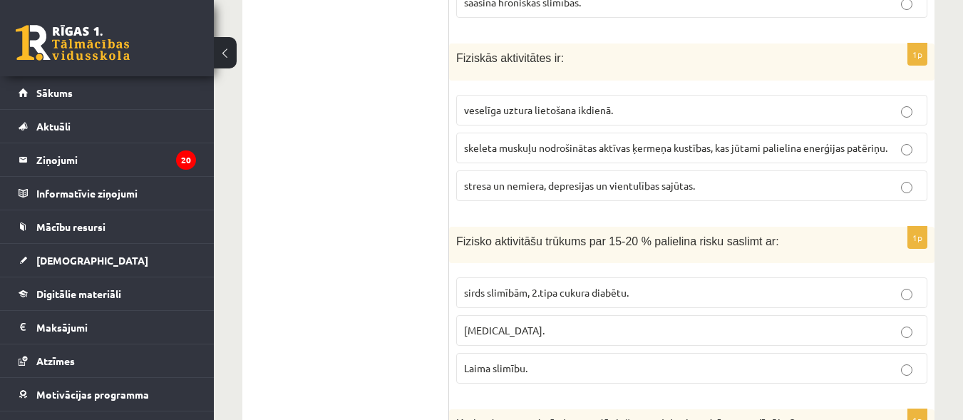
scroll to position [1196, 0]
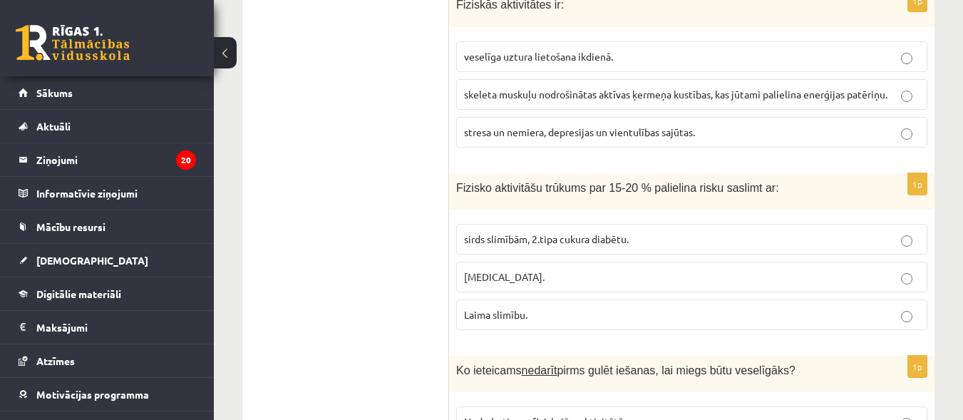
click at [701, 85] on label "skeleta muskuļu nodrošinātas aktīvas ķermeņa kustības, kas jūtami palielina ene…" at bounding box center [691, 94] width 471 height 31
click at [651, 237] on p "sirds slimībām, 2.tipa cukura diabētu." at bounding box center [692, 239] width 456 height 15
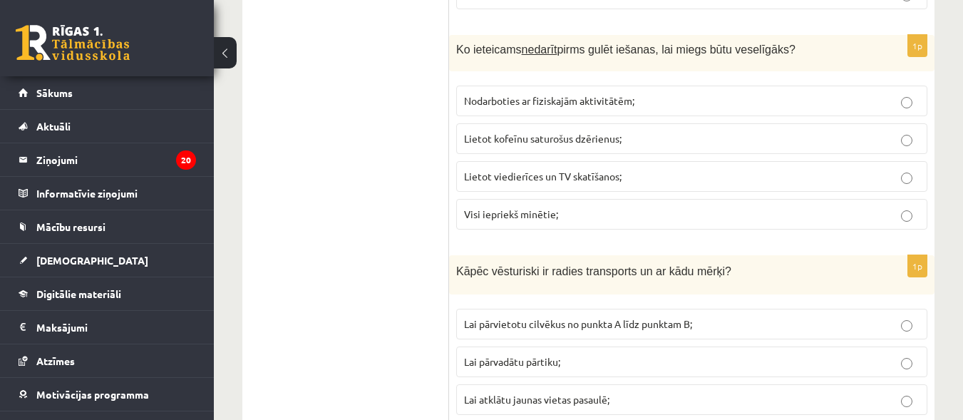
scroll to position [1538, 0]
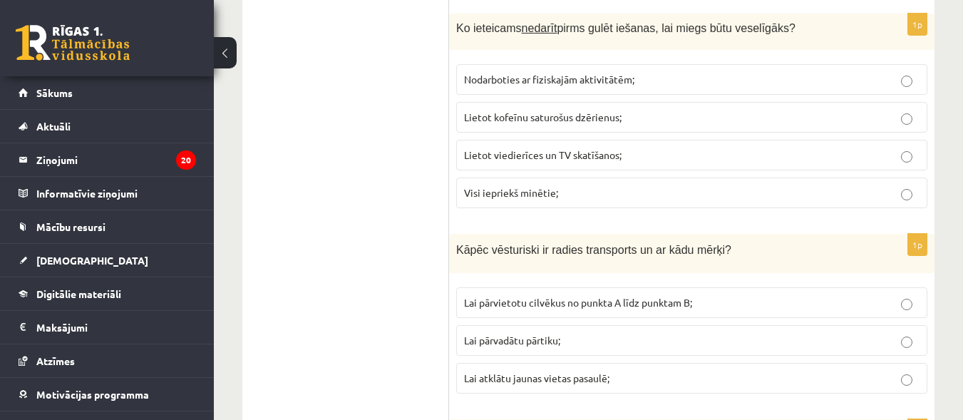
click at [566, 196] on p "Visi iepriekš minētie;" at bounding box center [692, 192] width 456 height 15
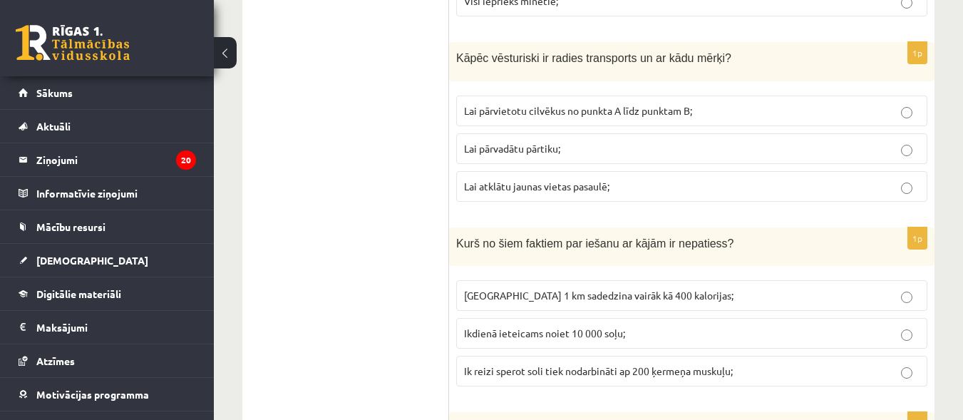
scroll to position [1773, 0]
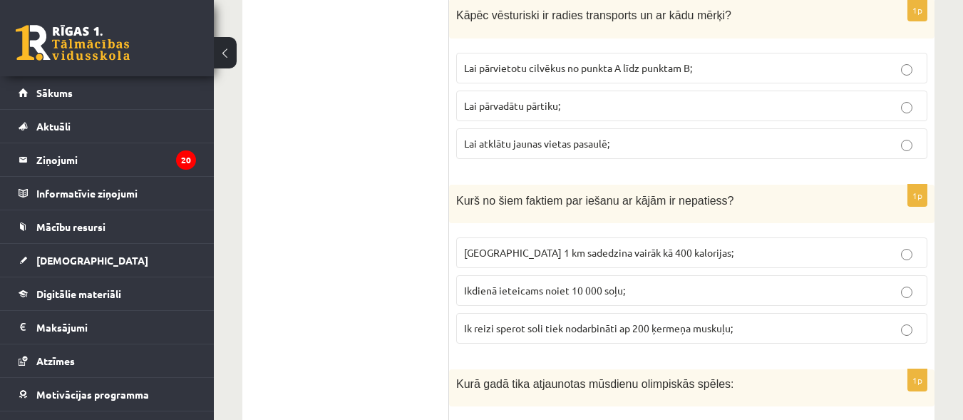
click at [770, 78] on label "Lai pārvietotu cilvēkus no punkta A līdz punktam B;" at bounding box center [691, 68] width 471 height 31
click at [717, 249] on p "Noiets 1 km sadedzina vairāk kā 400 kalorijas;" at bounding box center [692, 252] width 456 height 15
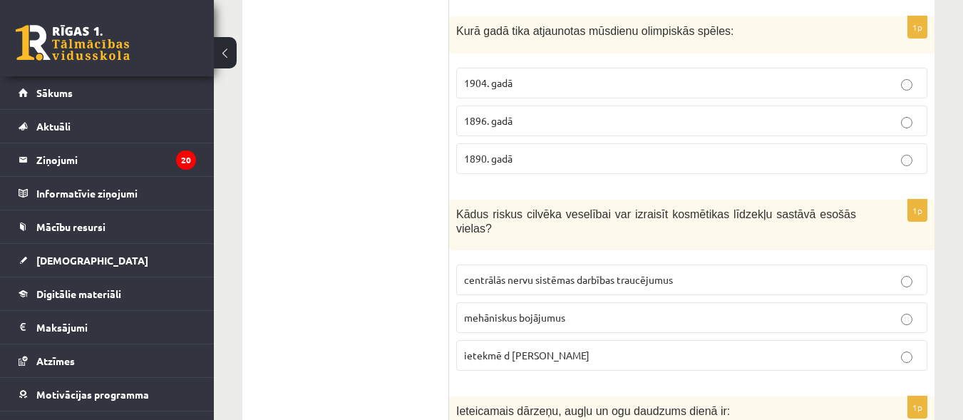
scroll to position [2136, 0]
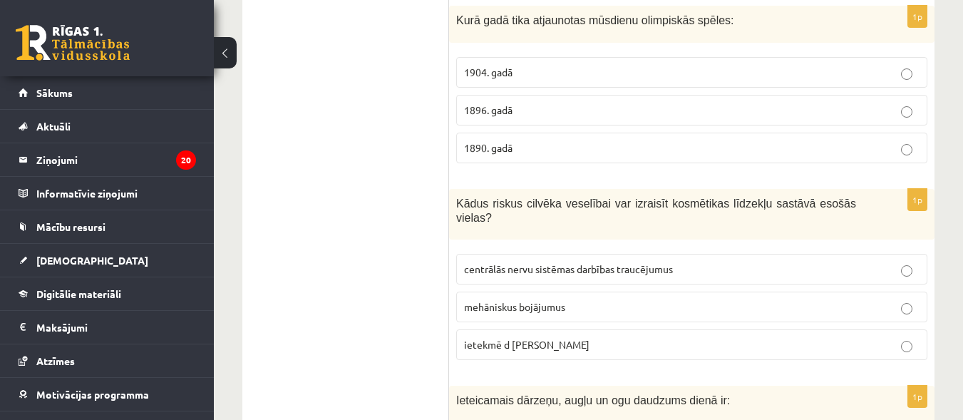
click at [691, 101] on label "1896. gadā" at bounding box center [691, 110] width 471 height 31
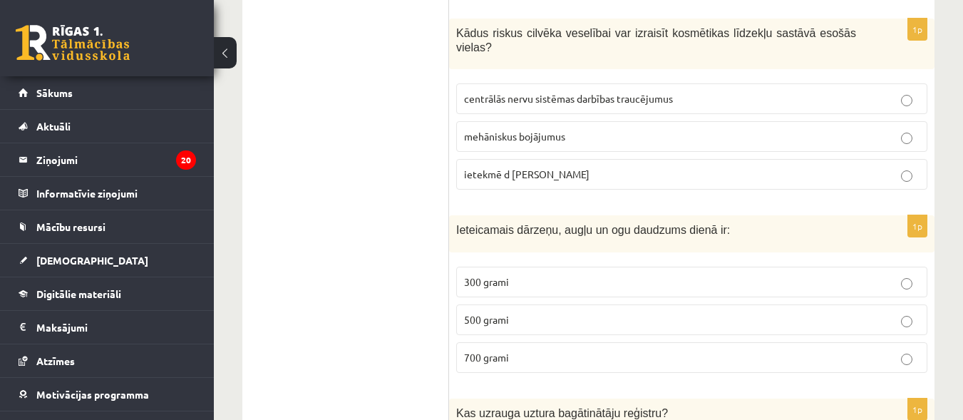
scroll to position [2318, 0]
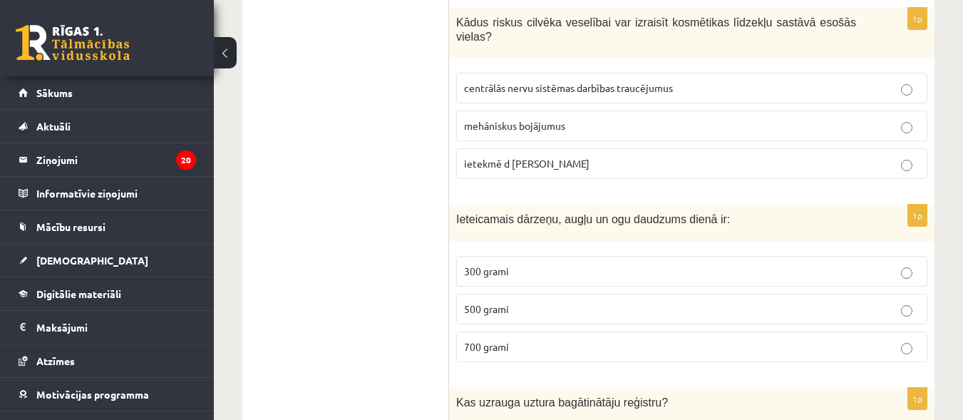
click at [636, 81] on span "centrālās nervu sistēmas darbības traucējumus" at bounding box center [568, 87] width 209 height 13
click at [588, 302] on p "500 grami" at bounding box center [692, 309] width 456 height 15
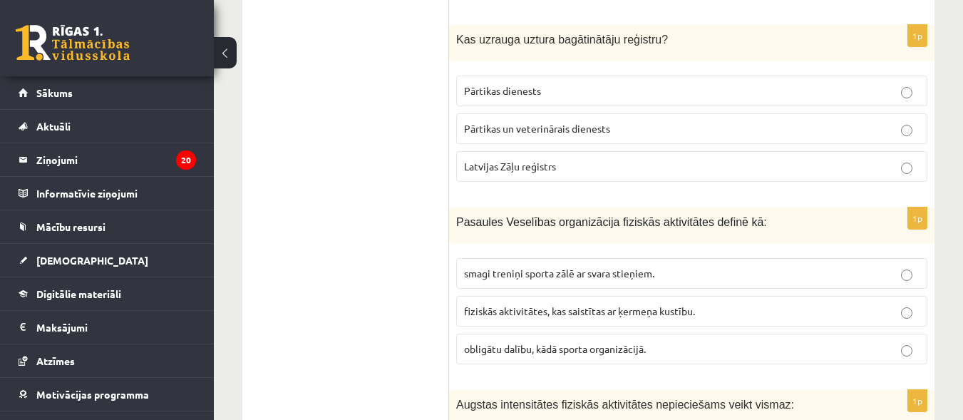
scroll to position [2659, 0]
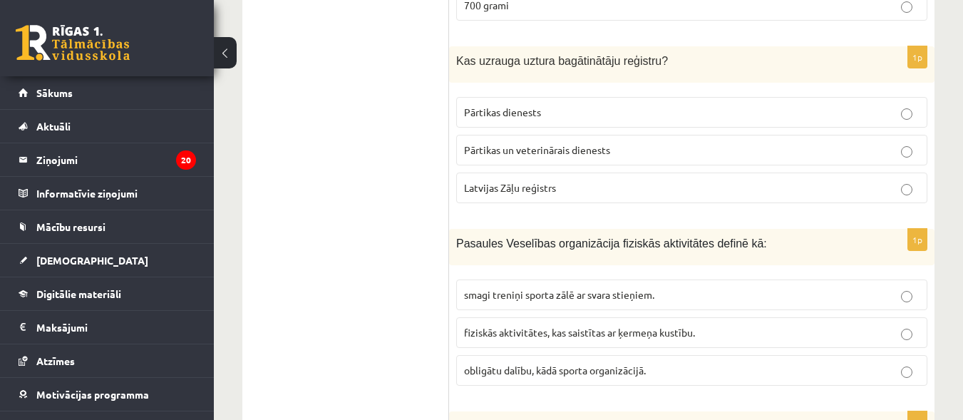
click at [615, 135] on label "Pārtikas un veterinārais dienests" at bounding box center [691, 150] width 471 height 31
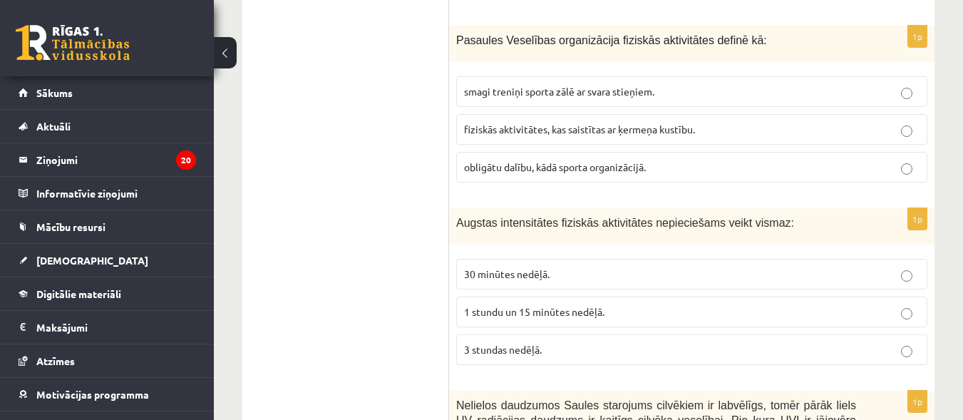
scroll to position [2873, 0]
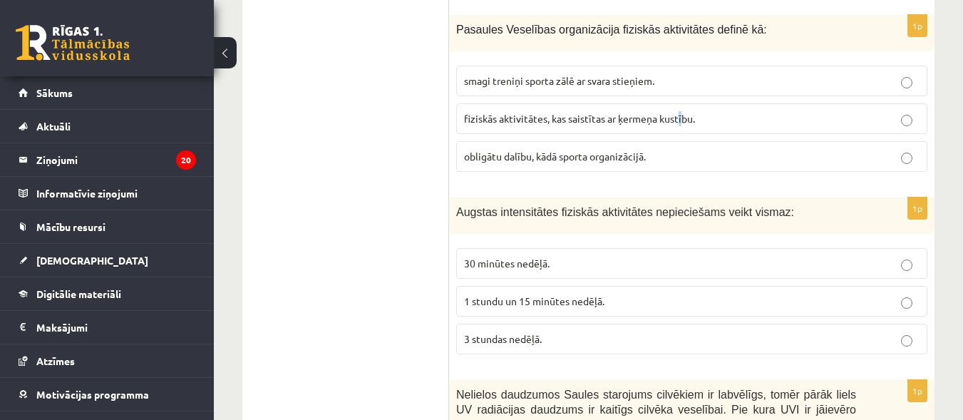
click at [682, 115] on label "fiziskās aktivitātes, kas saistītas ar ķermeņa kustību." at bounding box center [691, 118] width 471 height 31
click at [844, 115] on label "fiziskās aktivitātes, kas saistītas ar ķermeņa kustību." at bounding box center [691, 118] width 471 height 31
click at [722, 294] on p "1 stundu un 15 minūtes nedēļā." at bounding box center [692, 301] width 456 height 15
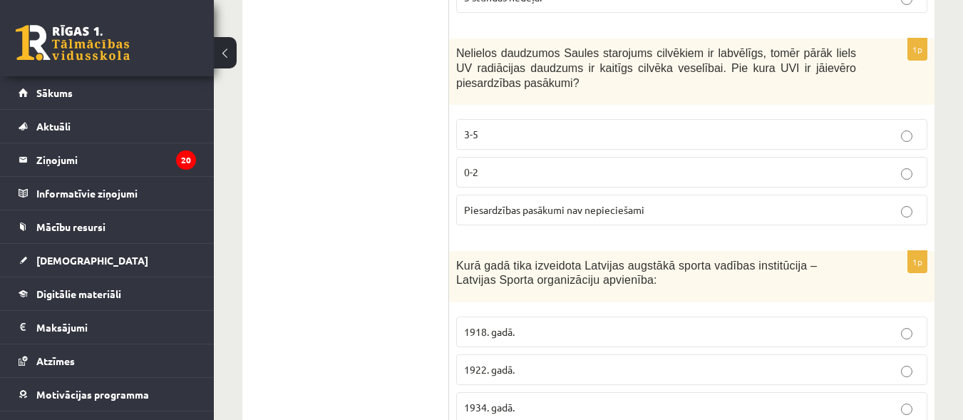
scroll to position [3225, 0]
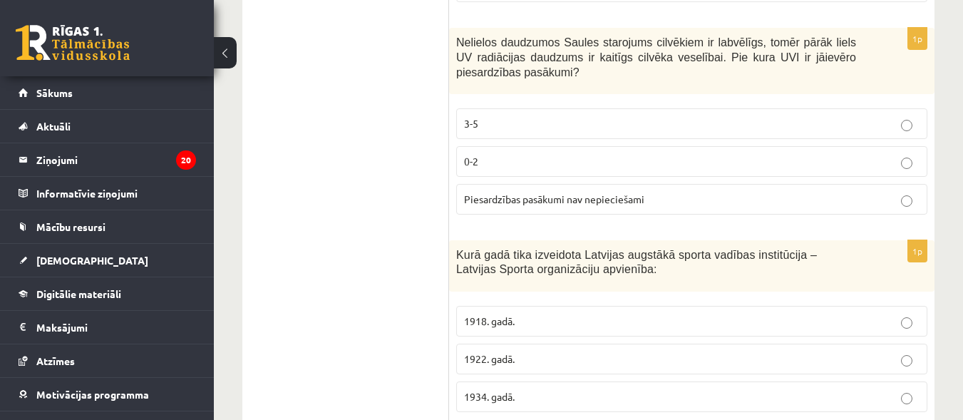
click at [724, 108] on label "3-5" at bounding box center [691, 123] width 471 height 31
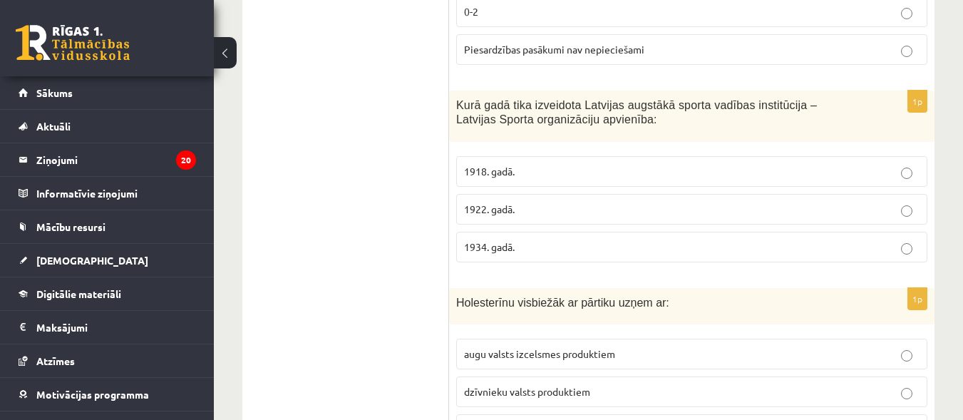
scroll to position [3397, 0]
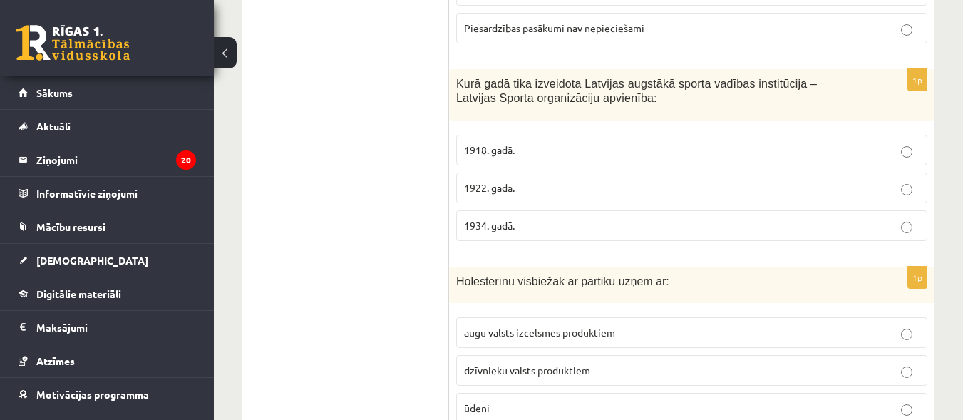
click at [610, 180] on p "1922. gadā." at bounding box center [692, 187] width 456 height 15
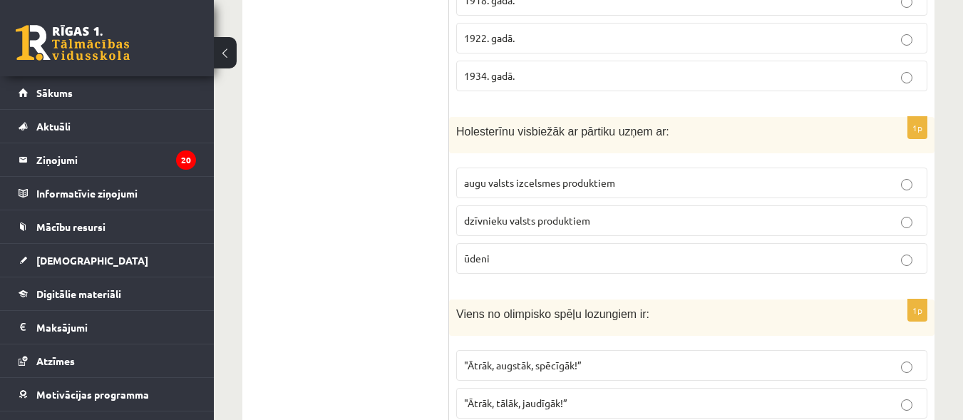
scroll to position [3557, 0]
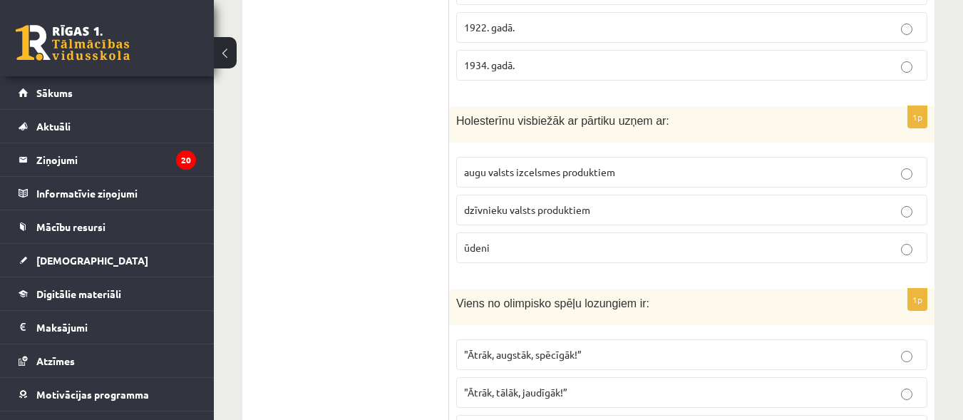
click at [914, 58] on p "1934. gadā." at bounding box center [692, 65] width 456 height 15
click at [737, 203] on p "dzīvnieku valsts produktiem" at bounding box center [692, 210] width 456 height 15
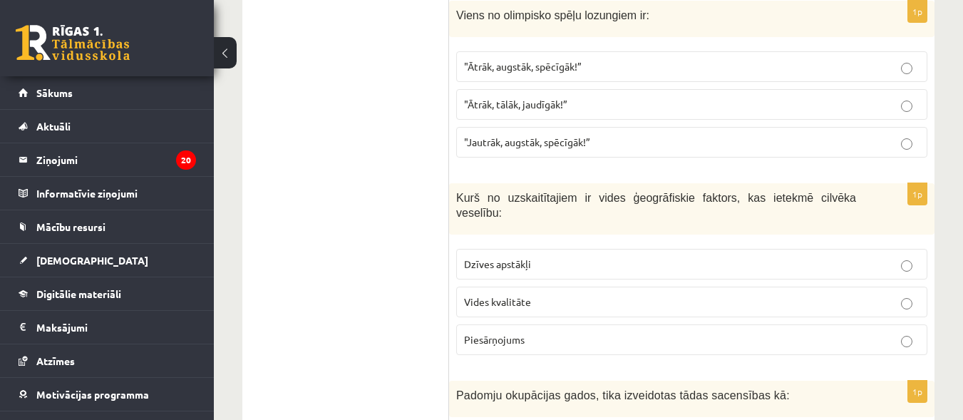
scroll to position [3867, 0]
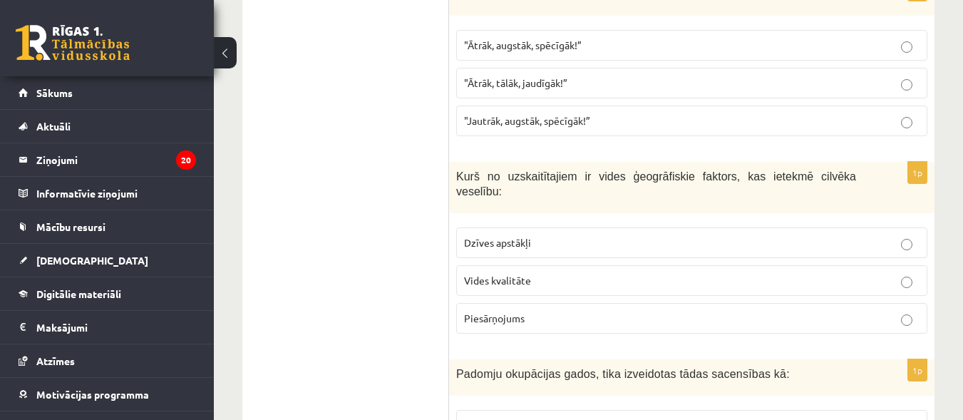
click at [618, 30] on label ""Ātrāk, augstāk, spēcīgāk!”" at bounding box center [691, 45] width 471 height 31
click at [567, 265] on label "Vides kvalitāte" at bounding box center [691, 280] width 471 height 31
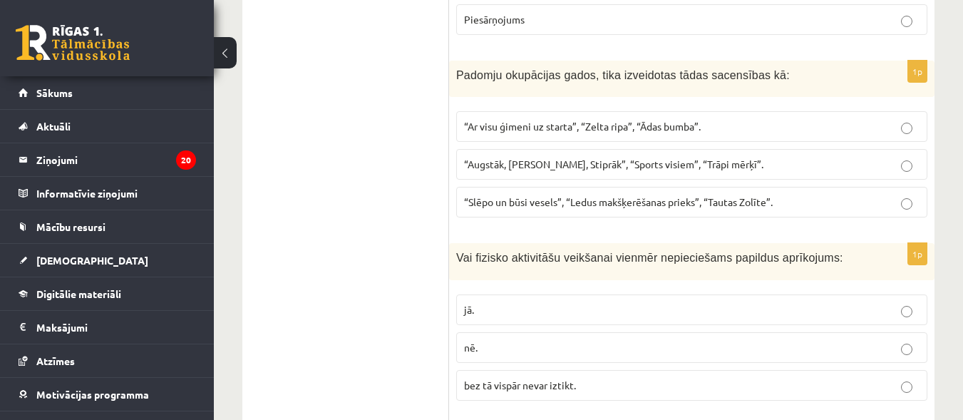
scroll to position [4176, 0]
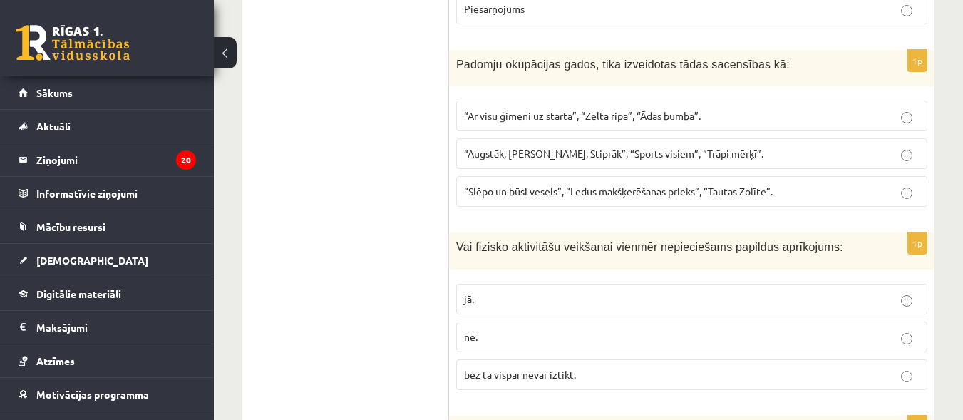
click at [667, 109] on span "“Ar visu ģimeni uz starta”, “Zelta ripa”, “Ādas bumba”." at bounding box center [582, 115] width 237 height 13
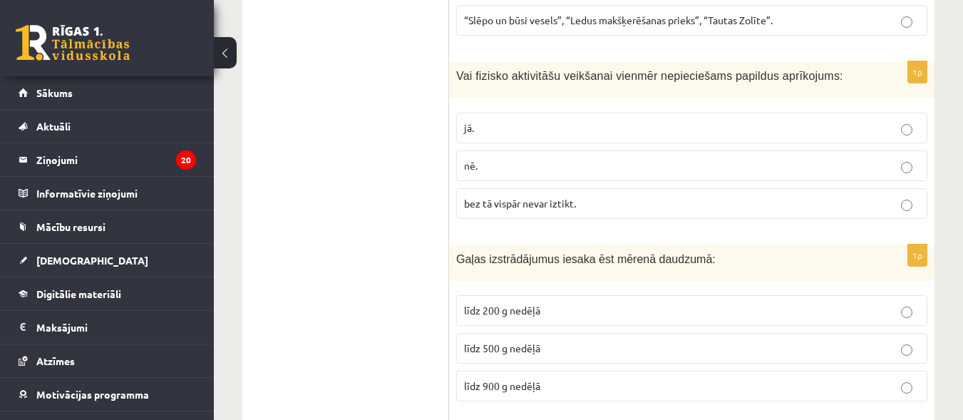
scroll to position [4336, 0]
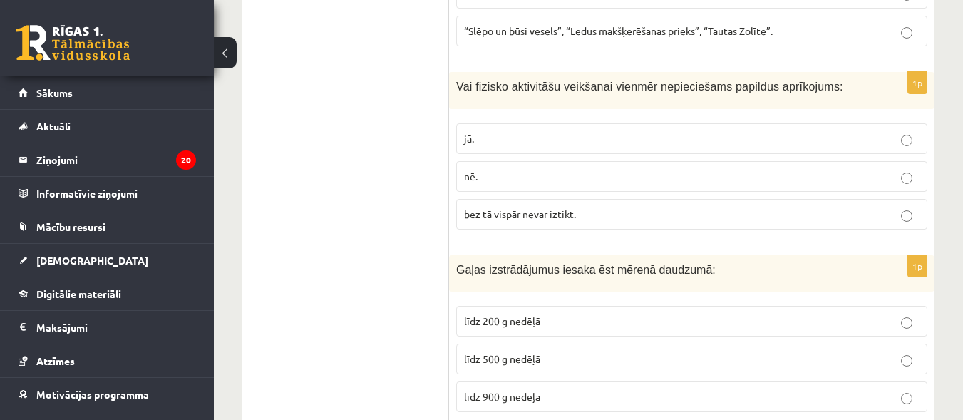
click at [617, 169] on p "nē." at bounding box center [692, 176] width 456 height 15
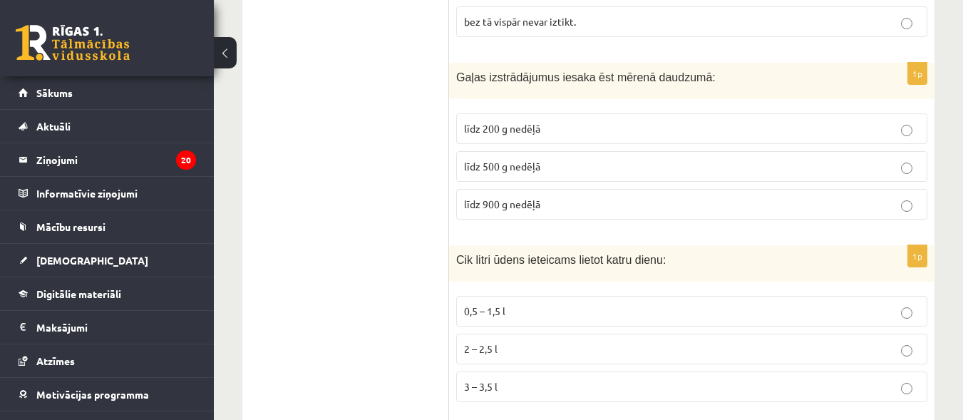
scroll to position [4540, 0]
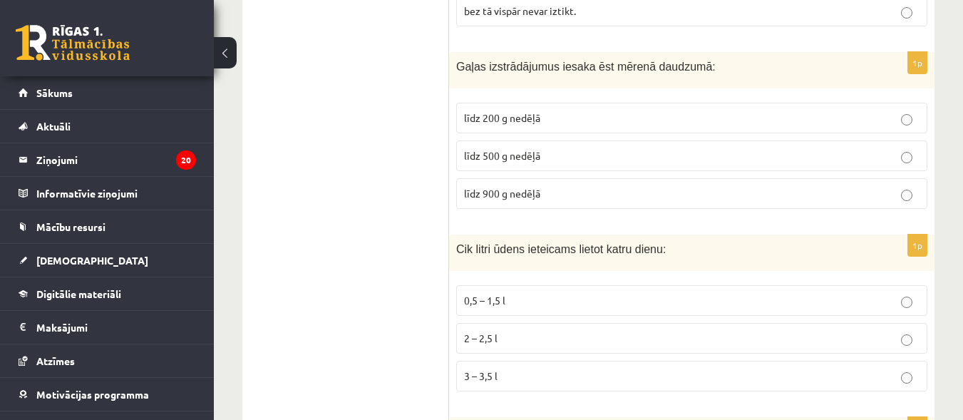
click at [706, 140] on label "līdz 500 g nedēļā" at bounding box center [691, 155] width 471 height 31
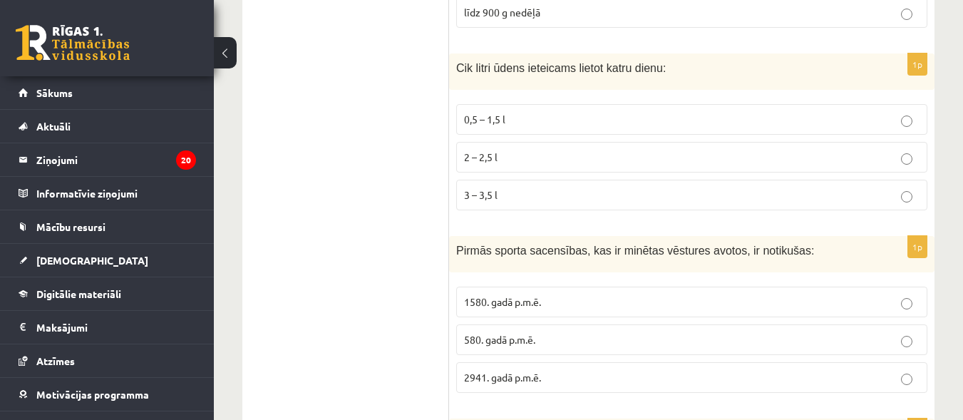
scroll to position [4753, 0]
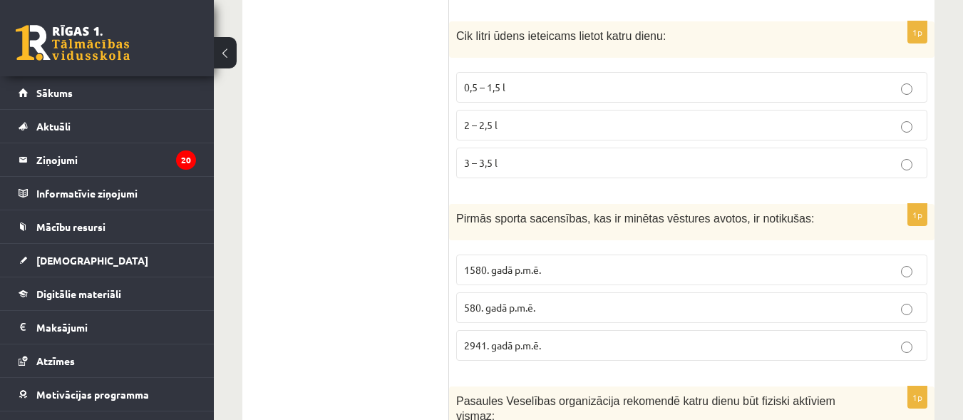
click at [608, 110] on label "2 – 2,5 l" at bounding box center [691, 125] width 471 height 31
click at [610, 262] on p "1580. gadā p.m.ē." at bounding box center [692, 269] width 456 height 15
click at [789, 292] on label "580. gadā p.m.ē." at bounding box center [691, 307] width 471 height 31
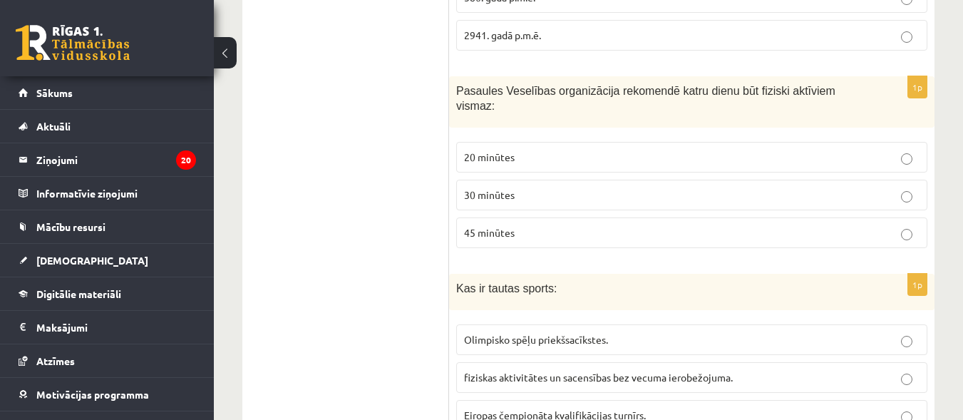
scroll to position [5042, 0]
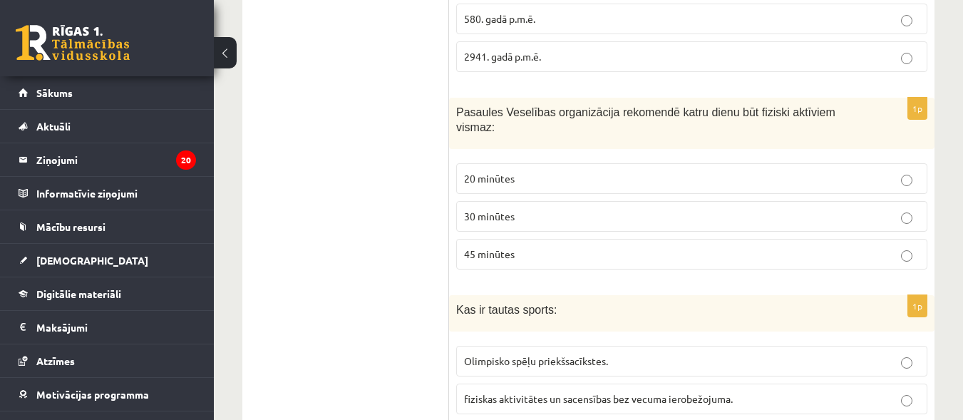
click at [610, 201] on label "30 minūtes" at bounding box center [691, 216] width 471 height 31
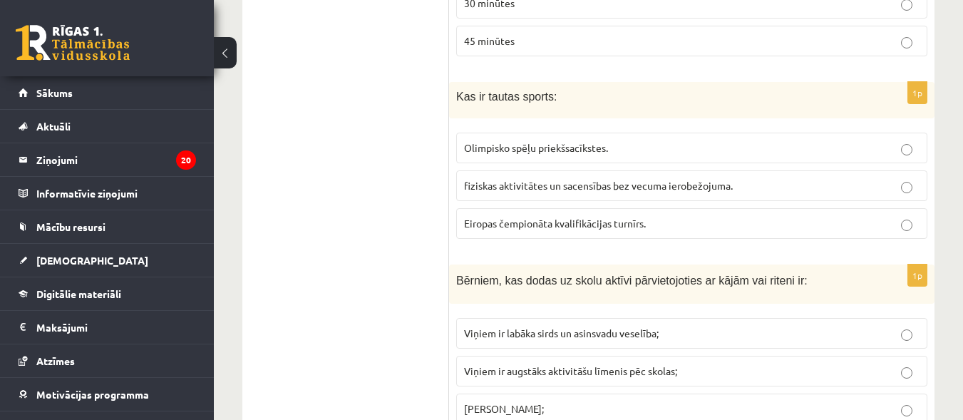
scroll to position [5266, 0]
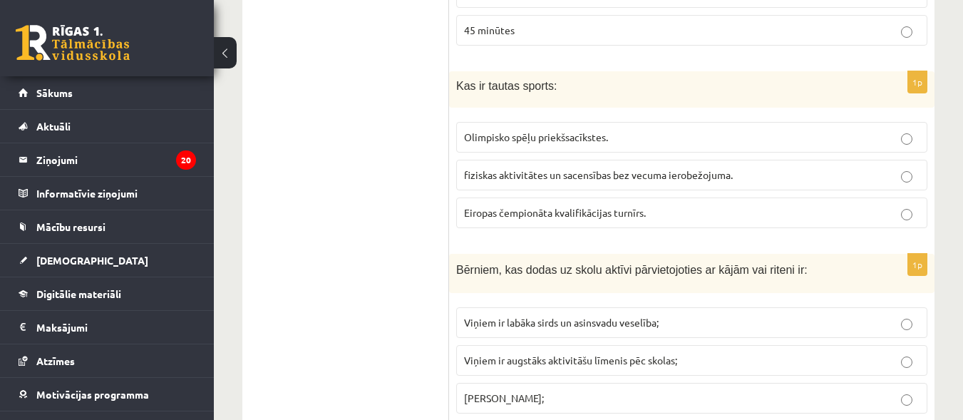
click at [684, 168] on p "fiziskas aktivitātes un sacensības bez vecuma ierobežojuma." at bounding box center [692, 175] width 456 height 15
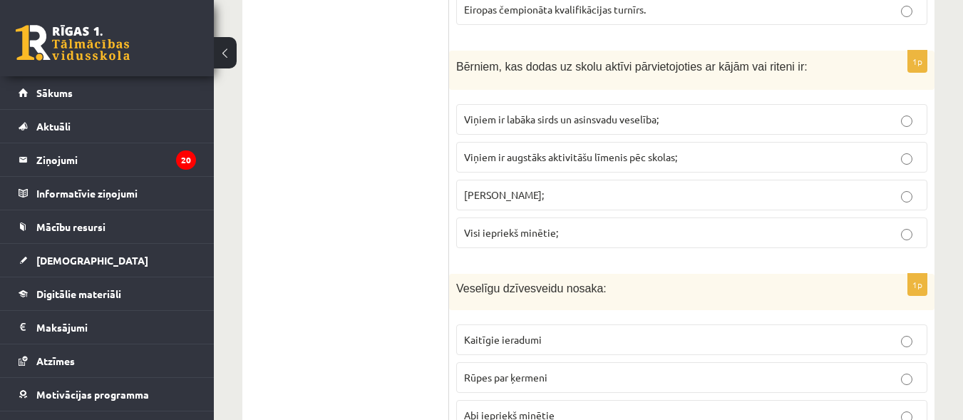
scroll to position [5490, 0]
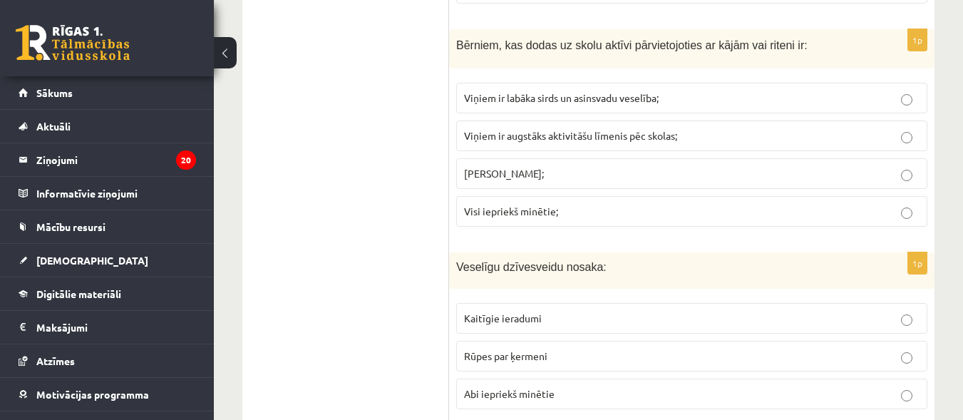
click at [642, 196] on label "Visi iepriekš minētie;" at bounding box center [691, 211] width 471 height 31
click at [590, 387] on p "Abi iepriekš minētie" at bounding box center [692, 394] width 456 height 15
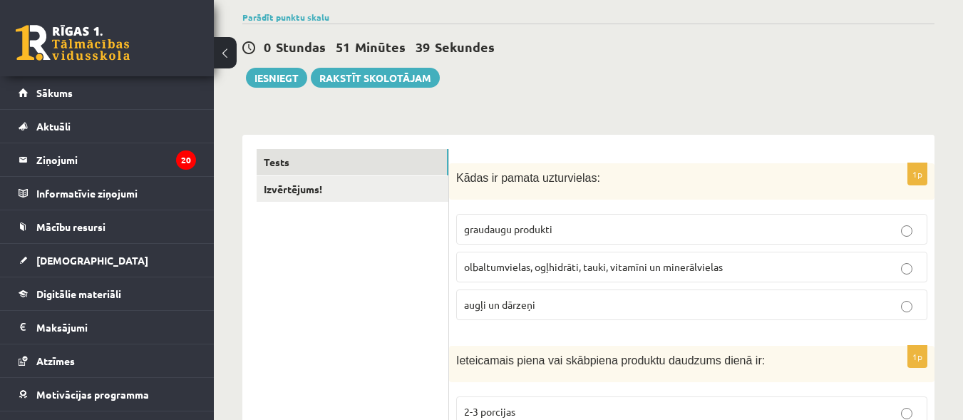
scroll to position [128, 0]
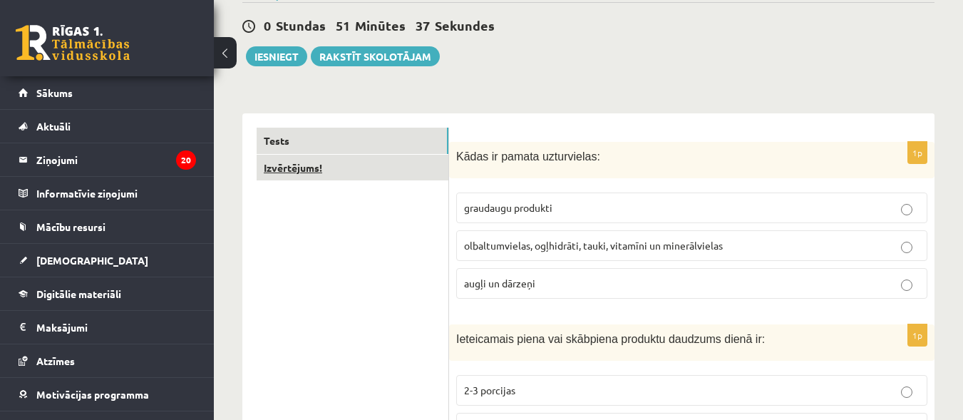
click at [318, 172] on link "Izvērtējums!" at bounding box center [353, 168] width 192 height 26
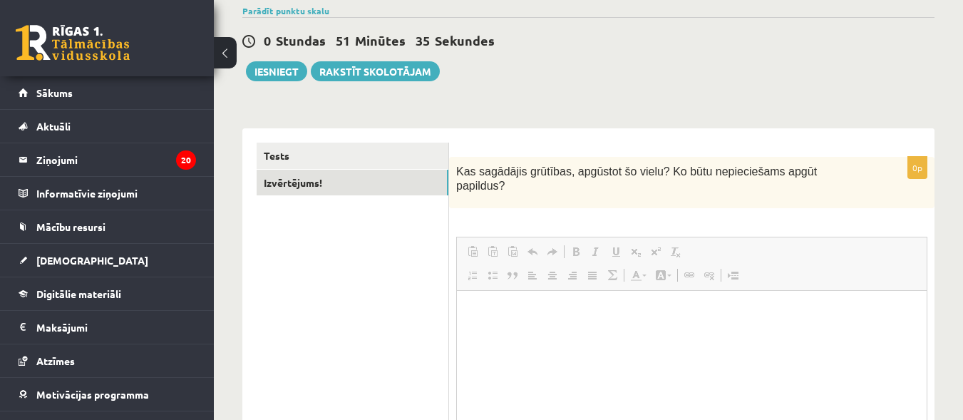
scroll to position [0, 0]
click at [560, 334] on html at bounding box center [692, 312] width 470 height 44
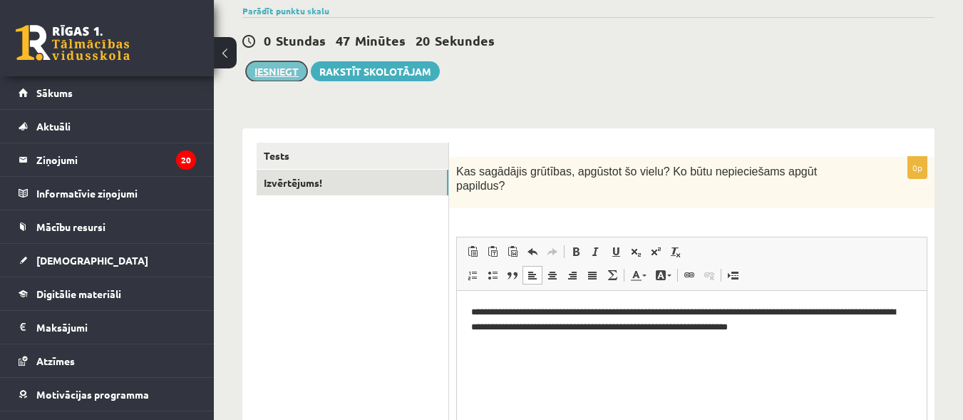
click at [288, 71] on button "Iesniegt" at bounding box center [276, 71] width 61 height 20
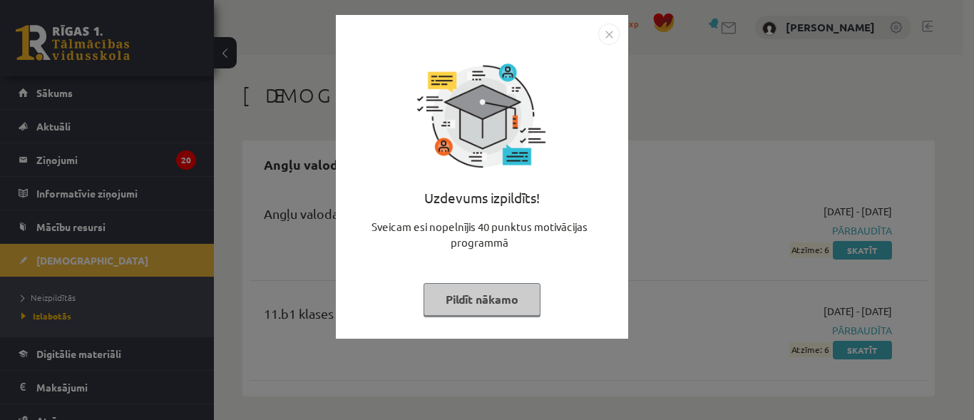
click at [490, 294] on button "Pildīt nākamo" at bounding box center [482, 299] width 117 height 33
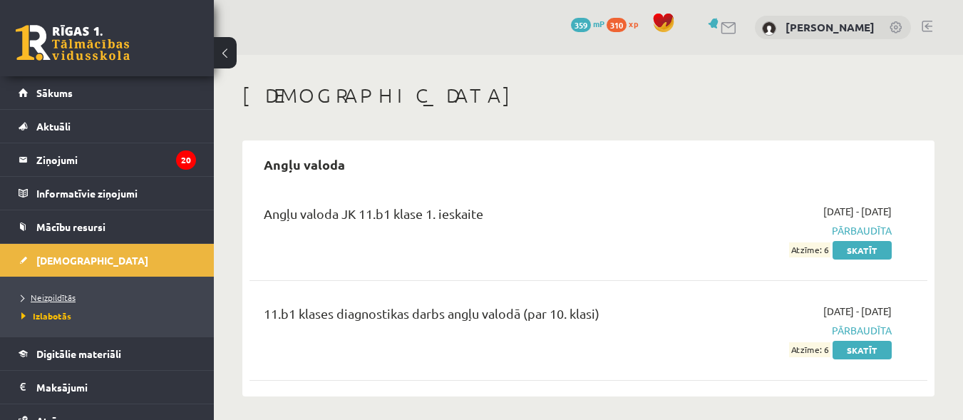
click at [58, 297] on span "Neizpildītās" at bounding box center [48, 297] width 54 height 11
